Goal: Transaction & Acquisition: Book appointment/travel/reservation

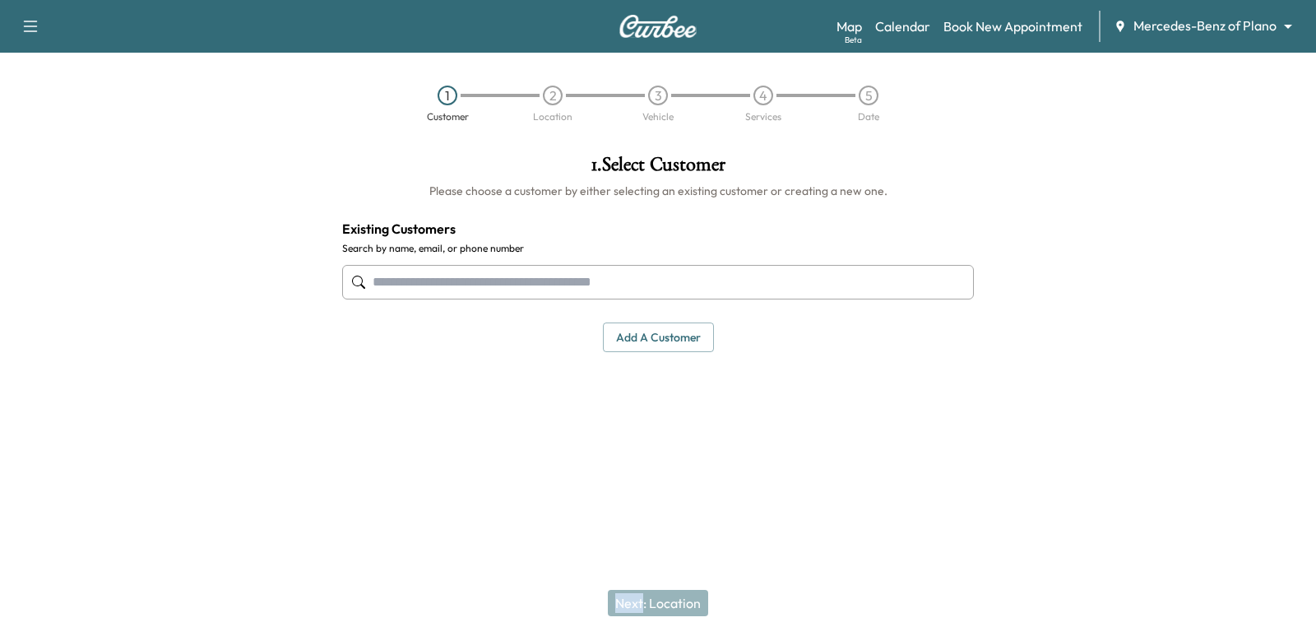
click at [1275, 16] on body "Support Log Out Map Beta Calendar Book New Appointment Mercedes-Benz of Plano *…" at bounding box center [658, 318] width 1316 height 636
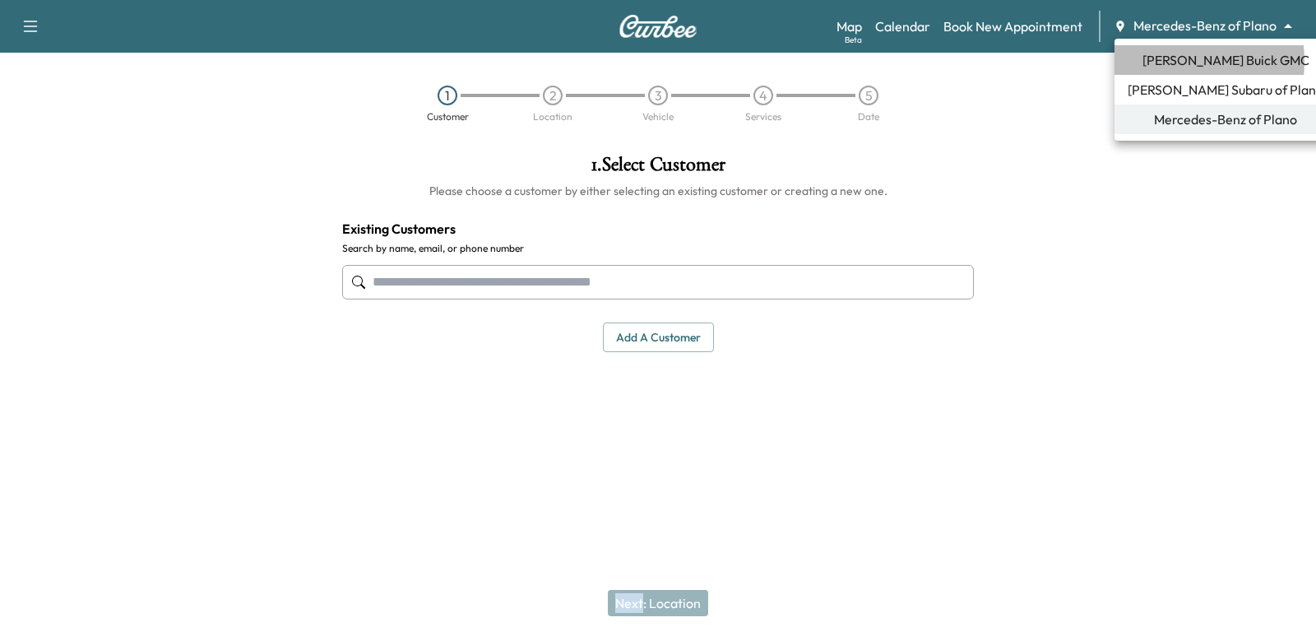
click at [1168, 61] on span "Ewing Buick GMC" at bounding box center [1226, 60] width 167 height 20
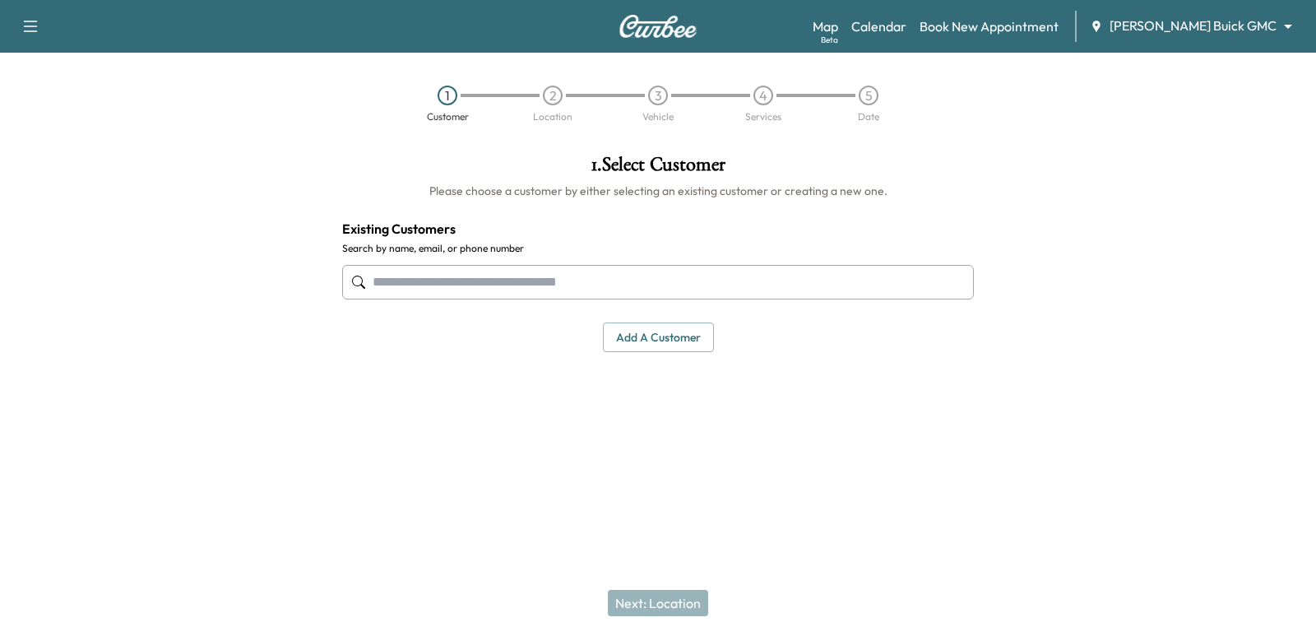
click at [749, 287] on input "text" at bounding box center [658, 282] width 632 height 35
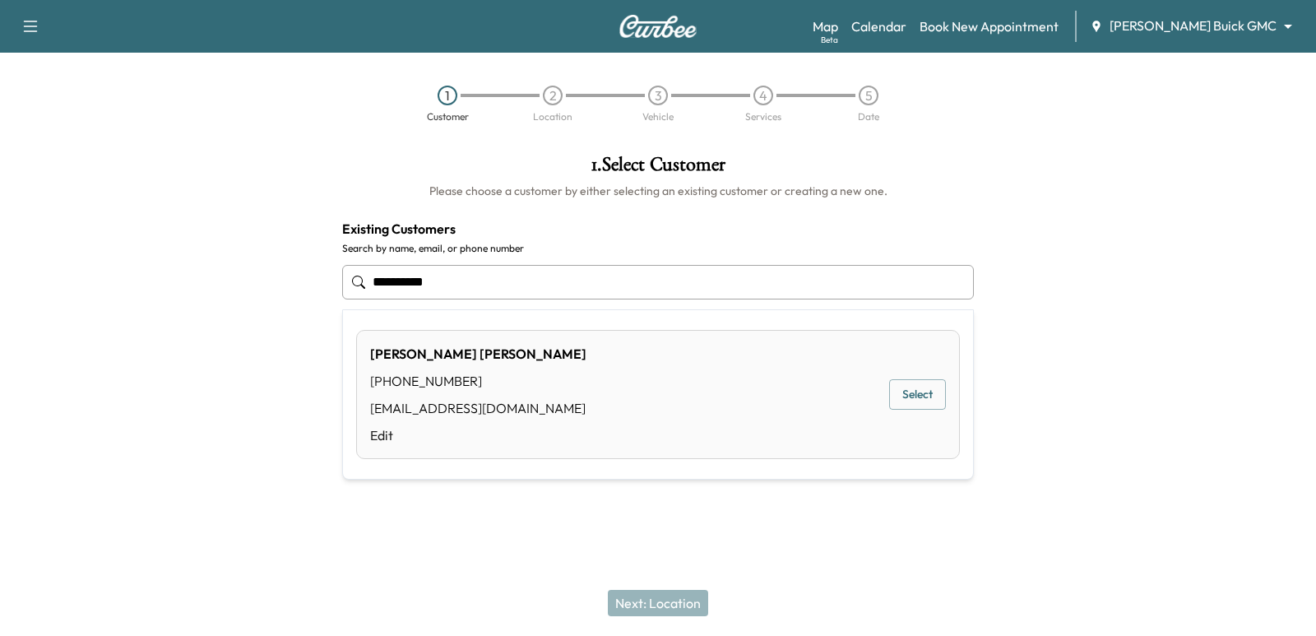
click at [896, 397] on button "Select" at bounding box center [917, 394] width 57 height 30
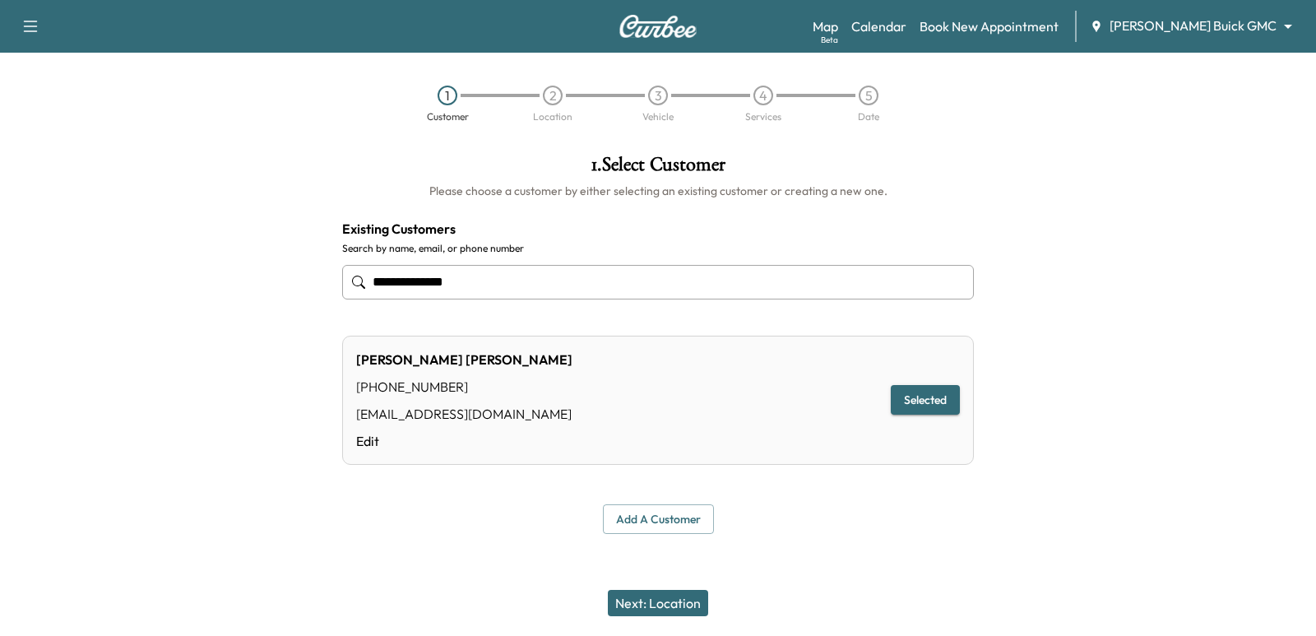
type input "**********"
click at [626, 606] on button "Next: Location" at bounding box center [658, 603] width 100 height 26
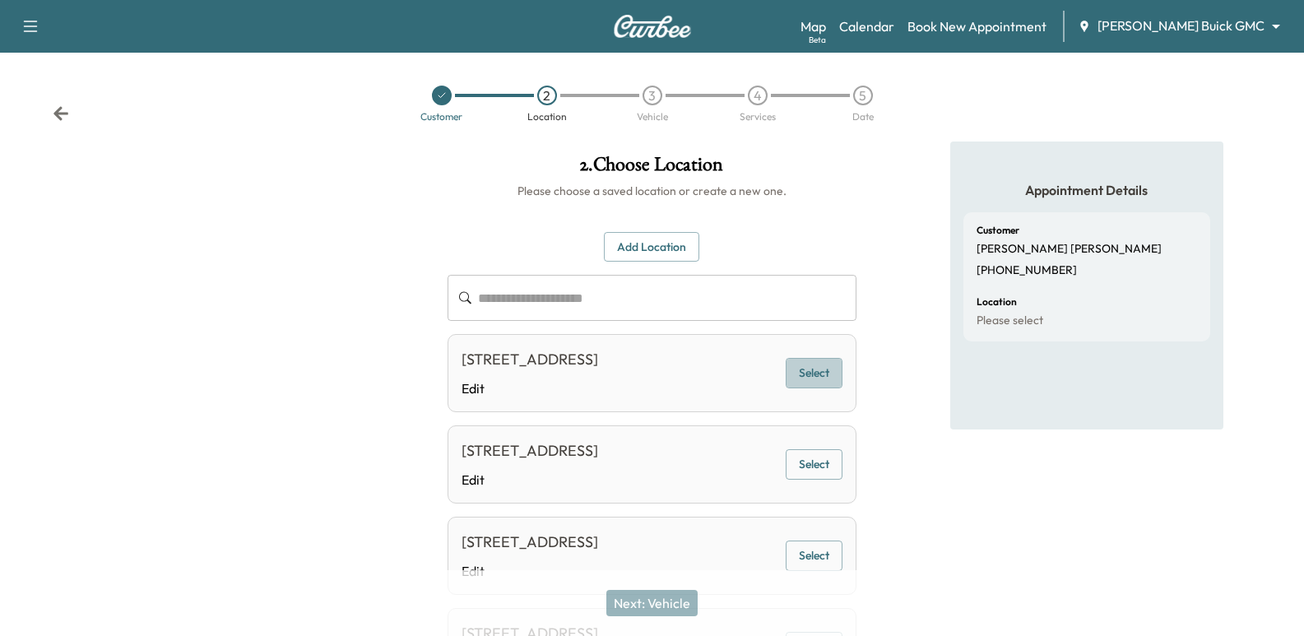
click at [802, 369] on button "Select" at bounding box center [814, 373] width 57 height 30
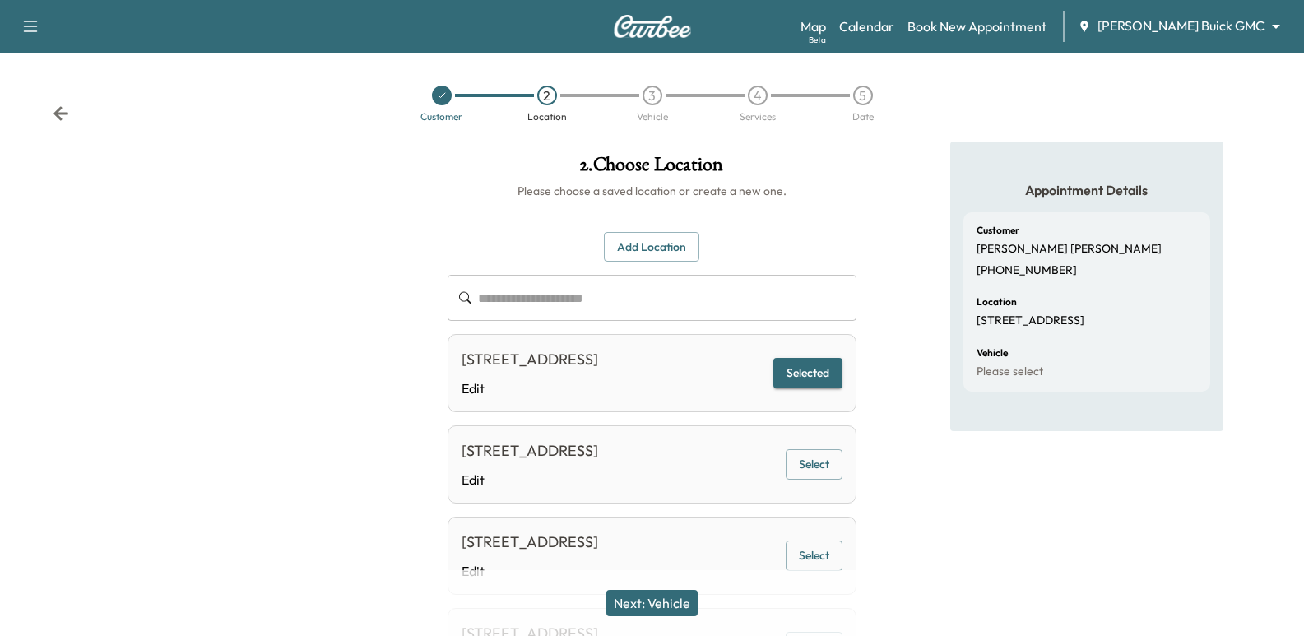
click at [657, 602] on button "Next: Vehicle" at bounding box center [651, 603] width 91 height 26
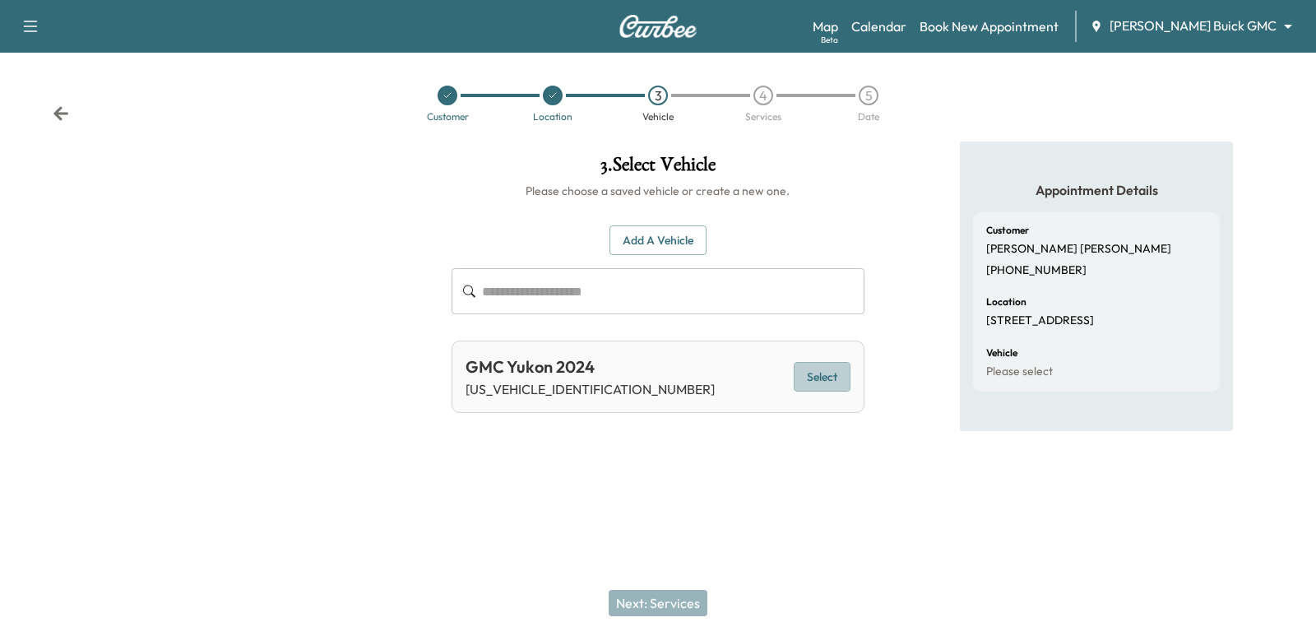
click at [826, 370] on button "Select" at bounding box center [822, 377] width 57 height 30
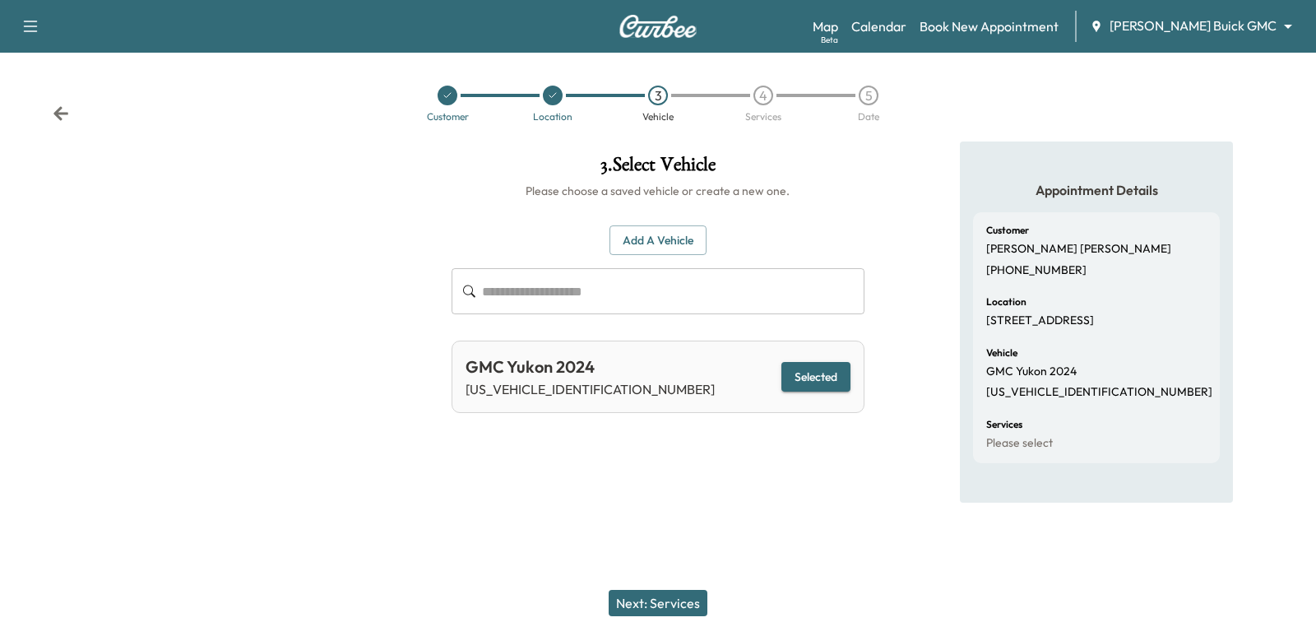
click at [648, 606] on button "Next: Services" at bounding box center [658, 603] width 99 height 26
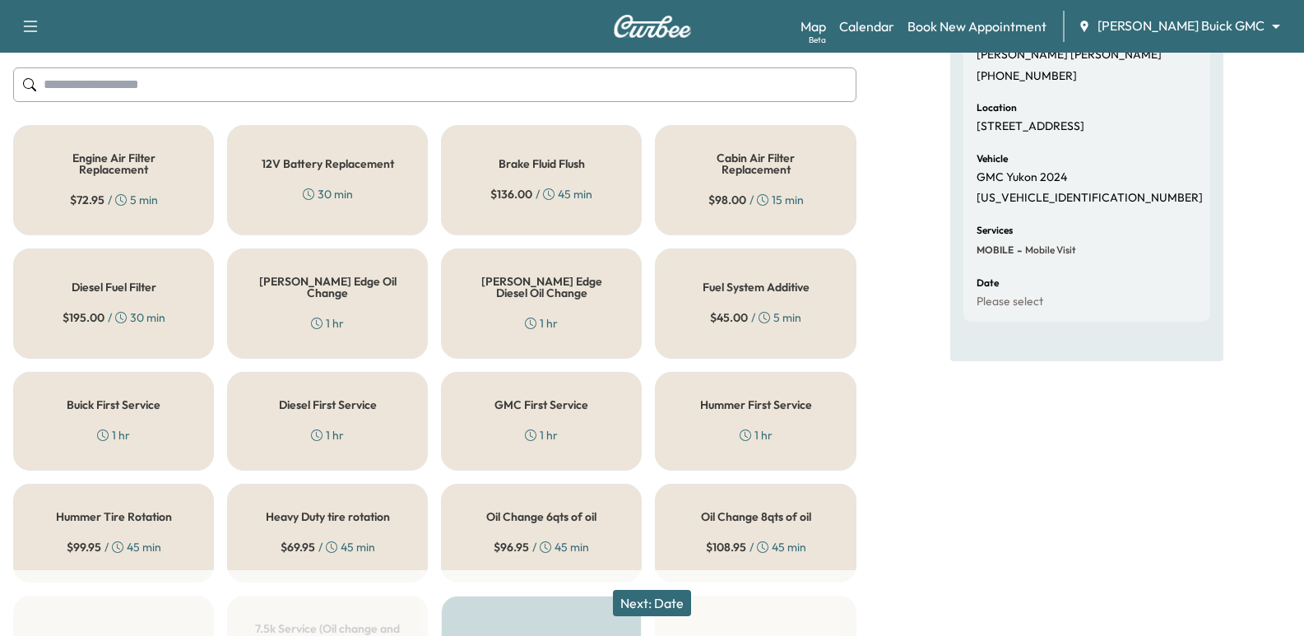
scroll to position [165, 0]
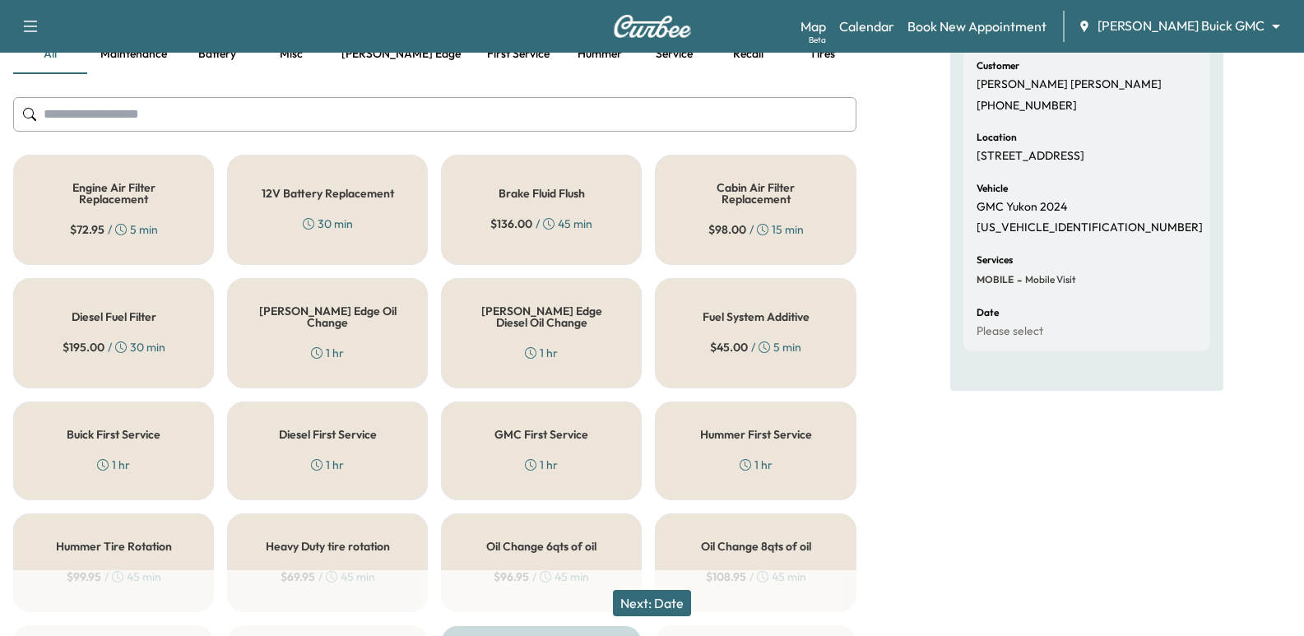
click at [369, 331] on div "Ewing Edge Oil Change 1 hr" at bounding box center [327, 333] width 201 height 110
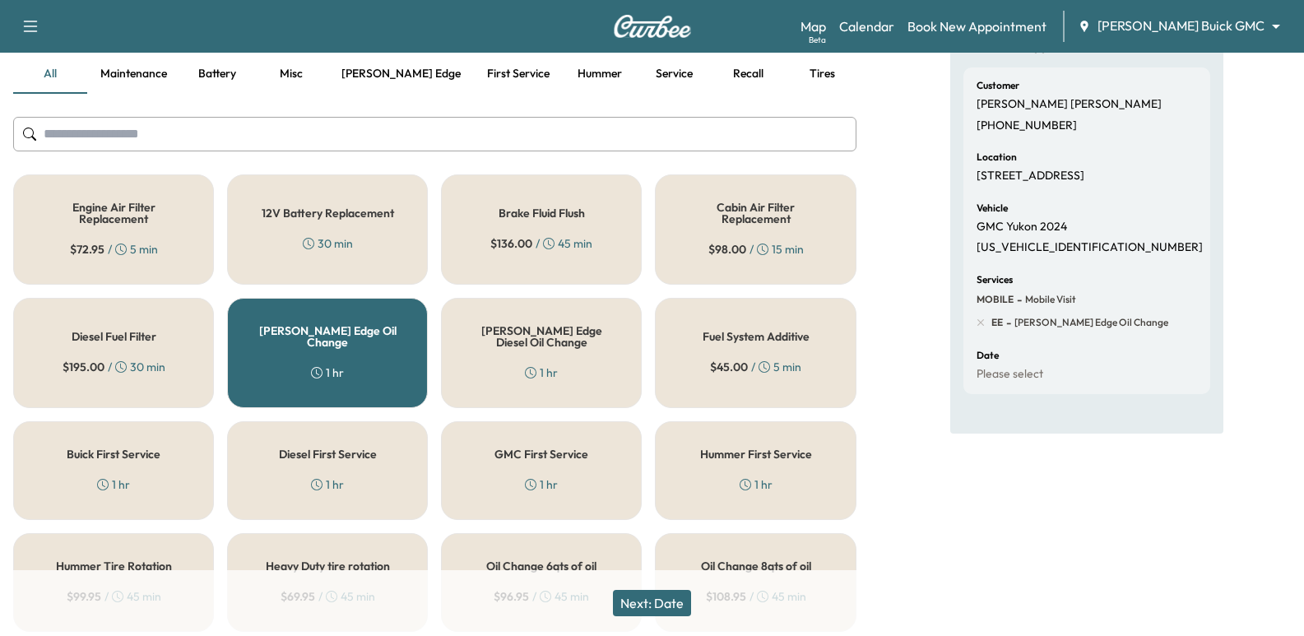
scroll to position [0, 0]
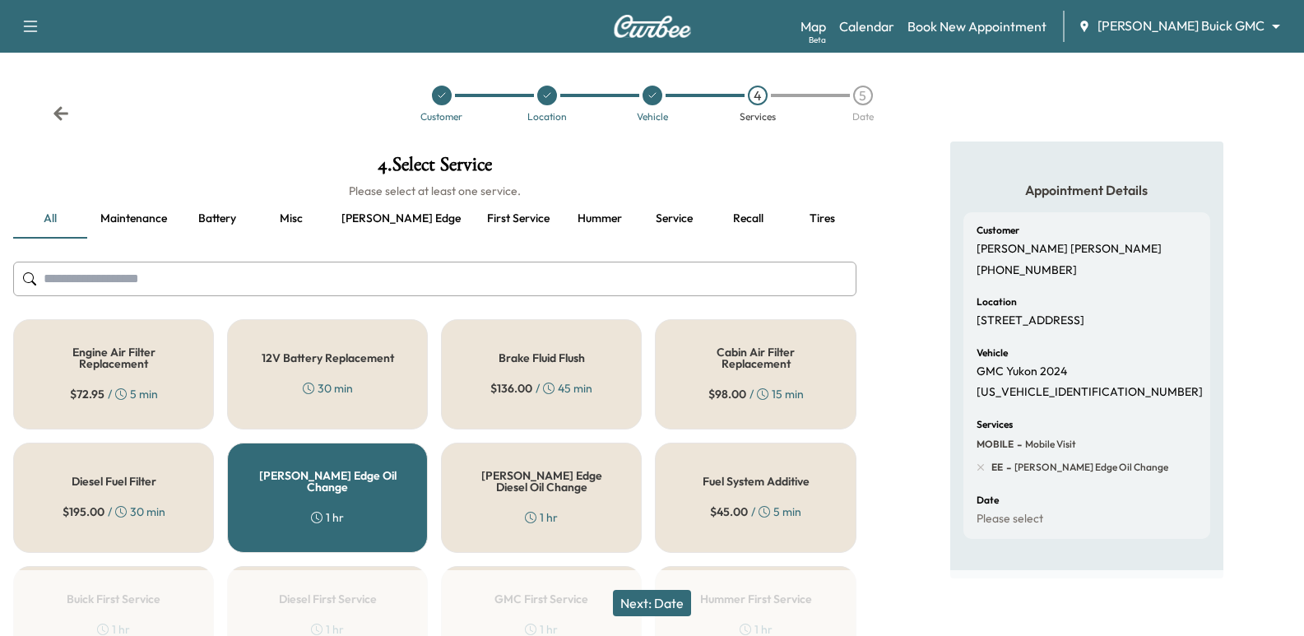
click at [348, 264] on input "text" at bounding box center [434, 279] width 843 height 35
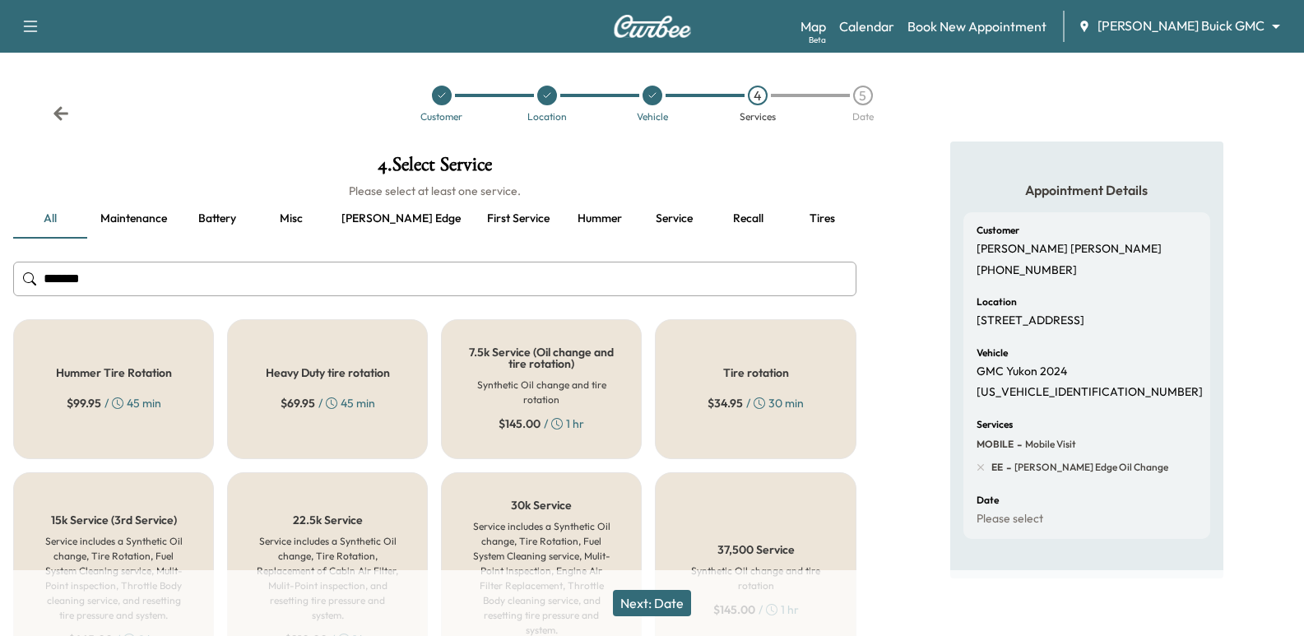
type input "*******"
click at [805, 399] on div "Tire rotation $ 34.95 / 30 min" at bounding box center [755, 389] width 201 height 140
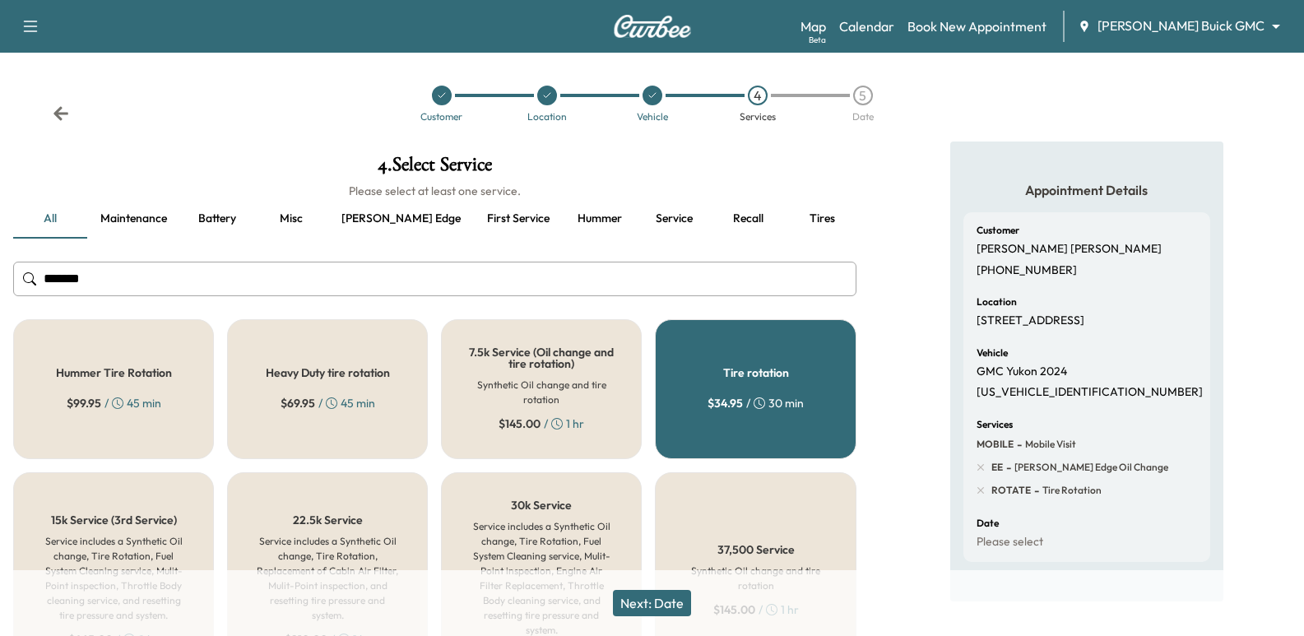
click at [674, 603] on button "Next: Date" at bounding box center [652, 603] width 78 height 26
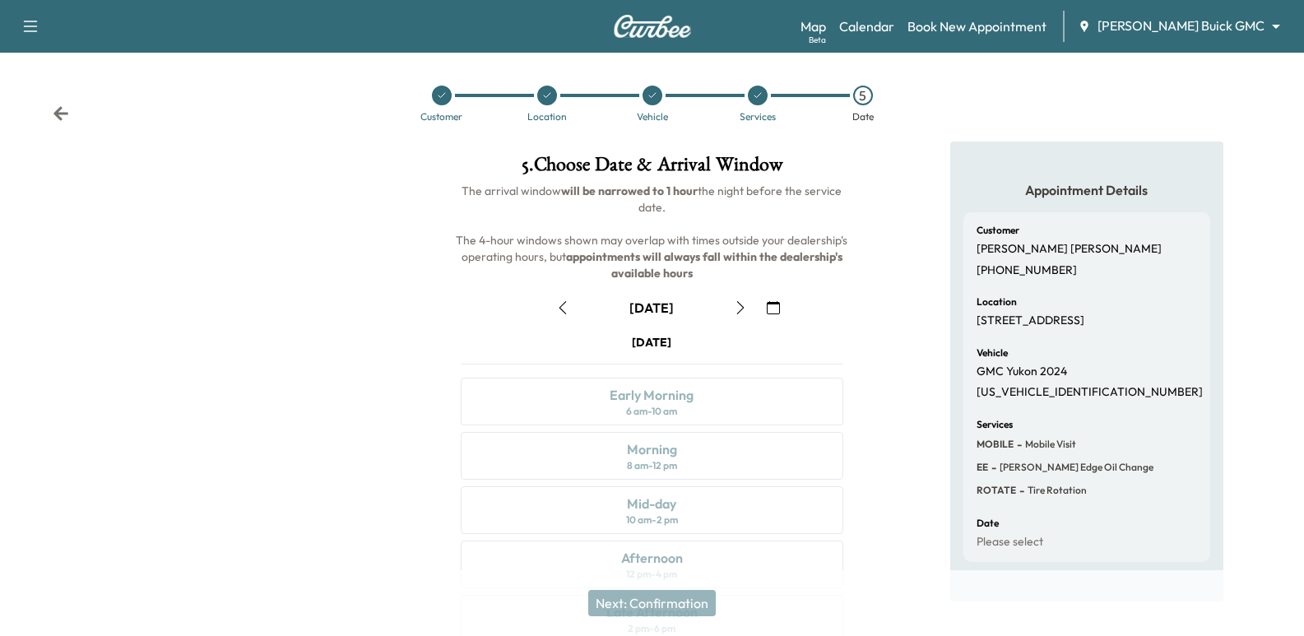
click at [729, 311] on button "button" at bounding box center [741, 308] width 28 height 26
click at [51, 113] on div "Customer Location Vehicle Services 5 Date" at bounding box center [652, 104] width 1304 height 76
click at [63, 117] on icon at bounding box center [61, 113] width 16 height 16
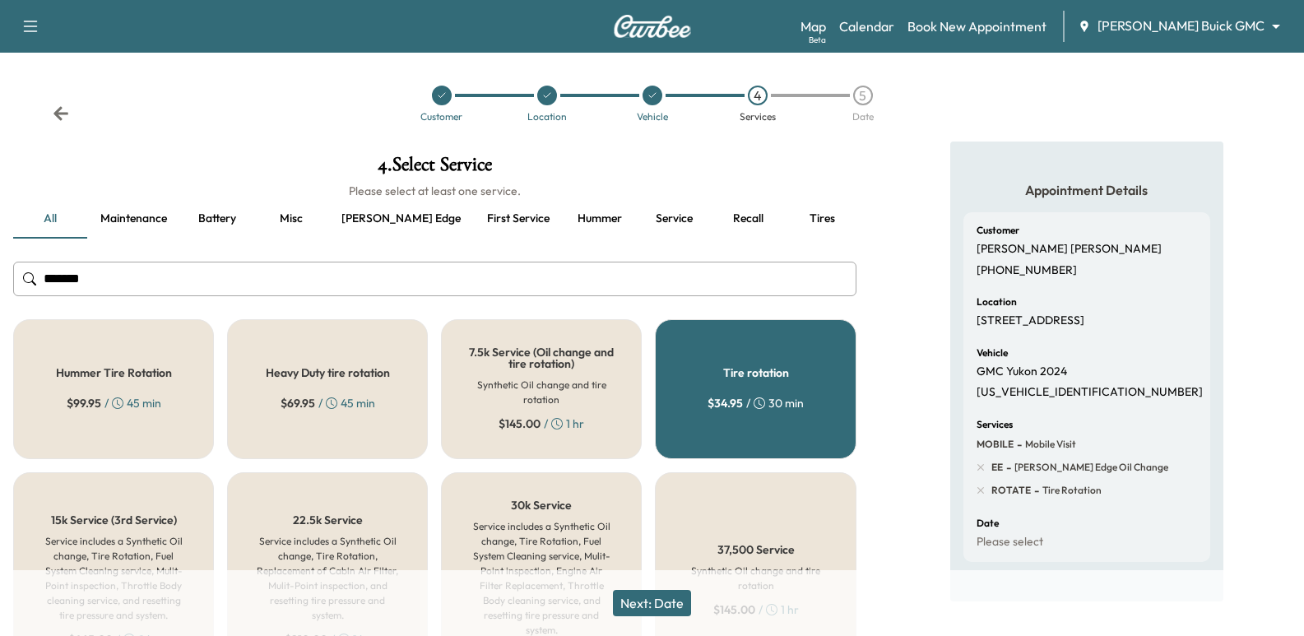
click at [63, 117] on icon at bounding box center [61, 113] width 16 height 16
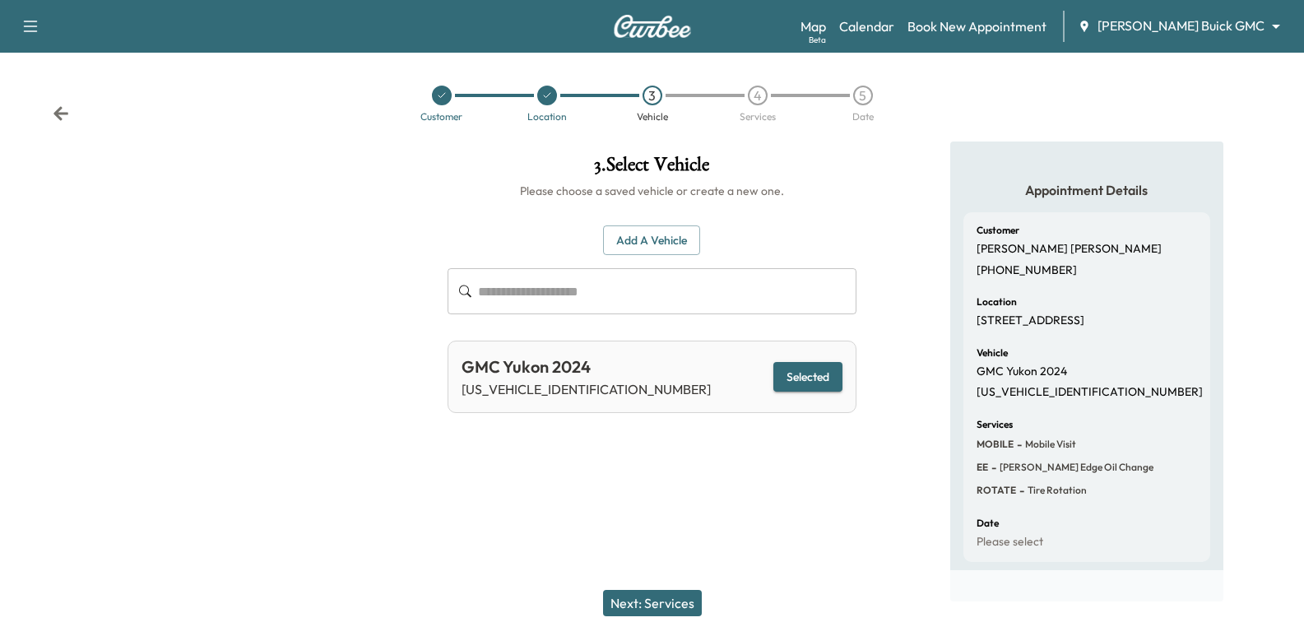
click at [63, 117] on icon at bounding box center [61, 113] width 16 height 16
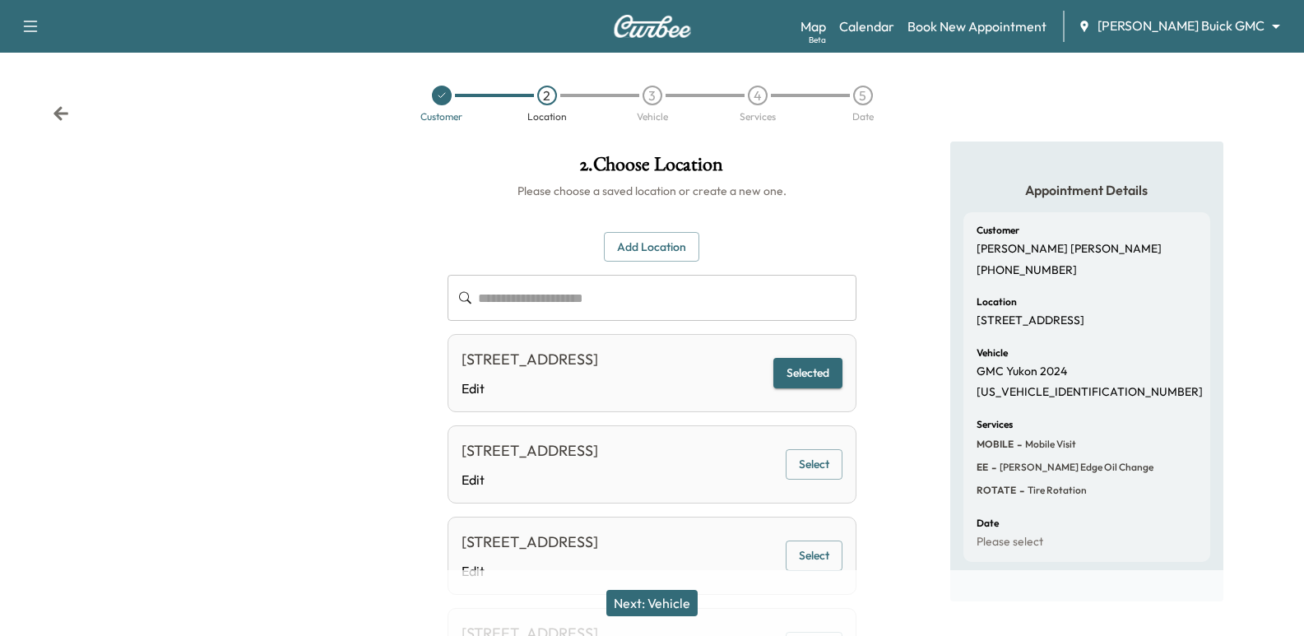
click at [63, 117] on icon at bounding box center [61, 113] width 16 height 16
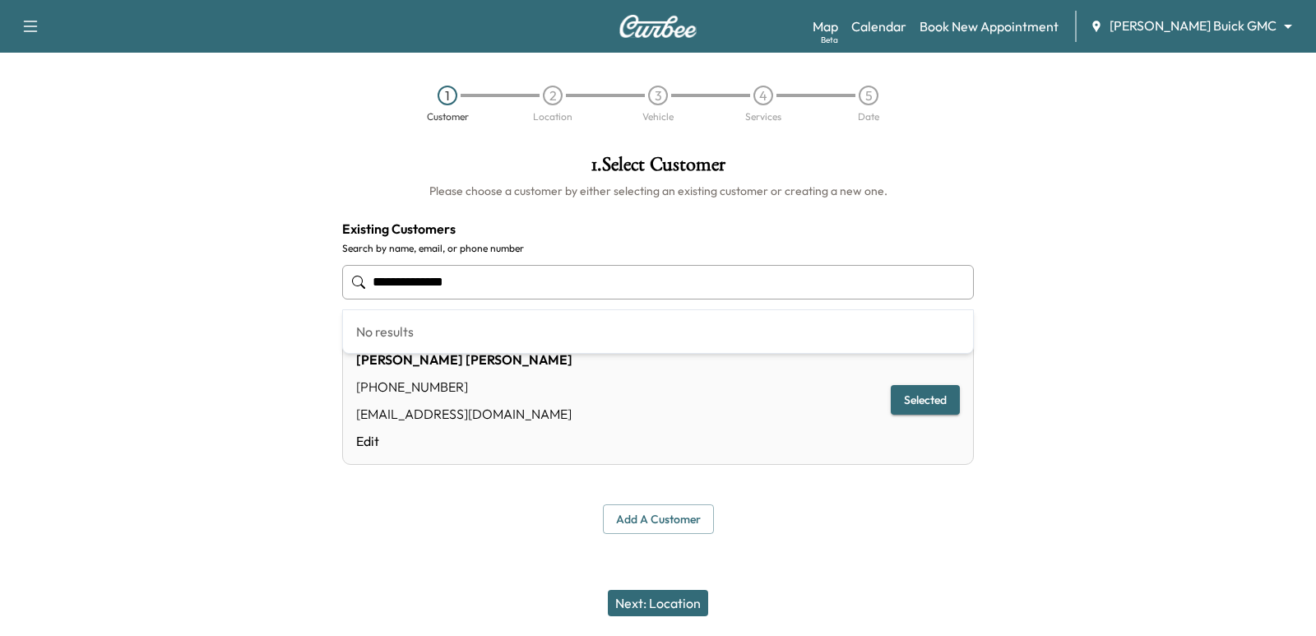
click at [480, 278] on input "**********" at bounding box center [658, 282] width 632 height 35
type input "**********"
click at [236, 271] on div at bounding box center [164, 345] width 329 height 406
click at [534, 292] on input "**********" at bounding box center [658, 282] width 632 height 35
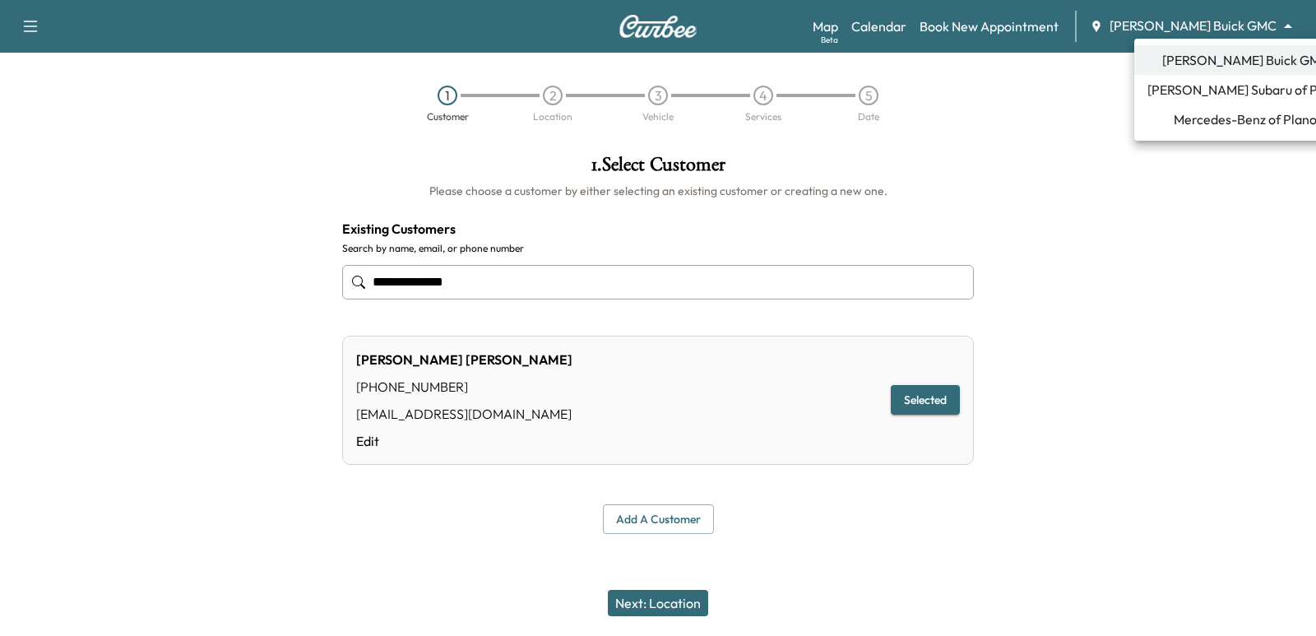
click at [1253, 19] on body "**********" at bounding box center [658, 318] width 1316 height 636
click at [1203, 107] on li "Mercedes-Benz of Plano" at bounding box center [1246, 119] width 222 height 30
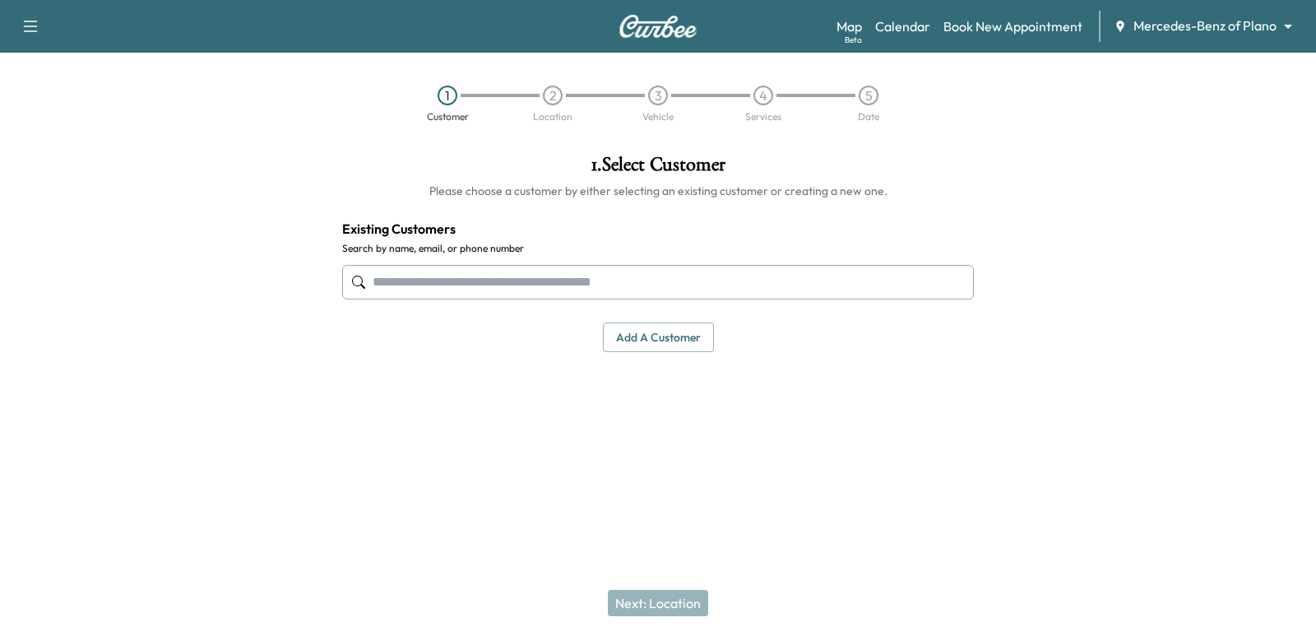
click at [1224, 22] on body "Support Log Out Map Beta Calendar Book New Appointment Mercedes-Benz of Plano *…" at bounding box center [658, 318] width 1316 height 636
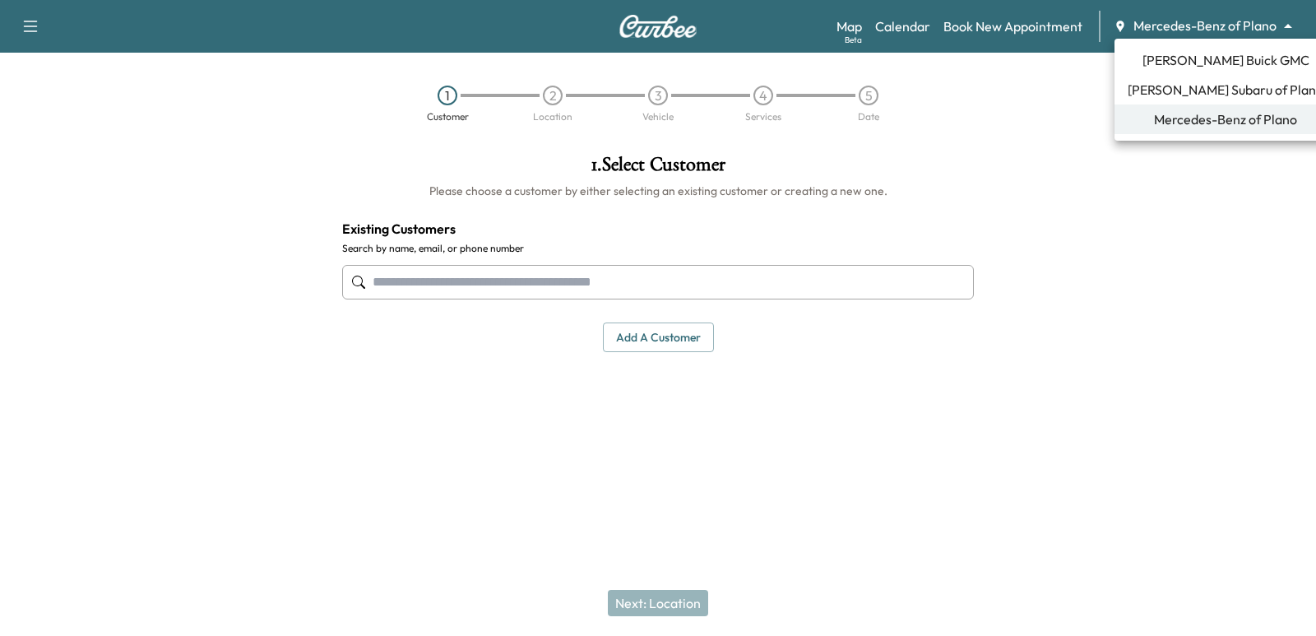
click at [1228, 99] on span "[PERSON_NAME] Subaru of Plano" at bounding box center [1226, 90] width 196 height 20
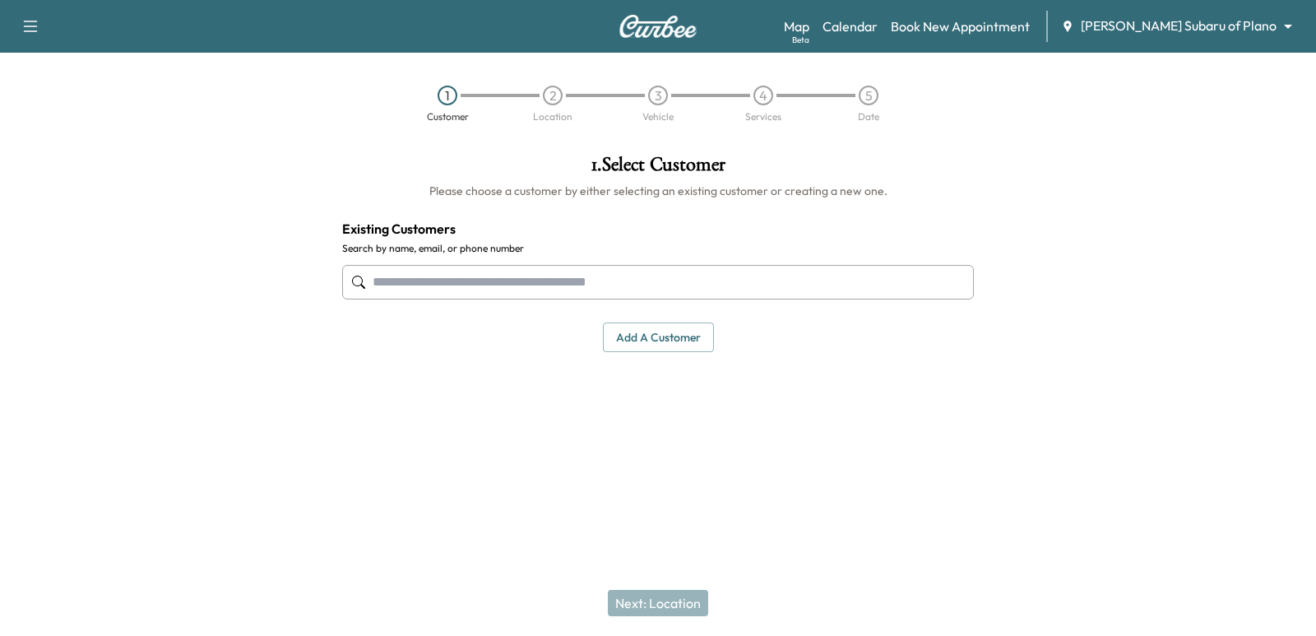
click at [560, 267] on input "text" at bounding box center [658, 282] width 632 height 35
paste input "**********"
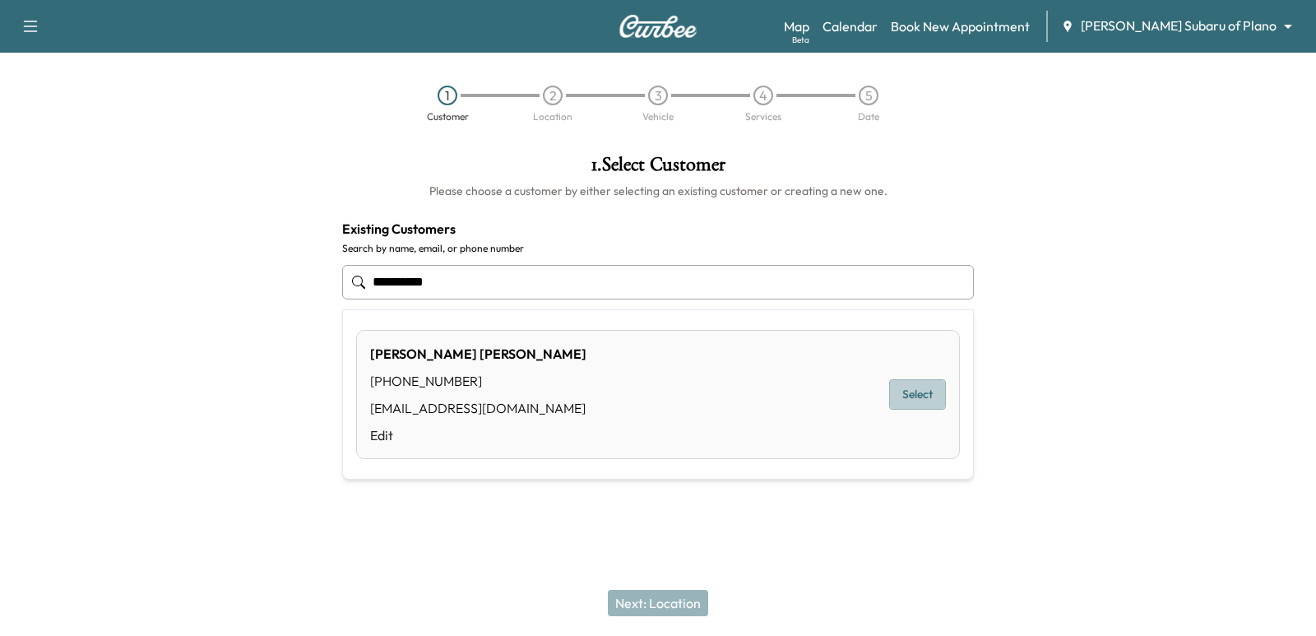
click at [918, 383] on button "Select" at bounding box center [917, 394] width 57 height 30
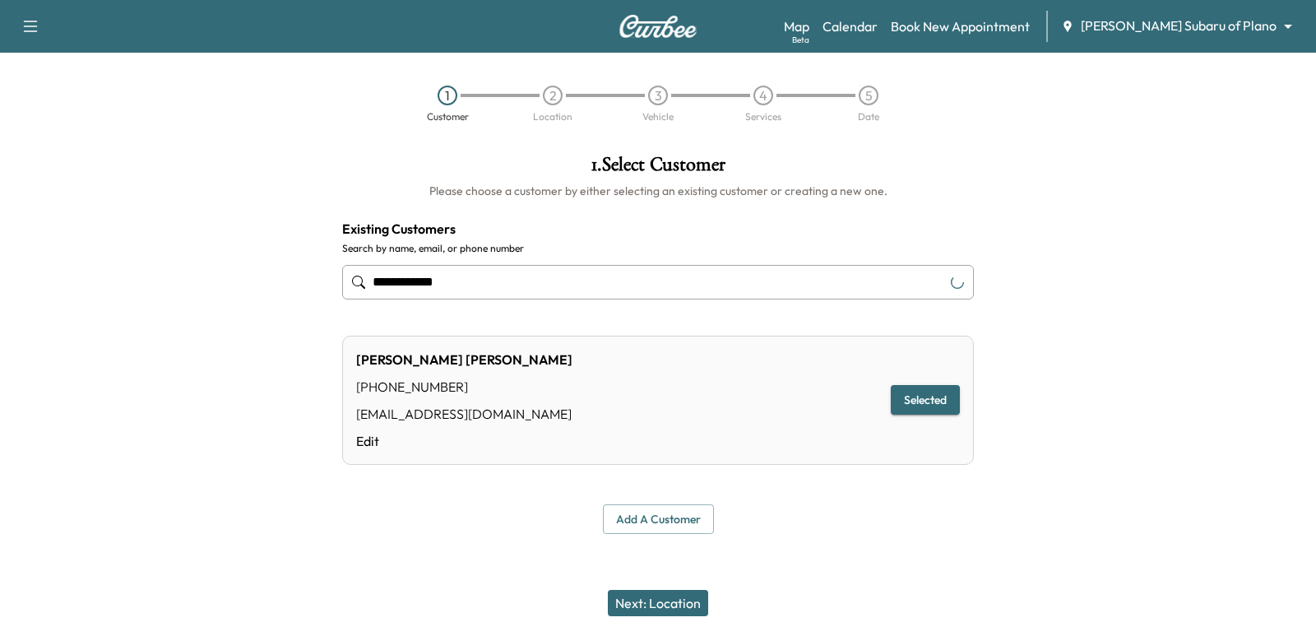
type input "**********"
click at [662, 591] on button "Next: Location" at bounding box center [658, 603] width 100 height 26
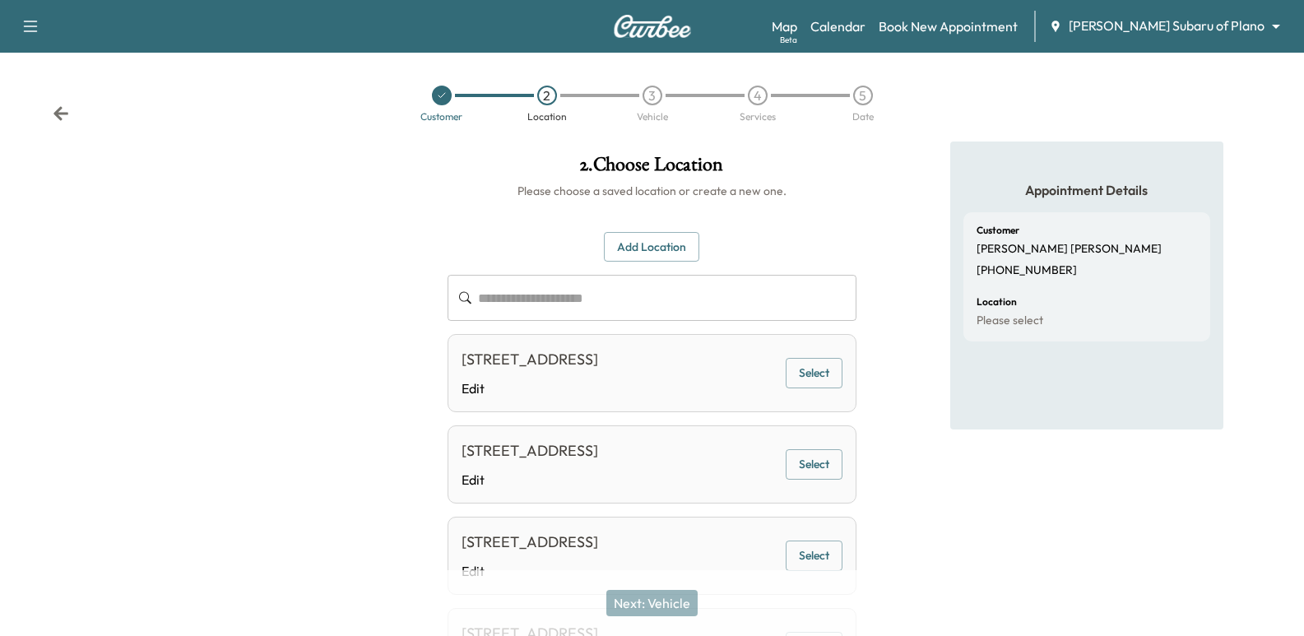
click at [801, 383] on button "Select" at bounding box center [814, 373] width 57 height 30
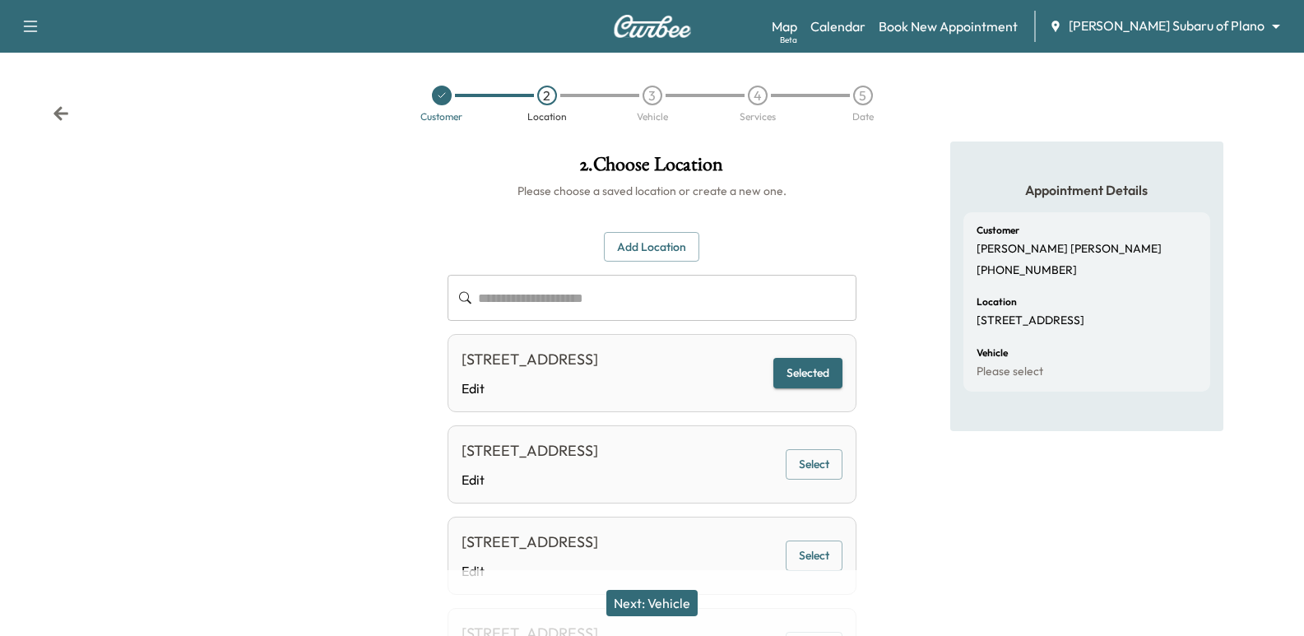
click at [655, 601] on button "Next: Vehicle" at bounding box center [651, 603] width 91 height 26
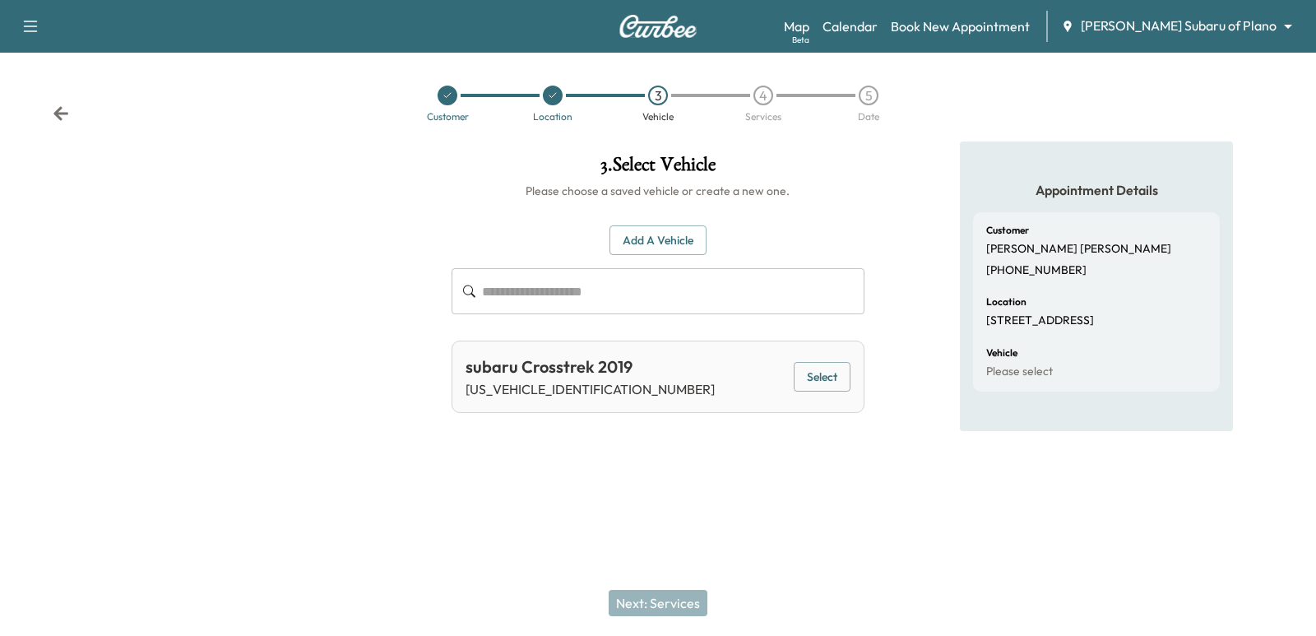
click at [840, 375] on button "Select" at bounding box center [822, 377] width 57 height 30
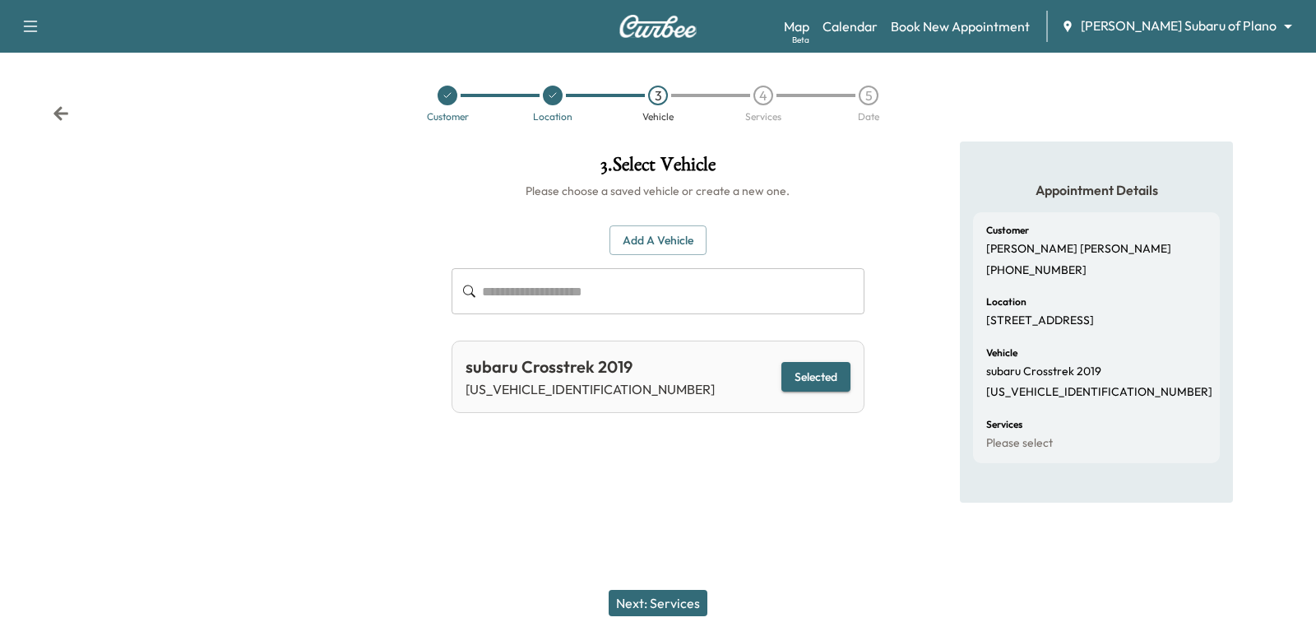
click at [693, 587] on div "Next: Services" at bounding box center [658, 603] width 1316 height 66
click at [699, 597] on button "Next: Services" at bounding box center [658, 603] width 99 height 26
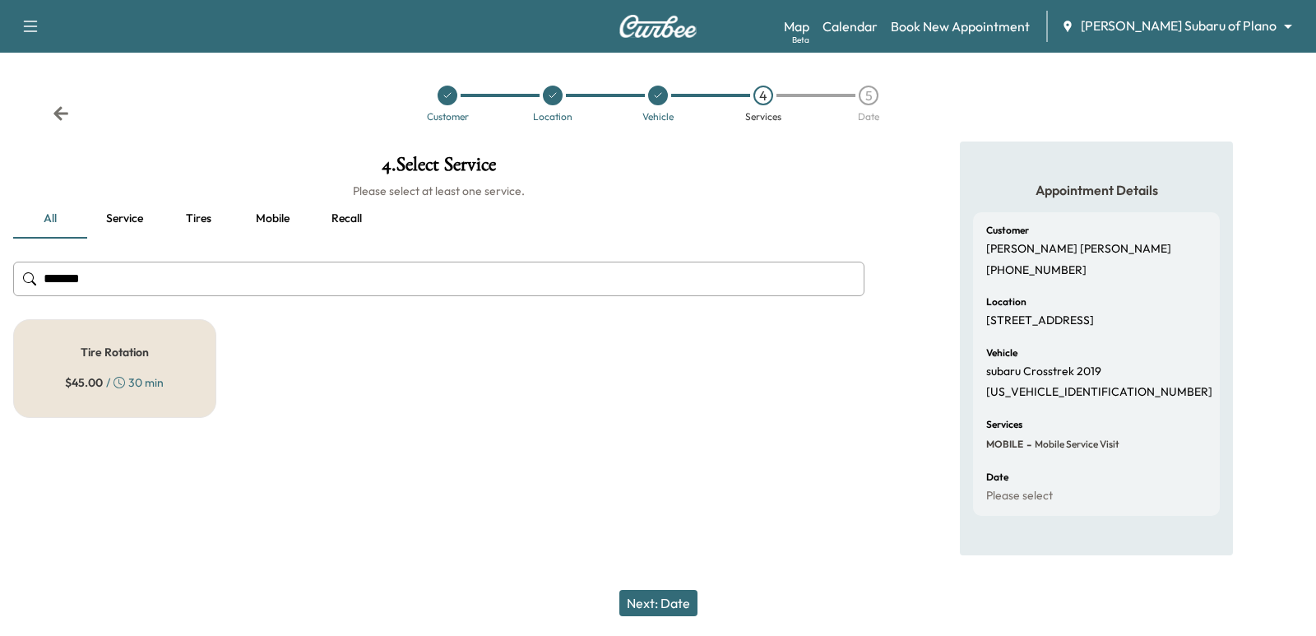
click at [197, 196] on h6 "Please select at least one service." at bounding box center [439, 191] width 852 height 16
click at [211, 217] on button "Tires" at bounding box center [198, 218] width 74 height 39
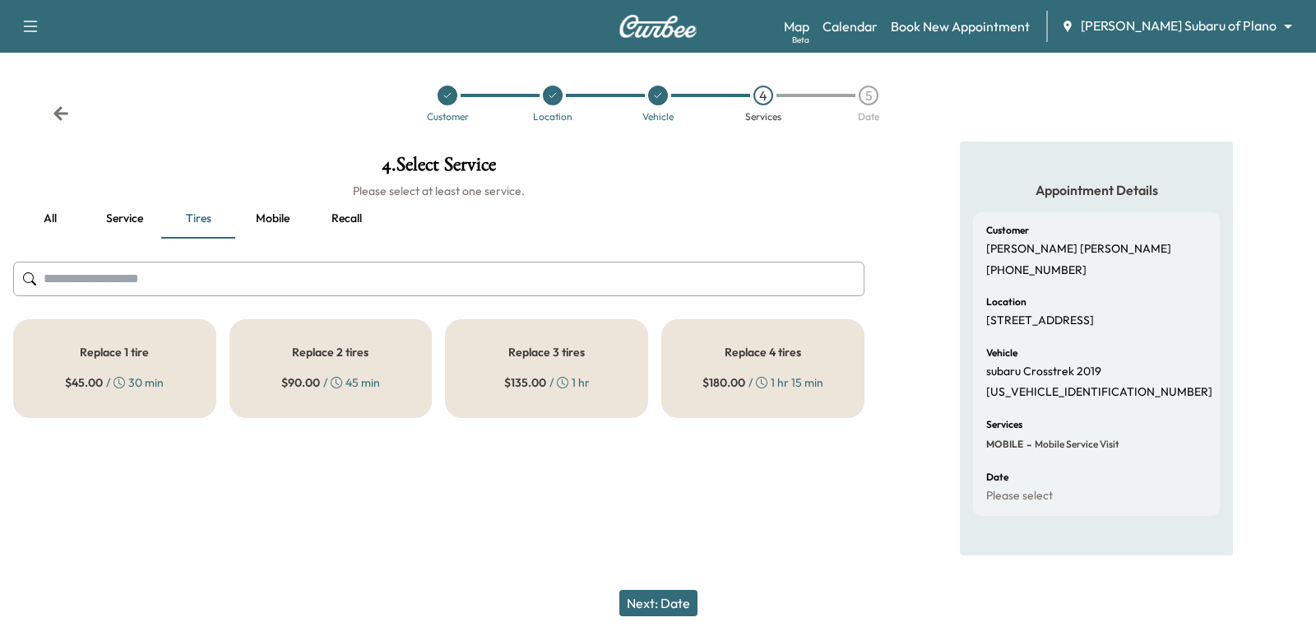
click at [137, 220] on button "Service" at bounding box center [124, 218] width 74 height 39
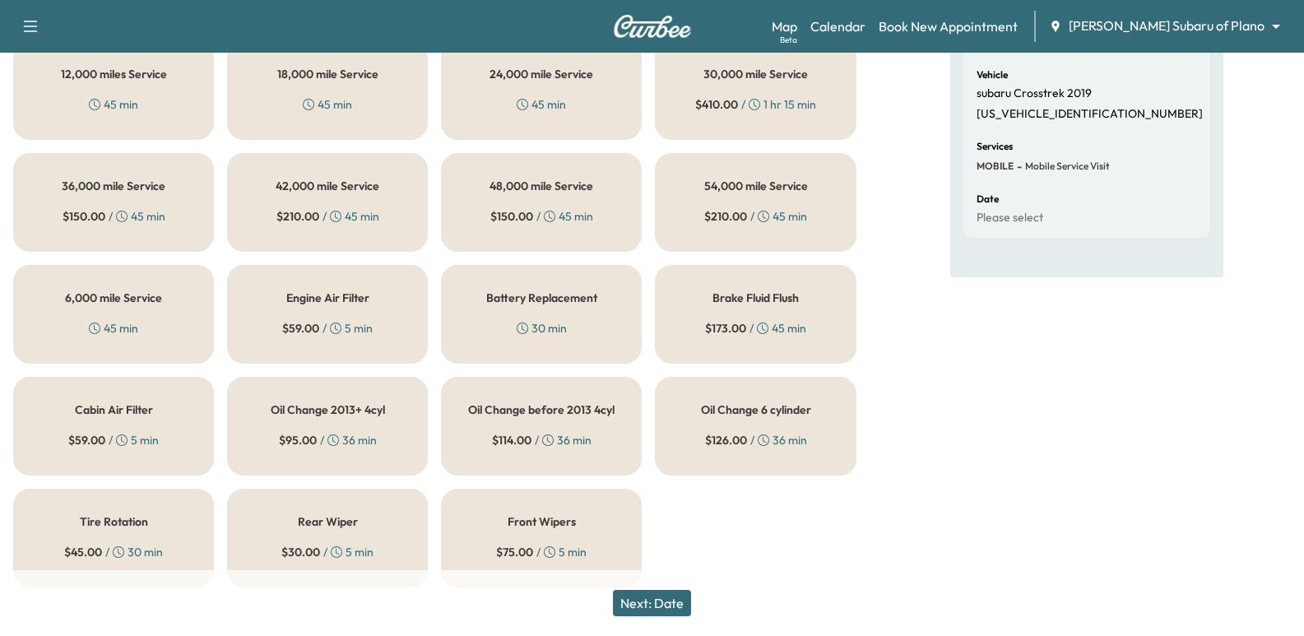
scroll to position [295, 0]
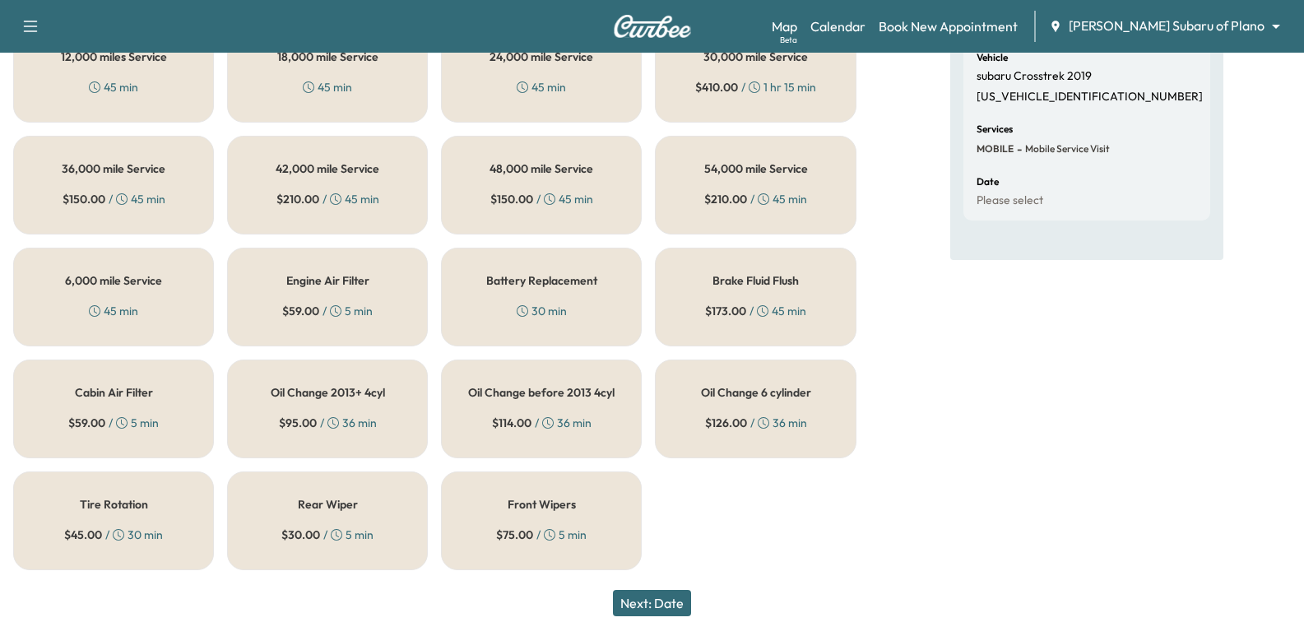
click at [764, 408] on div "Oil Change 6 cylinder $ 126.00 / 36 min" at bounding box center [755, 409] width 201 height 99
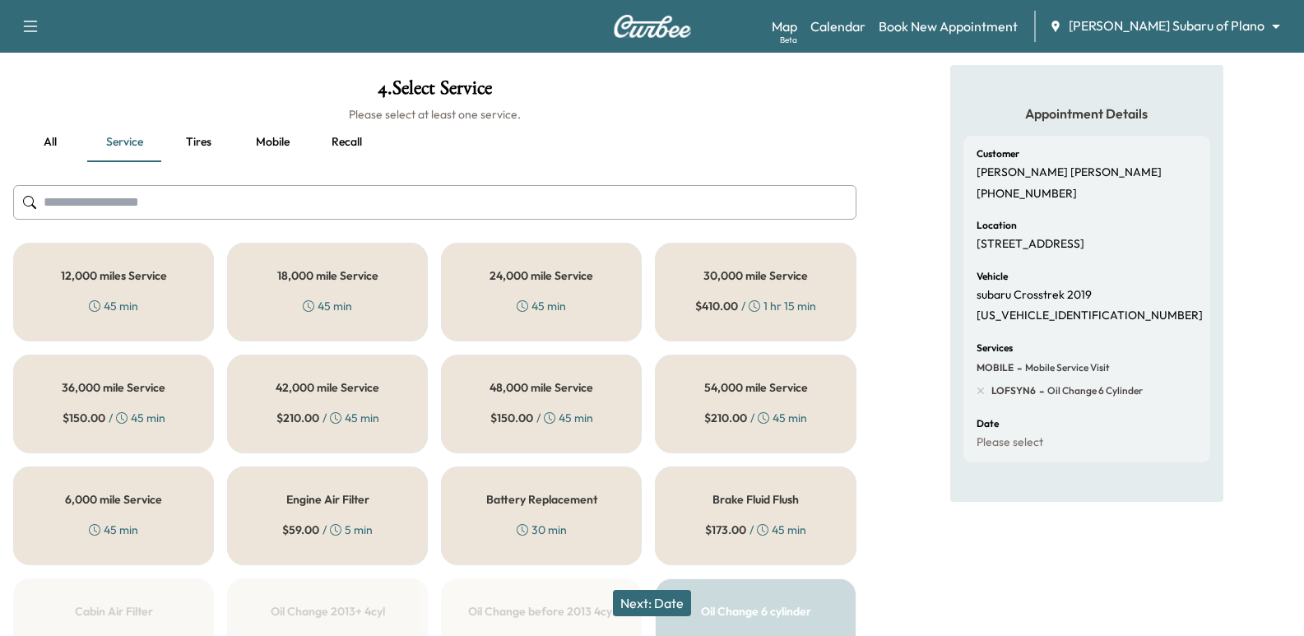
scroll to position [0, 0]
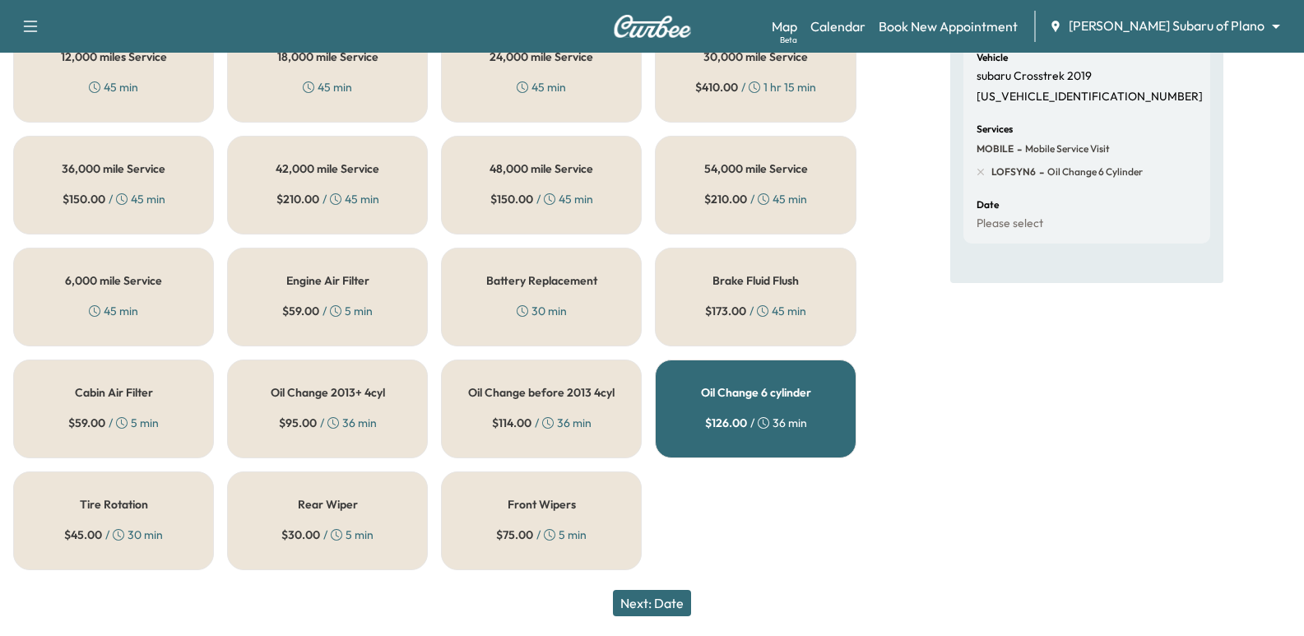
click at [644, 601] on button "Next: Date" at bounding box center [652, 603] width 78 height 26
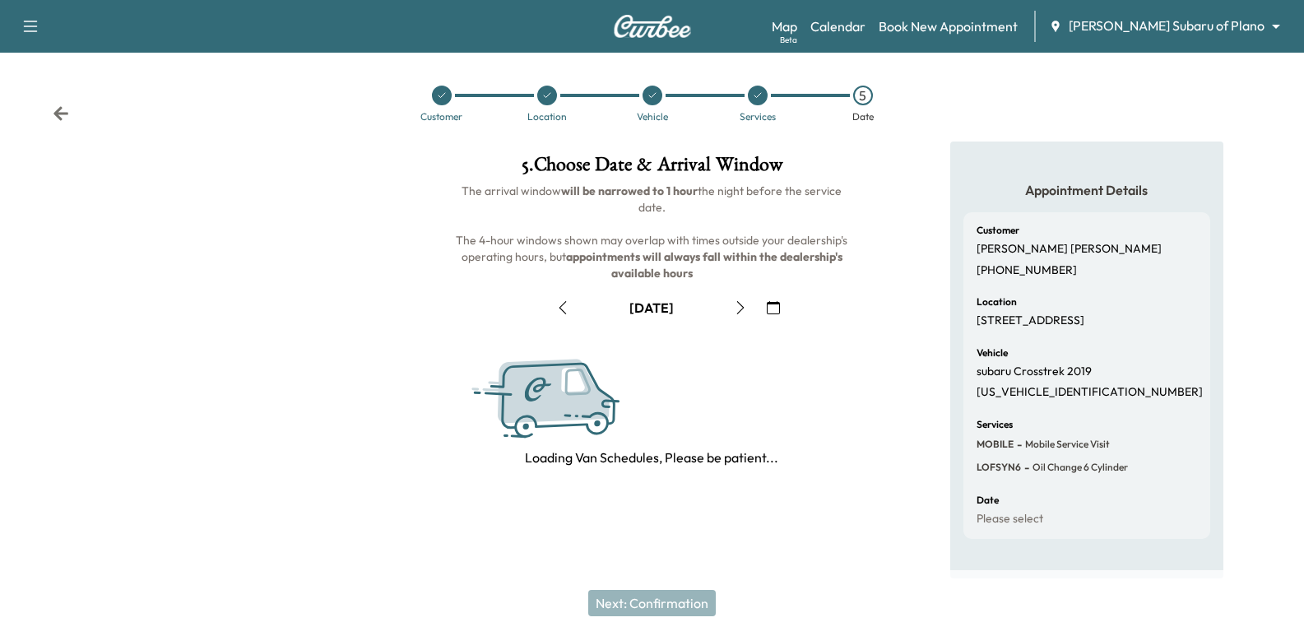
scroll to position [188, 0]
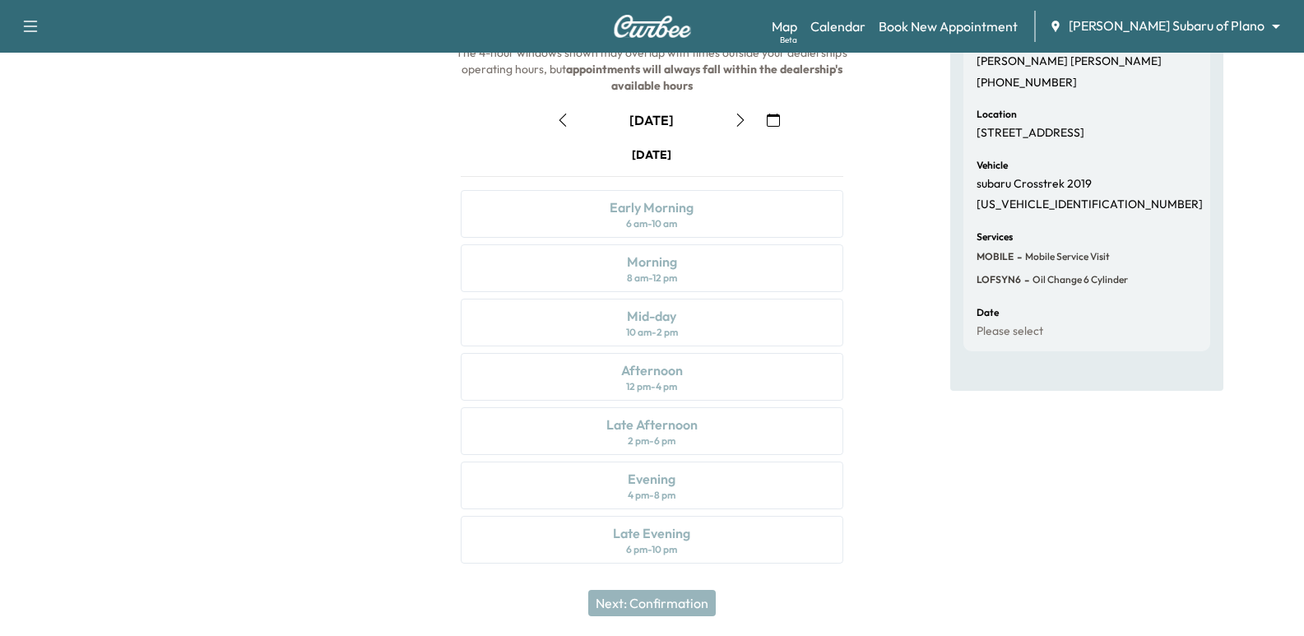
click at [732, 118] on button "button" at bounding box center [741, 120] width 28 height 26
click at [745, 114] on icon "button" at bounding box center [740, 120] width 13 height 13
click at [738, 116] on icon "button" at bounding box center [740, 120] width 13 height 13
click at [729, 112] on button "button" at bounding box center [741, 120] width 28 height 26
click at [742, 118] on icon "button" at bounding box center [740, 120] width 7 height 13
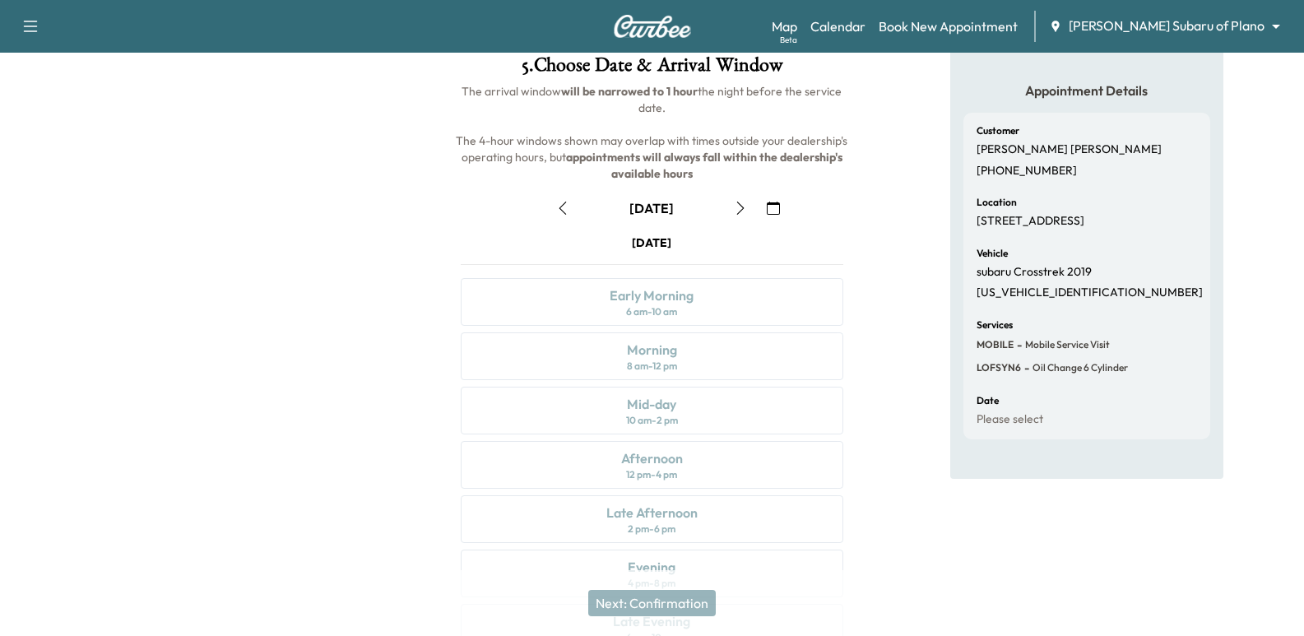
scroll to position [0, 0]
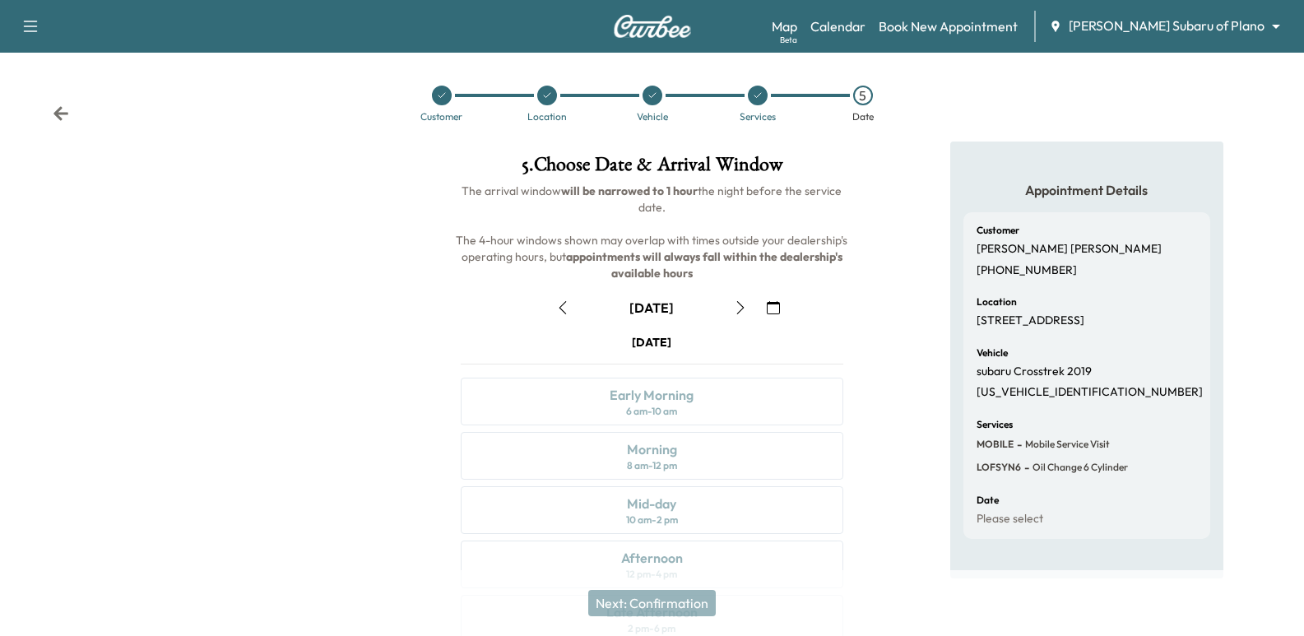
click at [748, 309] on button "button" at bounding box center [741, 308] width 28 height 26
click at [745, 309] on icon "button" at bounding box center [740, 307] width 13 height 13
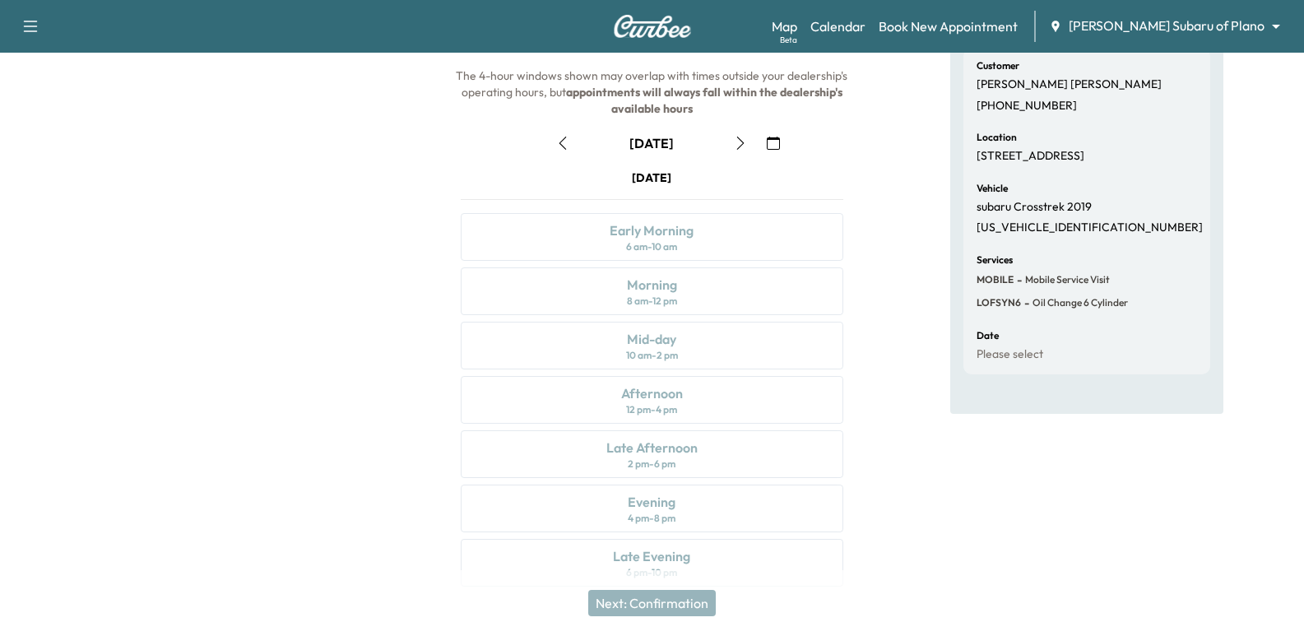
click at [737, 137] on icon "button" at bounding box center [740, 143] width 13 height 13
click at [742, 141] on icon "button" at bounding box center [740, 143] width 7 height 13
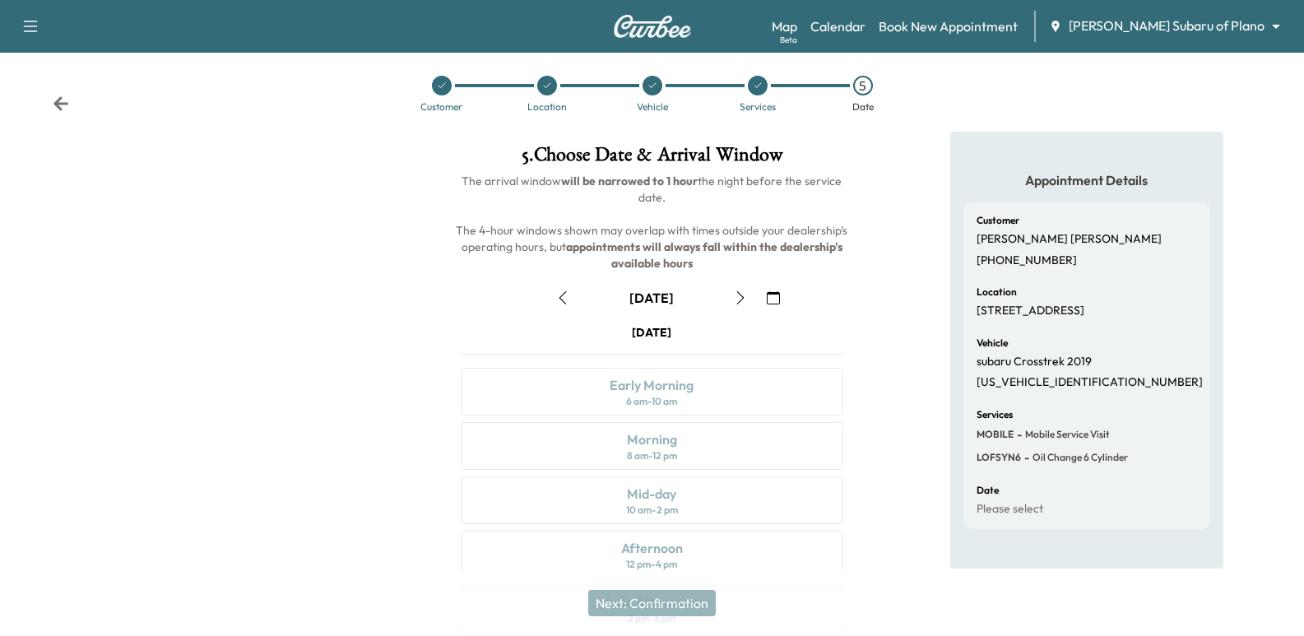
scroll to position [165, 0]
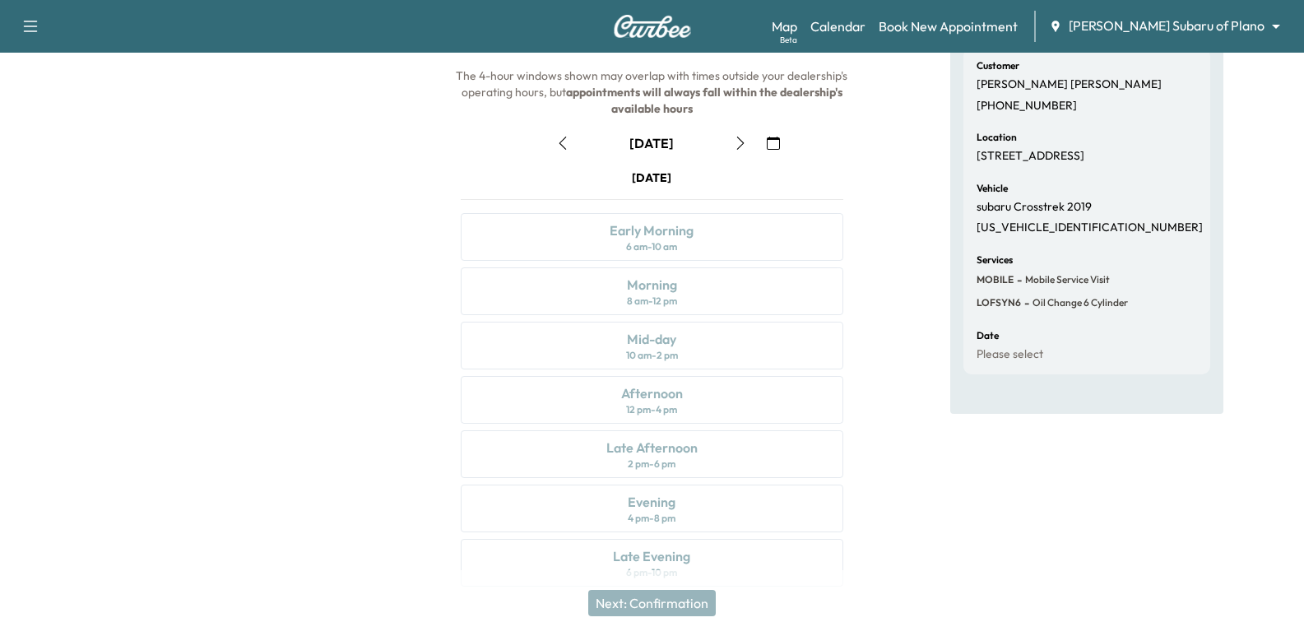
click at [732, 142] on button "button" at bounding box center [741, 143] width 28 height 26
click at [732, 133] on button "button" at bounding box center [741, 143] width 28 height 26
click at [734, 142] on icon "button" at bounding box center [740, 143] width 13 height 13
click at [730, 140] on button "button" at bounding box center [741, 143] width 28 height 26
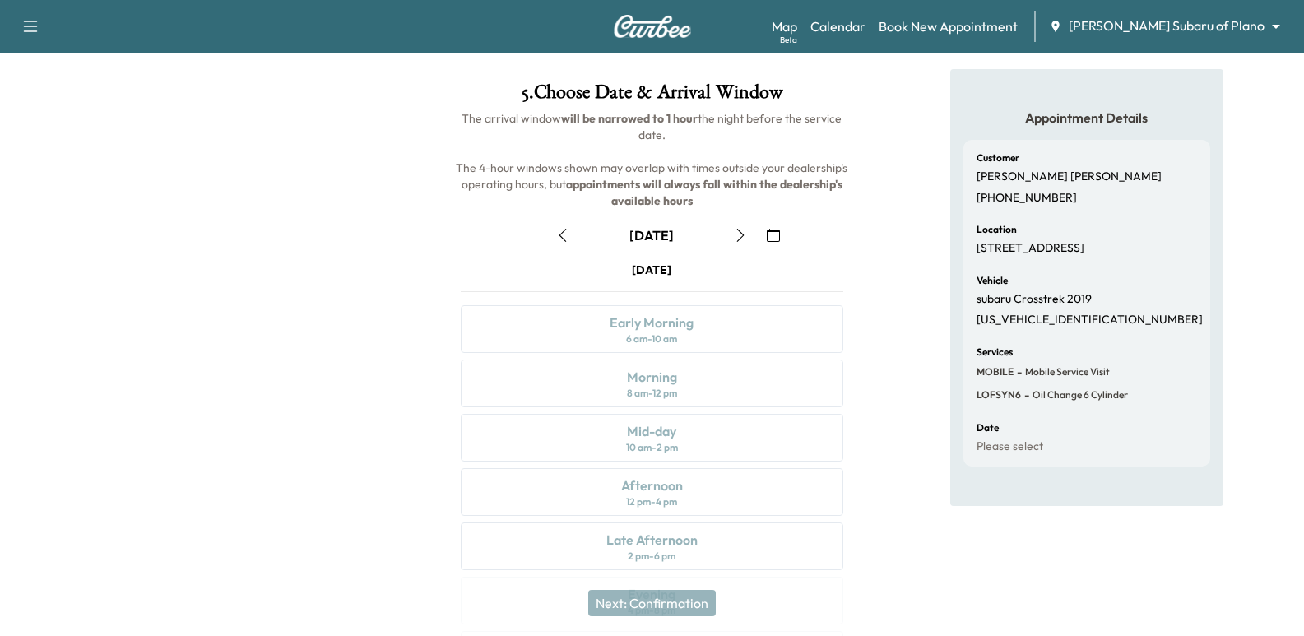
scroll to position [0, 0]
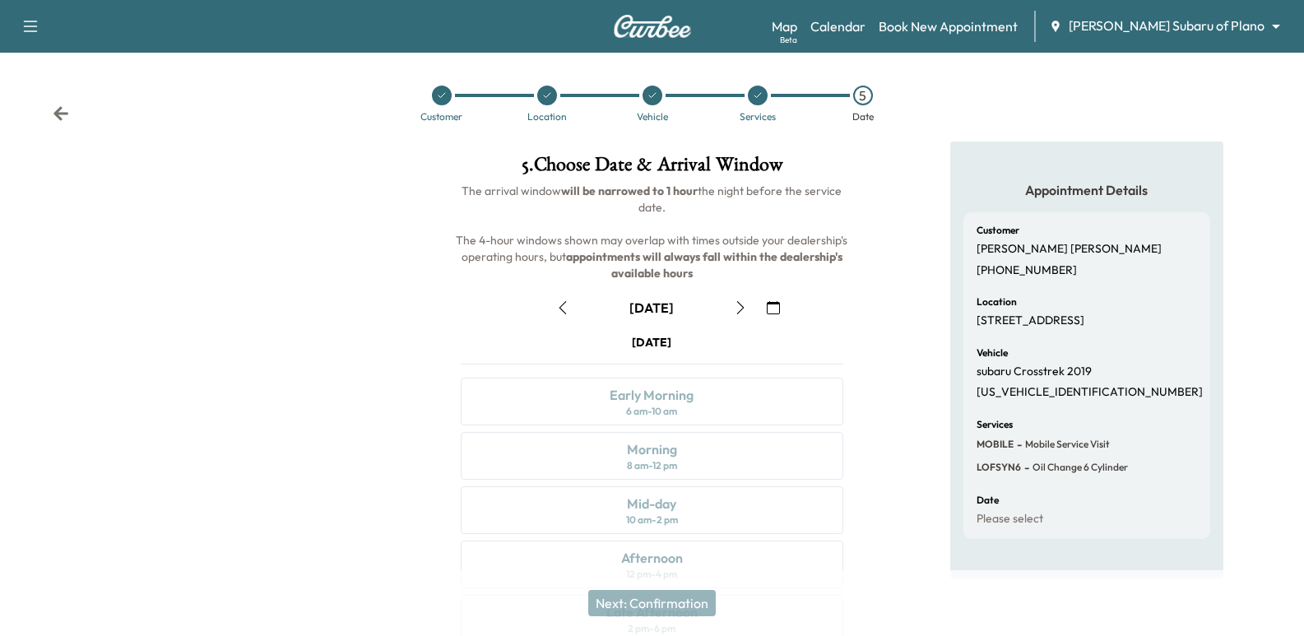
click at [71, 123] on div "Customer Location Vehicle Services 5 Date" at bounding box center [652, 104] width 1304 height 76
click at [65, 116] on icon at bounding box center [61, 113] width 16 height 16
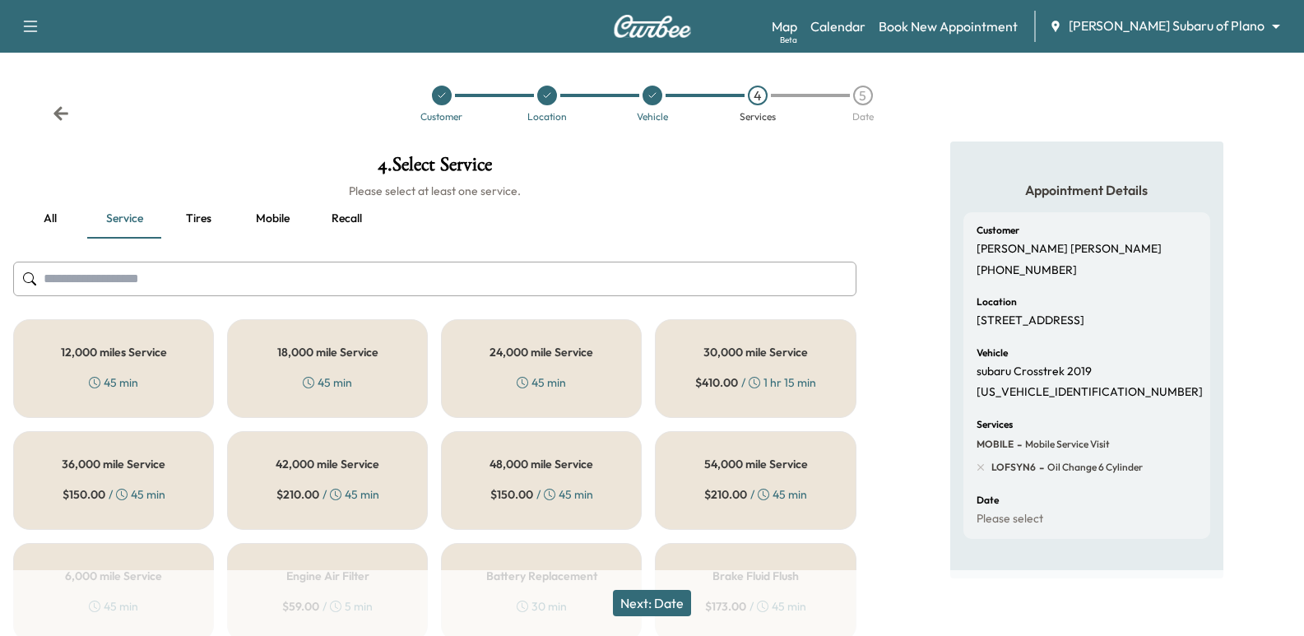
click at [671, 602] on button "Next: Date" at bounding box center [652, 603] width 78 height 26
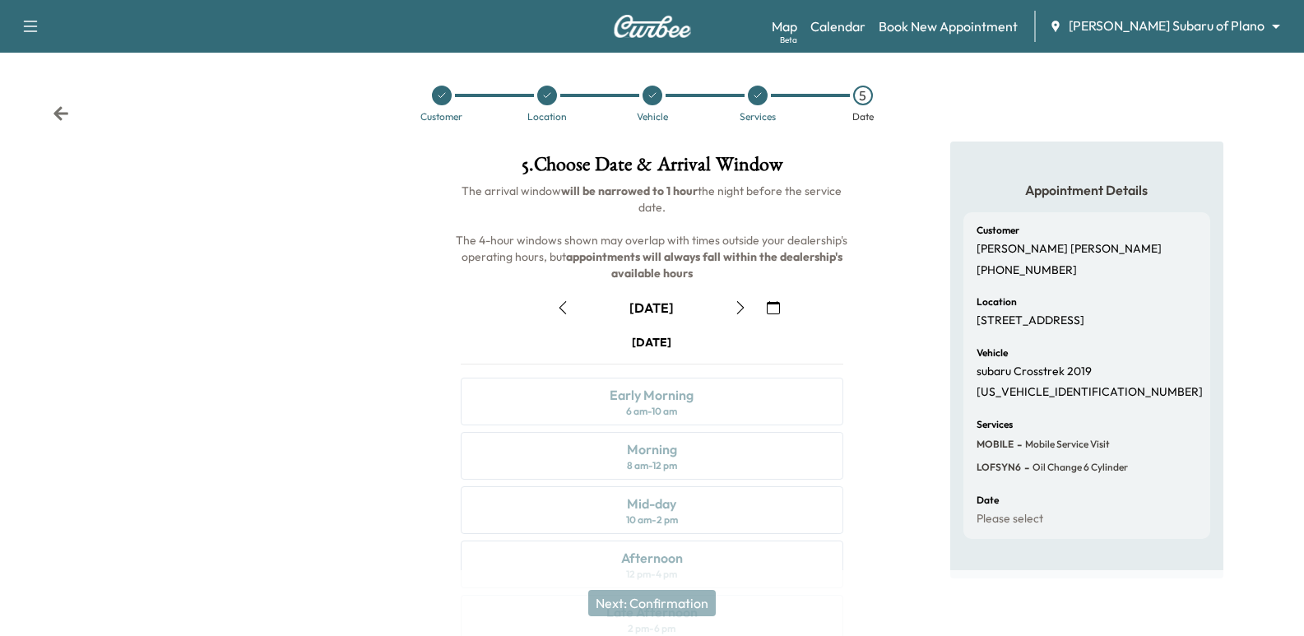
click at [739, 311] on icon "button" at bounding box center [740, 307] width 13 height 13
click at [571, 299] on button "button" at bounding box center [563, 308] width 28 height 26
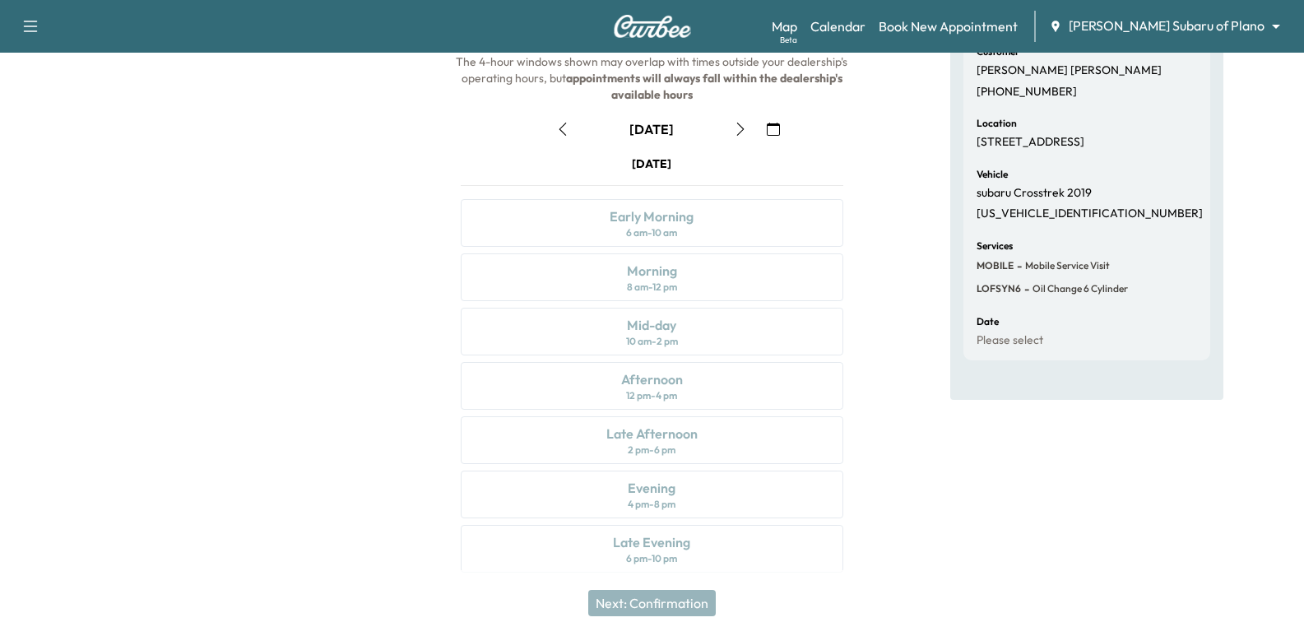
scroll to position [188, 0]
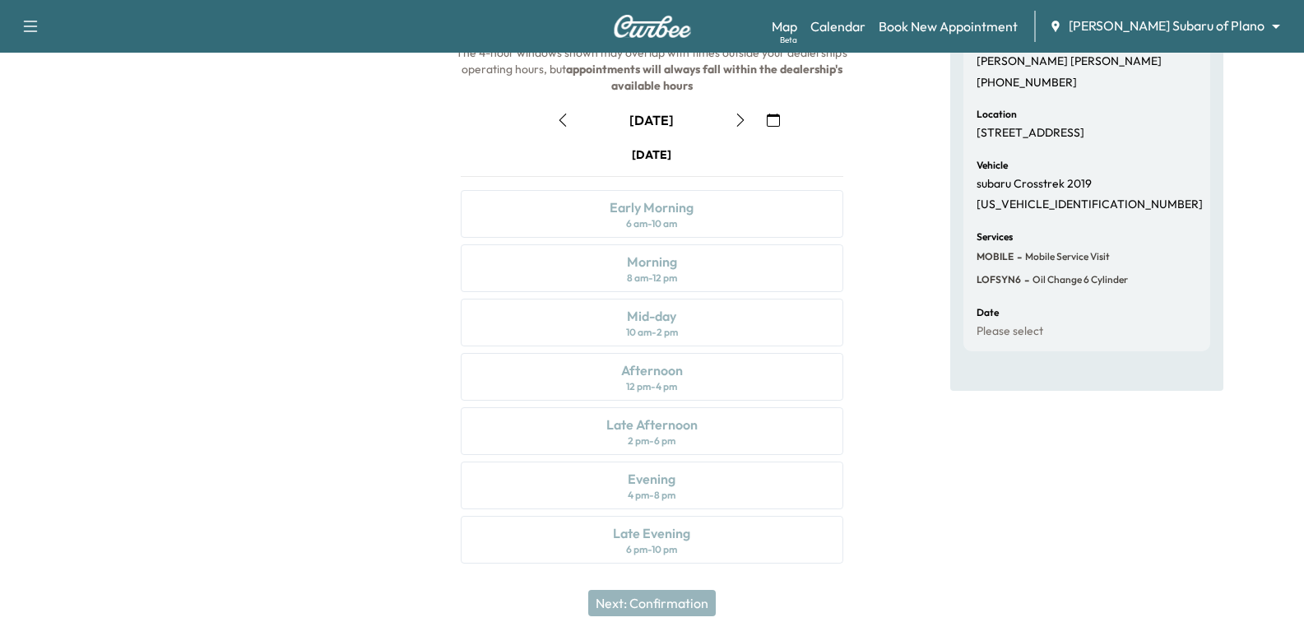
click at [606, 299] on div "Thursday September 18 Early Morning 6 am - 10 am Morning 8 am - 12 pm Mid-day 1…" at bounding box center [652, 358] width 408 height 424
click at [739, 121] on icon "button" at bounding box center [740, 120] width 13 height 13
click at [742, 125] on icon "button" at bounding box center [740, 120] width 13 height 13
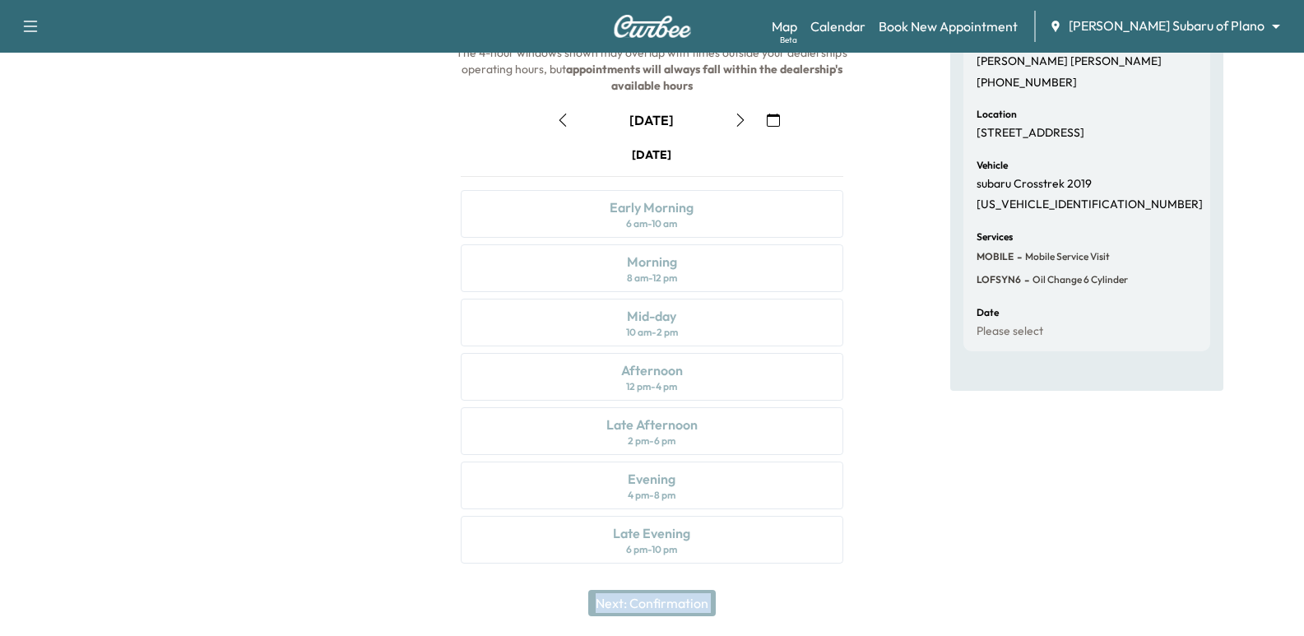
scroll to position [23, 0]
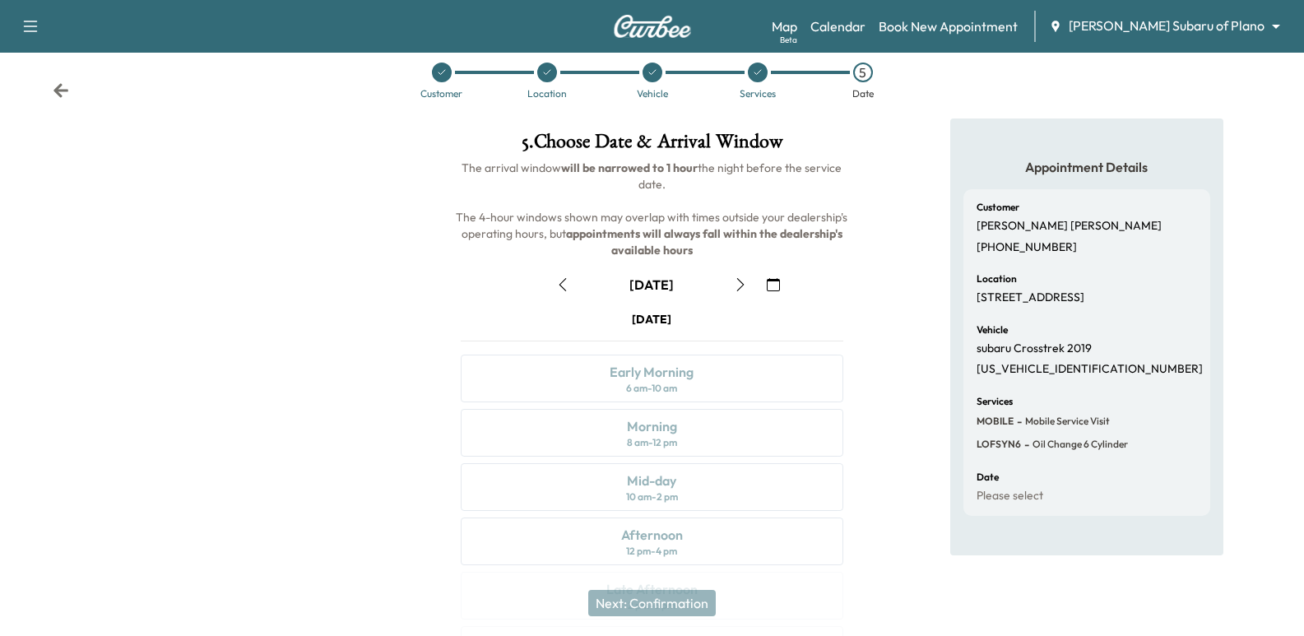
click at [1121, 337] on div "Customer Jigar Parikh (214) 235-8939 Location 1505 COMMERCE DR, PLANO, TX 75093…" at bounding box center [1086, 352] width 247 height 327
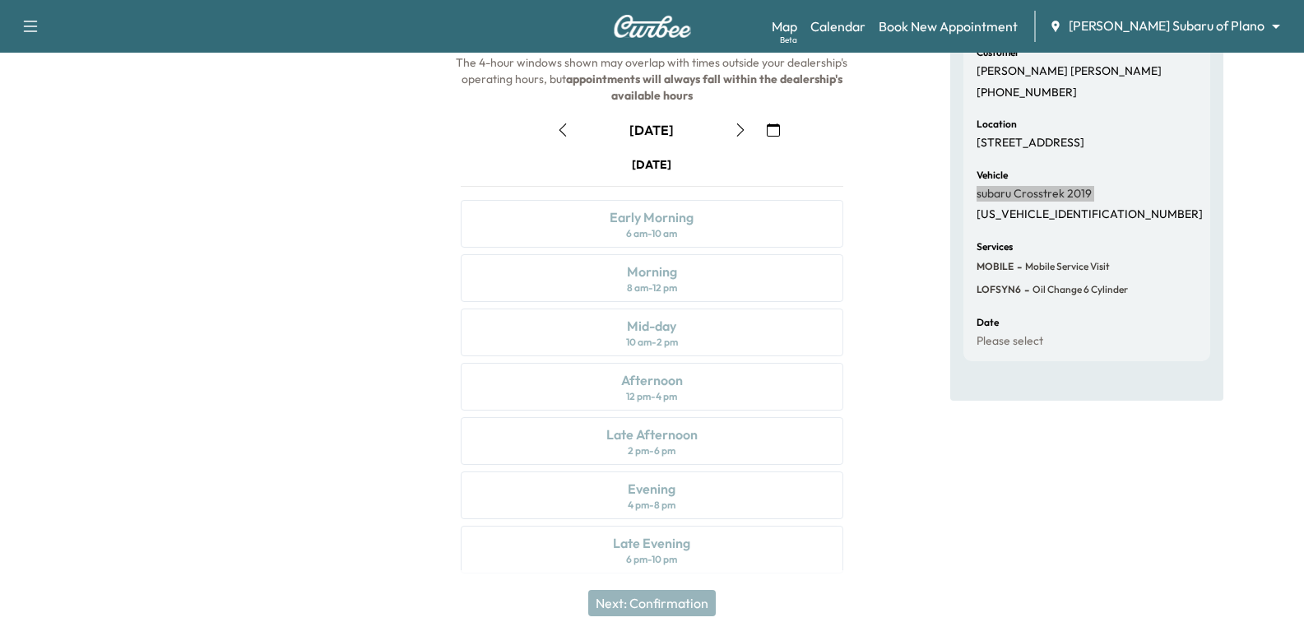
scroll to position [188, 0]
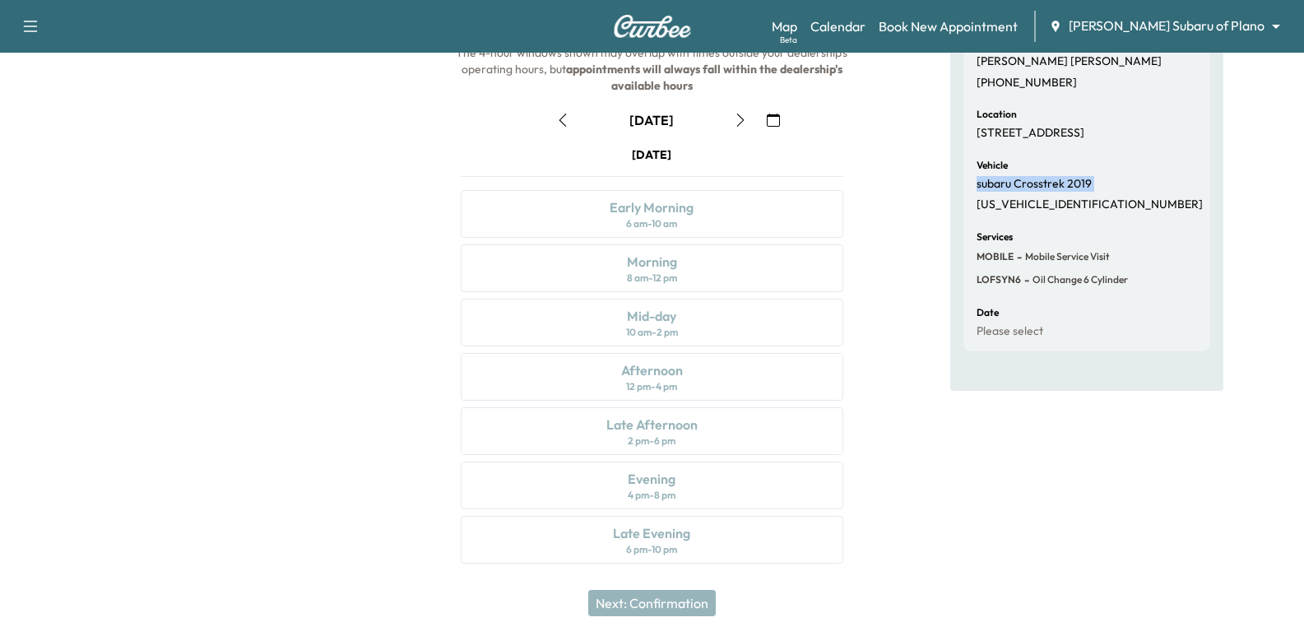
click at [554, 119] on button "button" at bounding box center [563, 120] width 28 height 26
click at [566, 120] on icon "button" at bounding box center [562, 120] width 13 height 13
click at [728, 130] on button "button" at bounding box center [741, 120] width 28 height 26
click at [732, 124] on button "button" at bounding box center [741, 120] width 28 height 26
click at [735, 104] on div "September 20 September 2025 S M T W T F S 31 1 2 3 4 5 6 7 8 9 10 11 12 13 14 1…" at bounding box center [652, 332] width 408 height 476
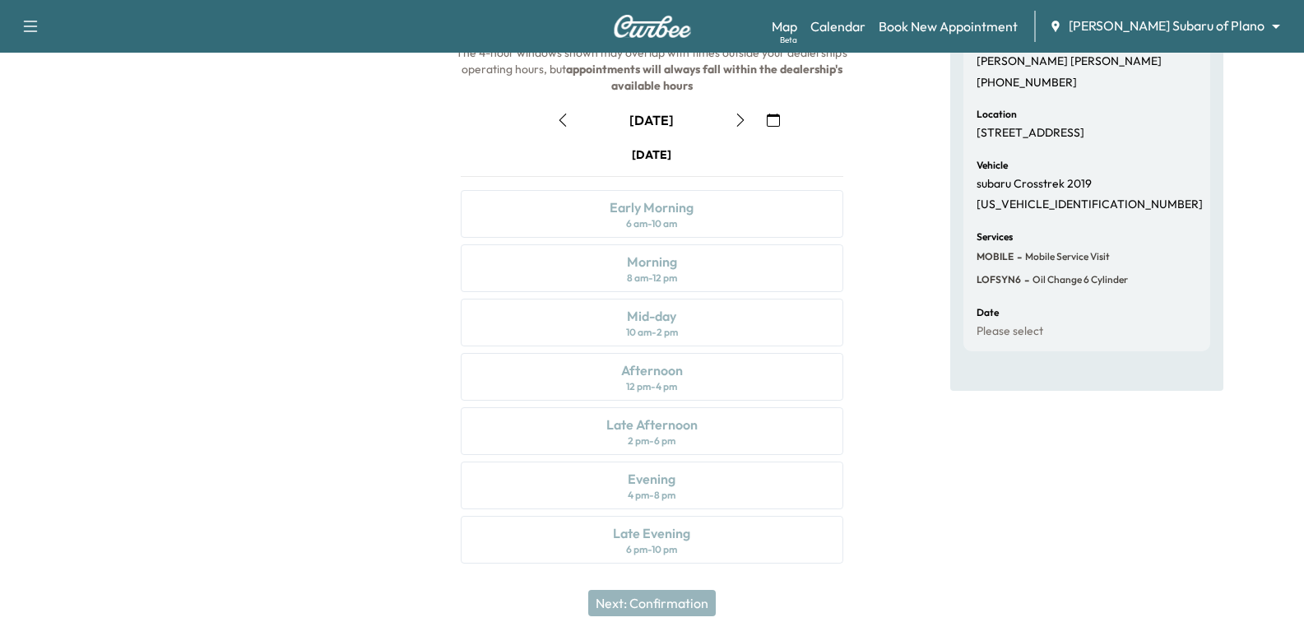
click at [750, 119] on button "button" at bounding box center [741, 120] width 28 height 26
click at [744, 131] on button "button" at bounding box center [741, 120] width 28 height 26
click at [741, 119] on icon "button" at bounding box center [740, 120] width 13 height 13
click at [731, 124] on button "button" at bounding box center [741, 120] width 28 height 26
click at [741, 126] on icon "button" at bounding box center [740, 120] width 13 height 13
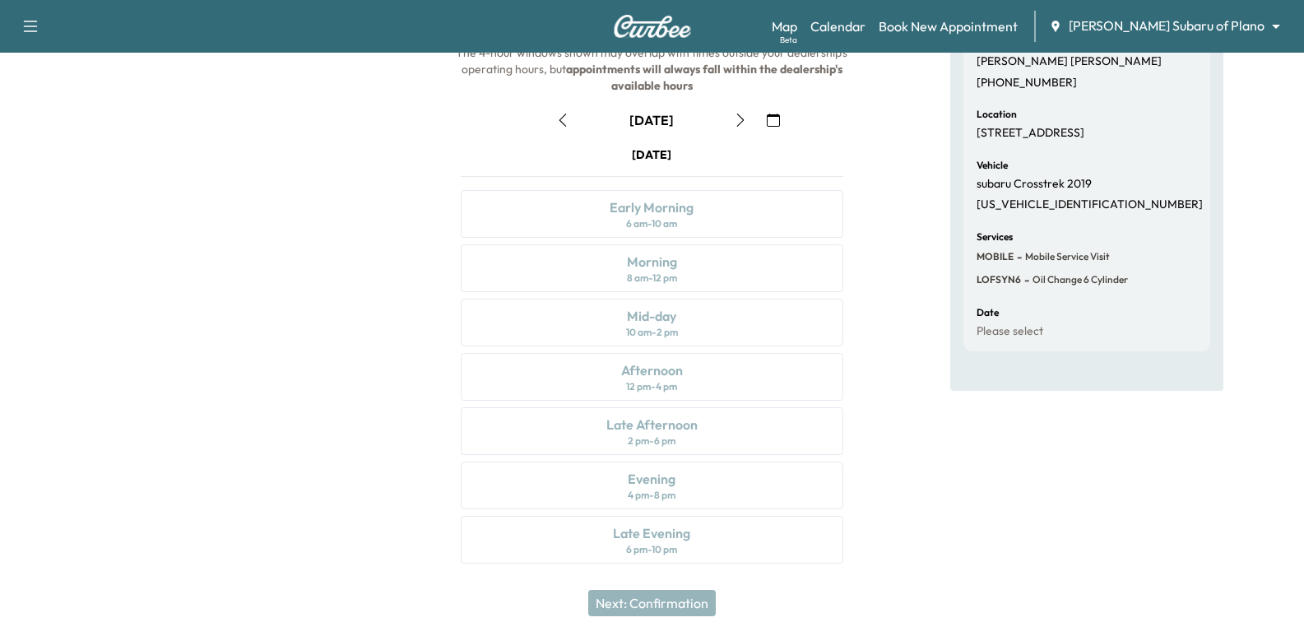
click at [760, 127] on button "button" at bounding box center [773, 120] width 28 height 26
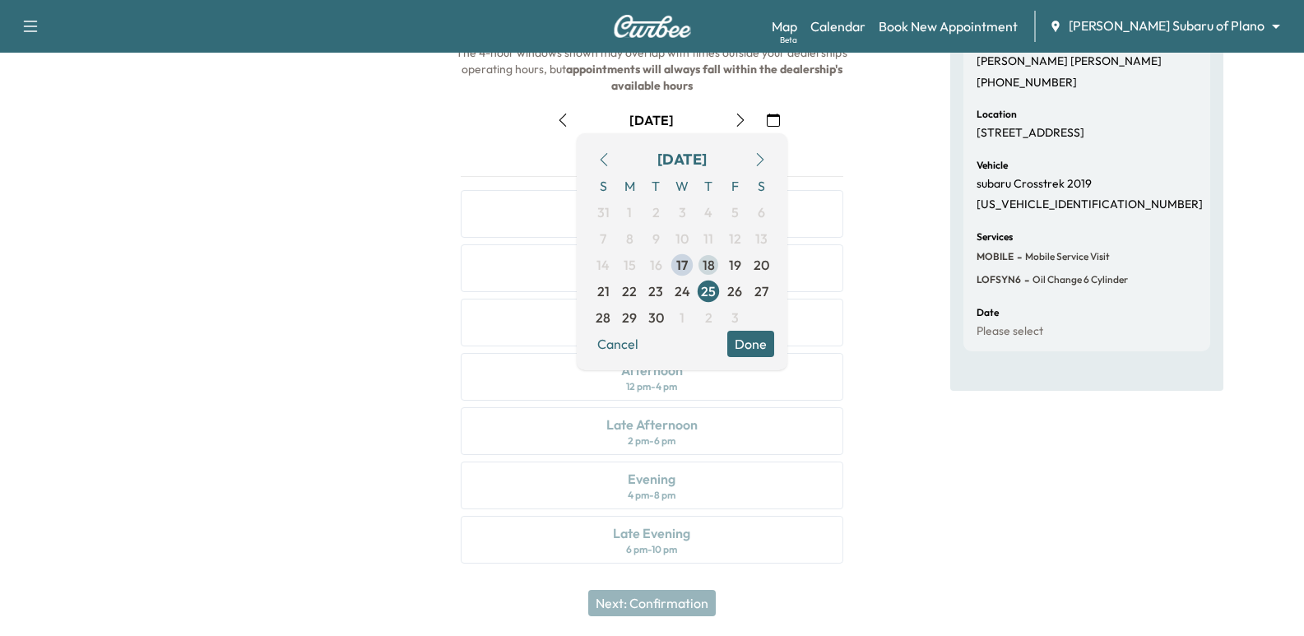
click at [718, 269] on span "18" at bounding box center [708, 265] width 26 height 26
click at [904, 237] on div "Appointment Details Customer Jigar Parikh (214) 235-8939 Location 1505 COMMERCE…" at bounding box center [1087, 268] width 434 height 629
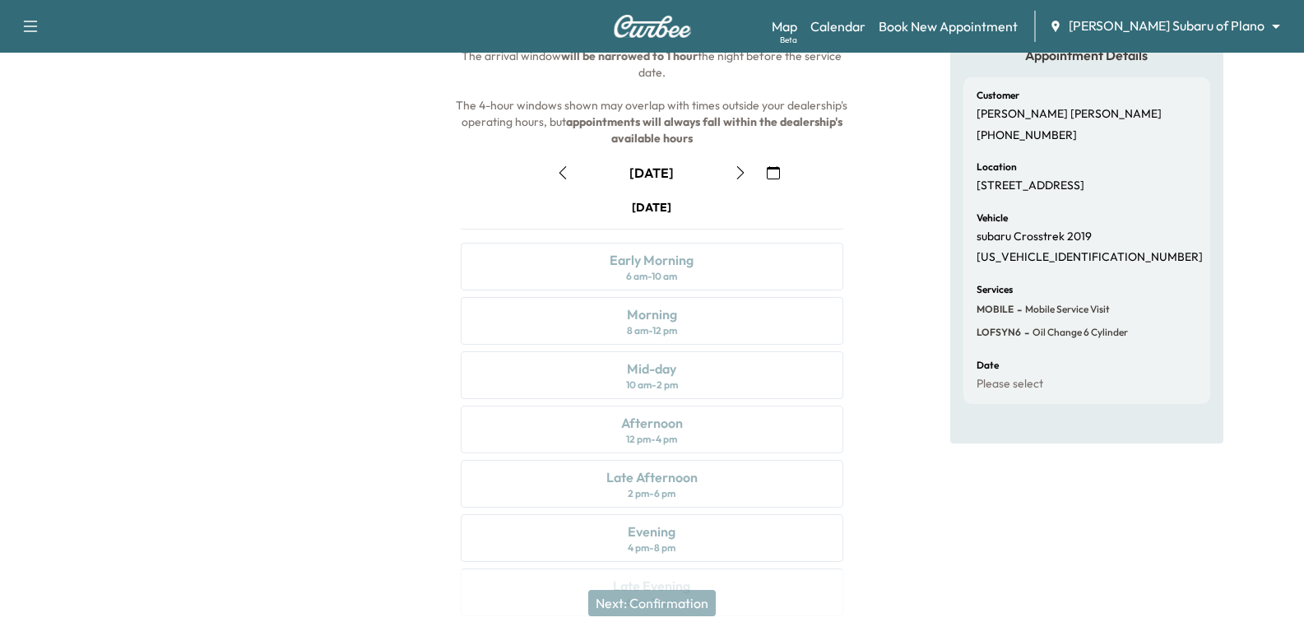
scroll to position [105, 0]
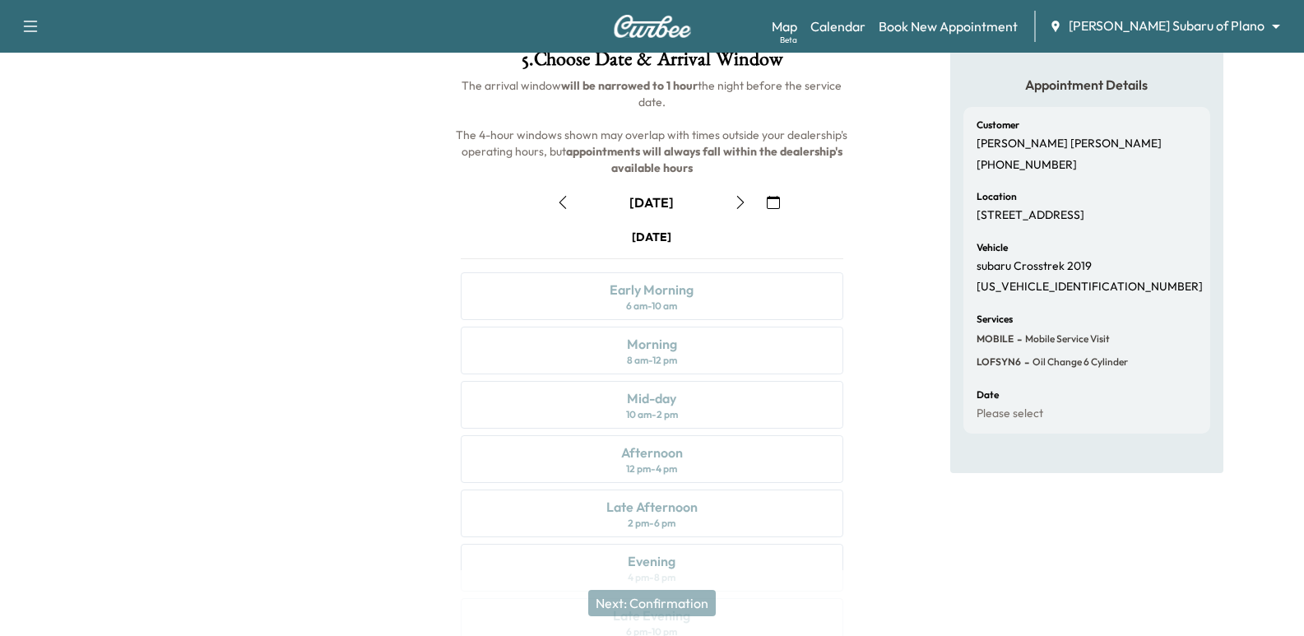
click at [737, 205] on icon "button" at bounding box center [740, 202] width 13 height 13
click at [1046, 147] on div "Customer Jigar Parikh (214) 235-8939" at bounding box center [1087, 146] width 221 height 52
click at [1105, 166] on div "Customer Jigar Parikh (214) 235-8939" at bounding box center [1087, 146] width 221 height 52
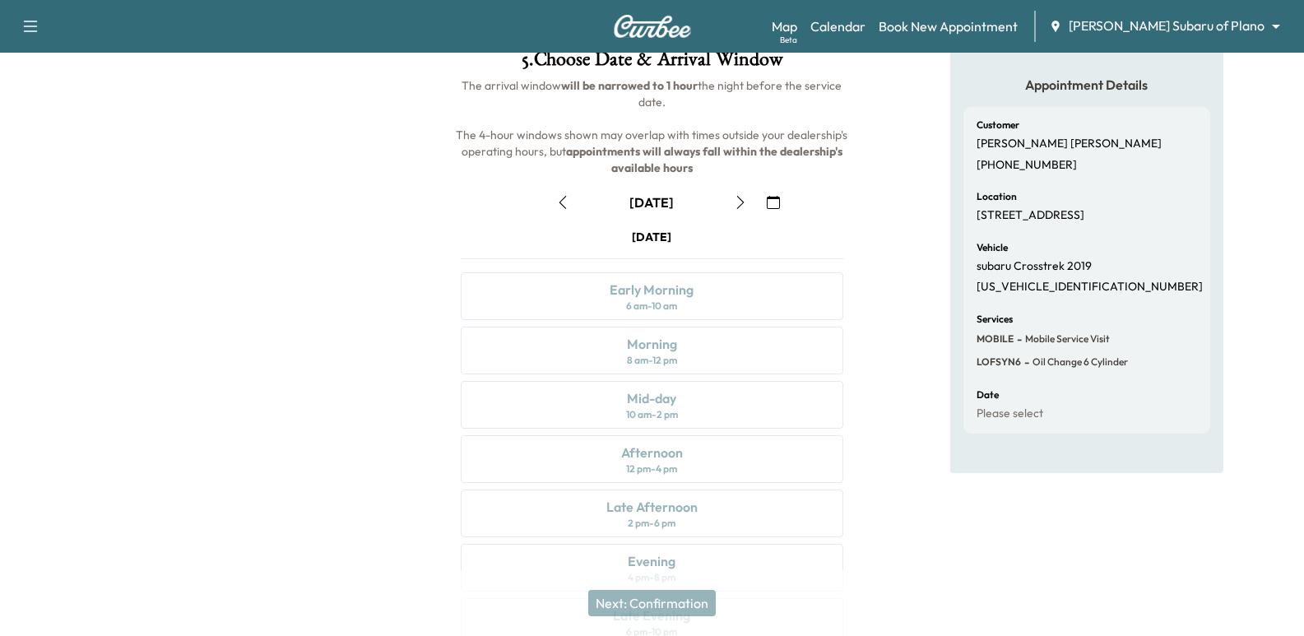
click at [1042, 149] on div "Customer Jigar Parikh (214) 235-8939" at bounding box center [1087, 146] width 221 height 52
click at [1020, 149] on p "Jigar Parikh" at bounding box center [1069, 144] width 185 height 15
click at [1130, 165] on div "Customer Jigar Parikh (214) 235-8939" at bounding box center [1087, 146] width 221 height 52
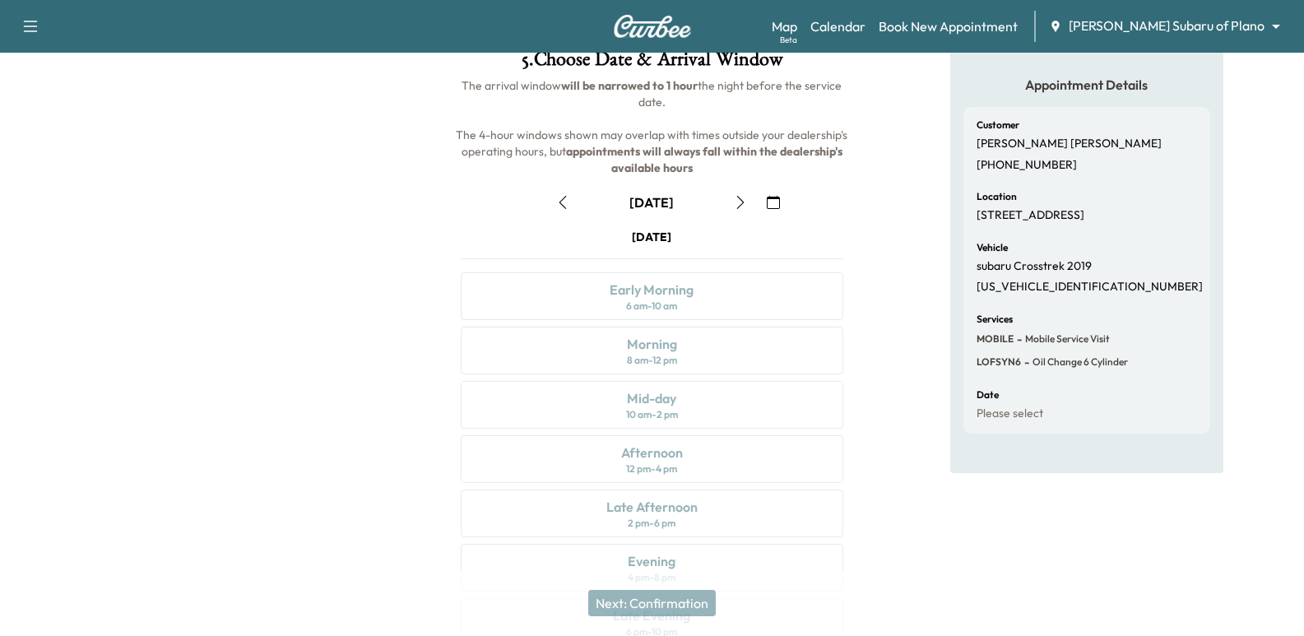
click at [1029, 138] on p "Jigar Parikh" at bounding box center [1069, 144] width 185 height 15
click at [907, 270] on div "Appointment Details Customer Jigar Parikh (214) 235-8939 Location 1505 COMMERCE…" at bounding box center [1087, 350] width 434 height 629
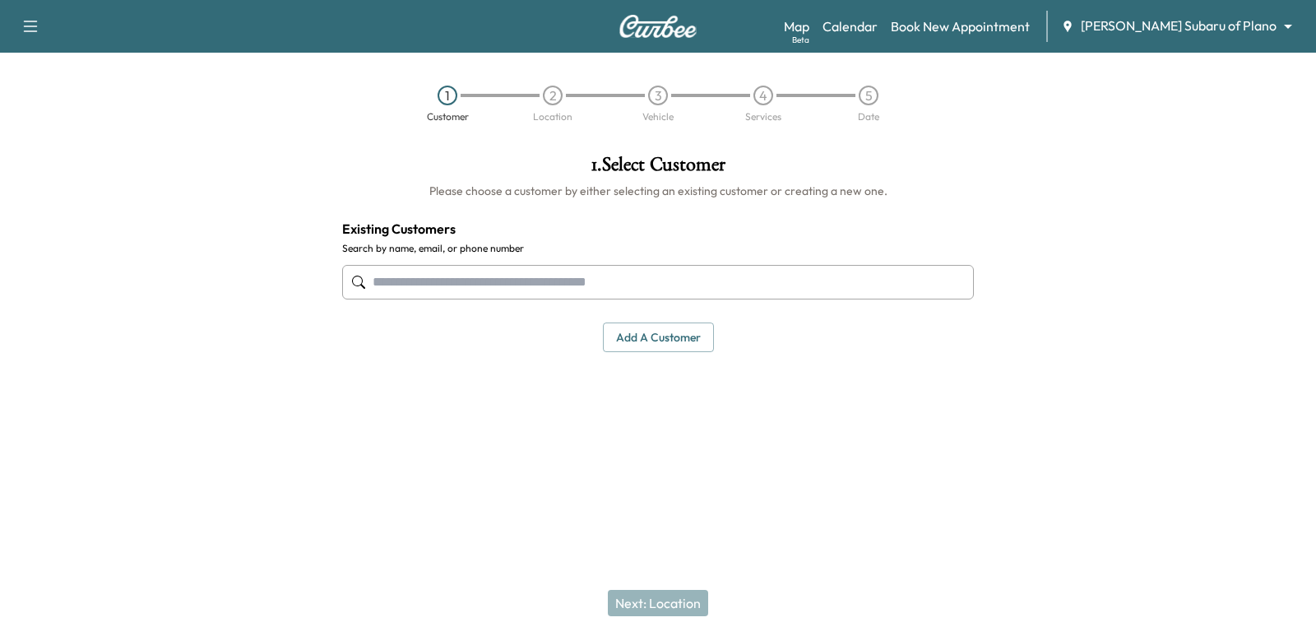
click at [680, 285] on input "text" at bounding box center [658, 282] width 632 height 35
click at [584, 271] on input "text" at bounding box center [658, 282] width 632 height 35
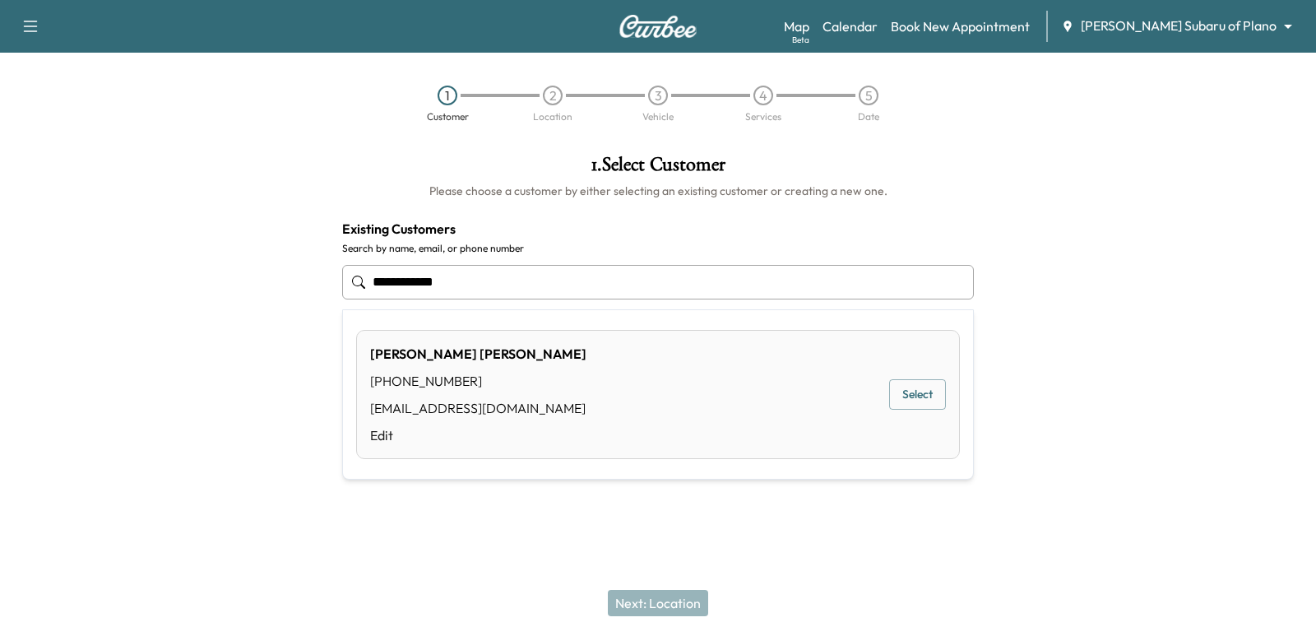
click at [946, 395] on div "[PERSON_NAME] [PHONE_NUMBER] [EMAIL_ADDRESS][DOMAIN_NAME] Edit Select" at bounding box center [658, 394] width 604 height 129
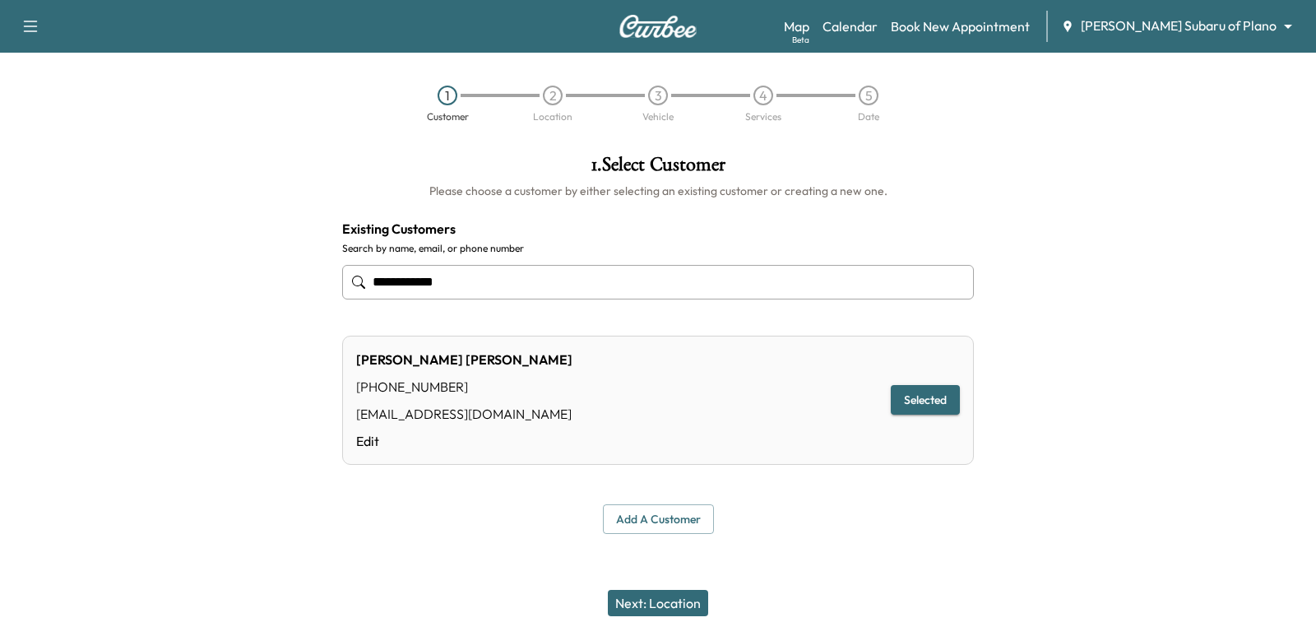
type input "**********"
click at [680, 605] on button "Next: Location" at bounding box center [658, 603] width 100 height 26
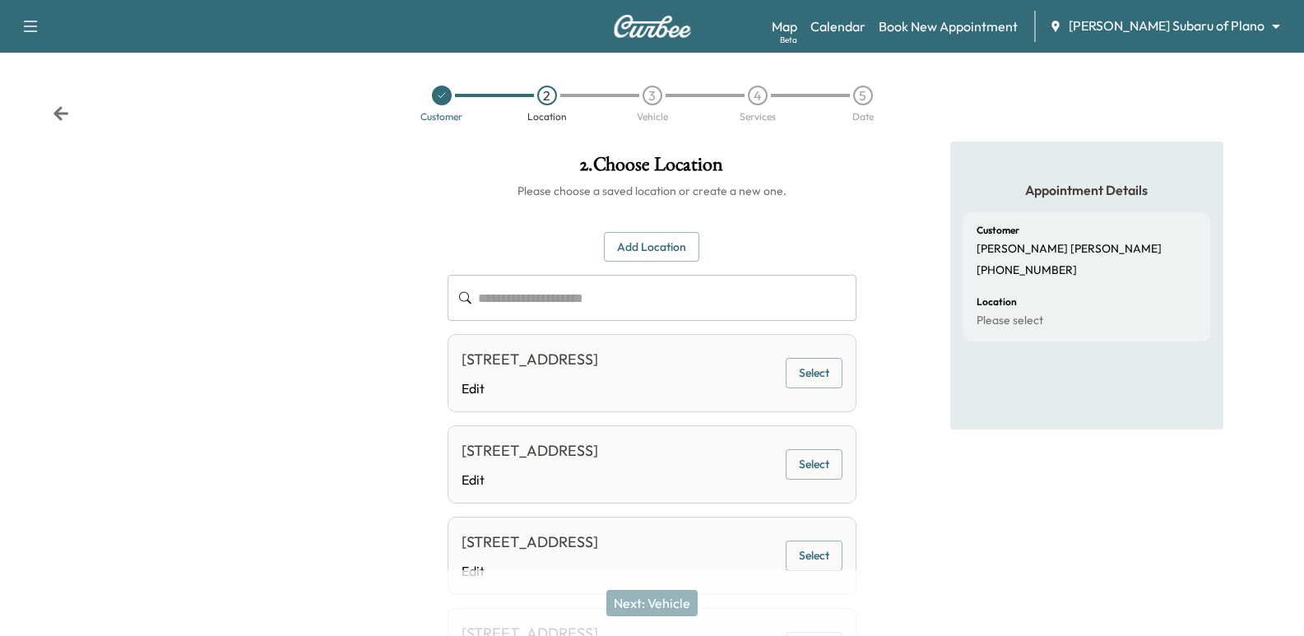
click at [835, 377] on button "Select" at bounding box center [814, 373] width 57 height 30
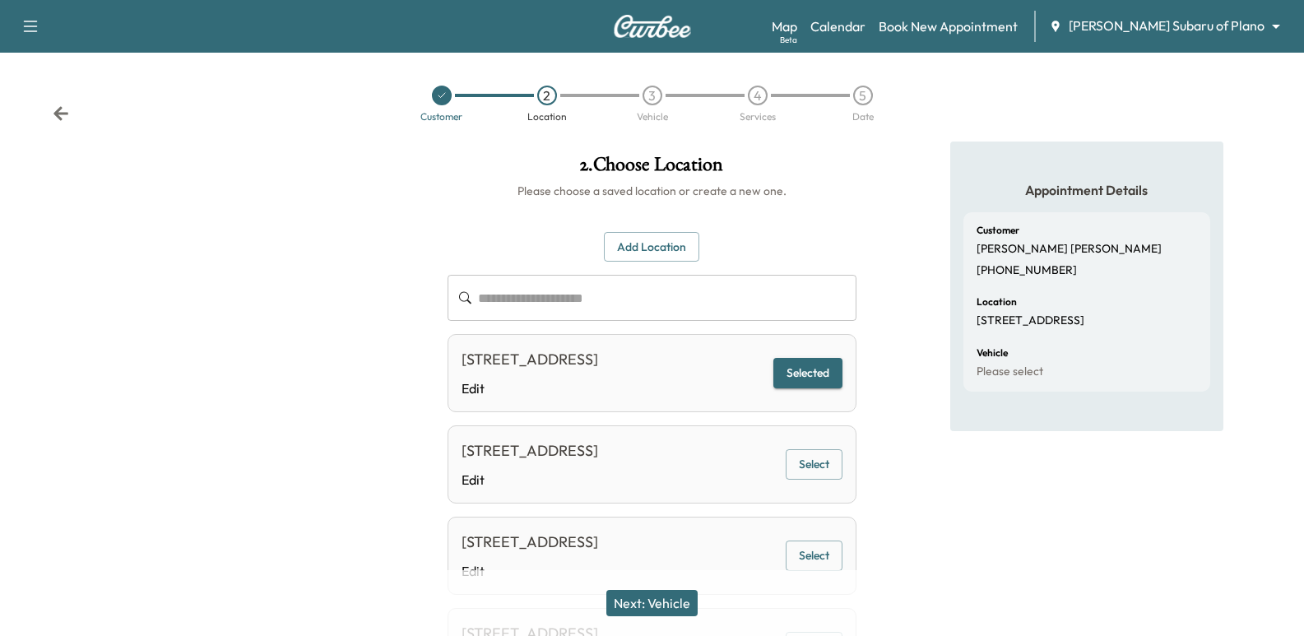
click at [665, 599] on button "Next: Vehicle" at bounding box center [651, 603] width 91 height 26
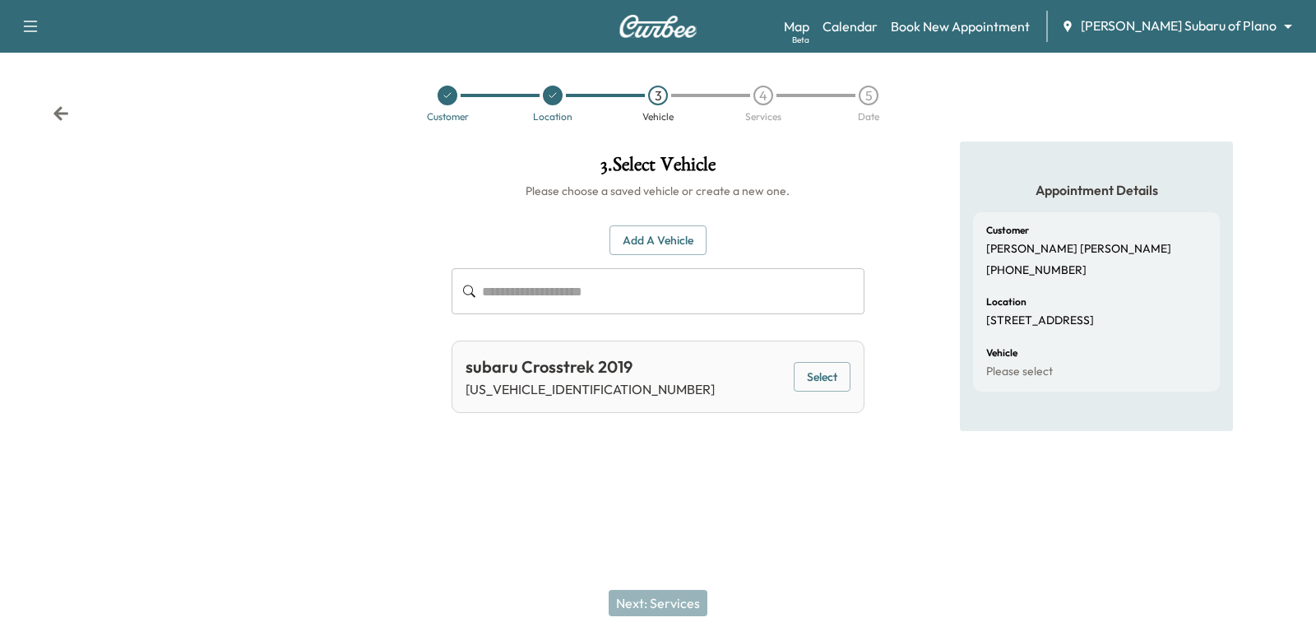
click at [813, 368] on button "Select" at bounding box center [822, 377] width 57 height 30
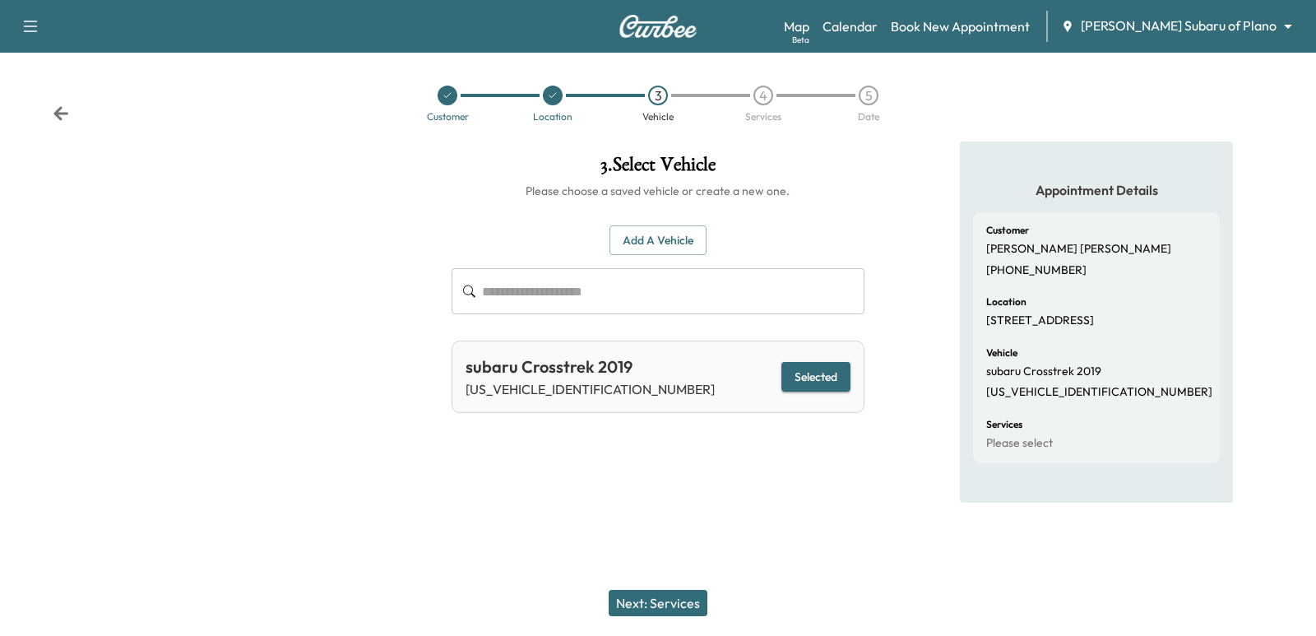
click at [672, 592] on button "Next: Services" at bounding box center [658, 603] width 99 height 26
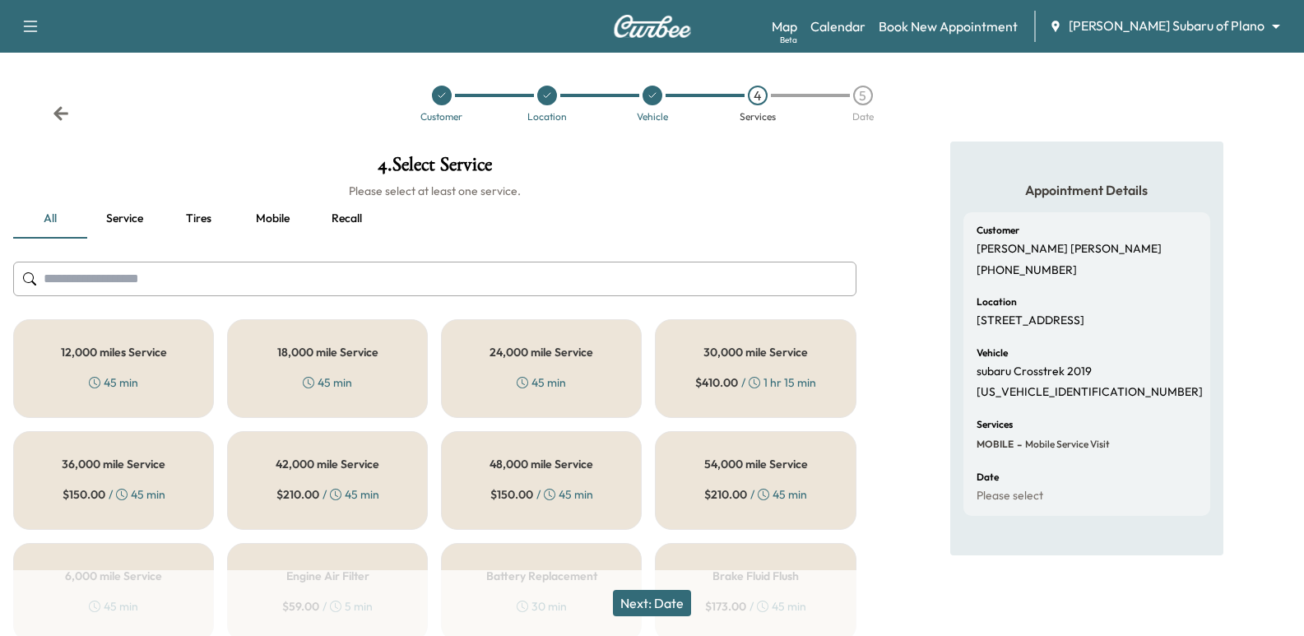
click at [695, 289] on input "text" at bounding box center [434, 279] width 843 height 35
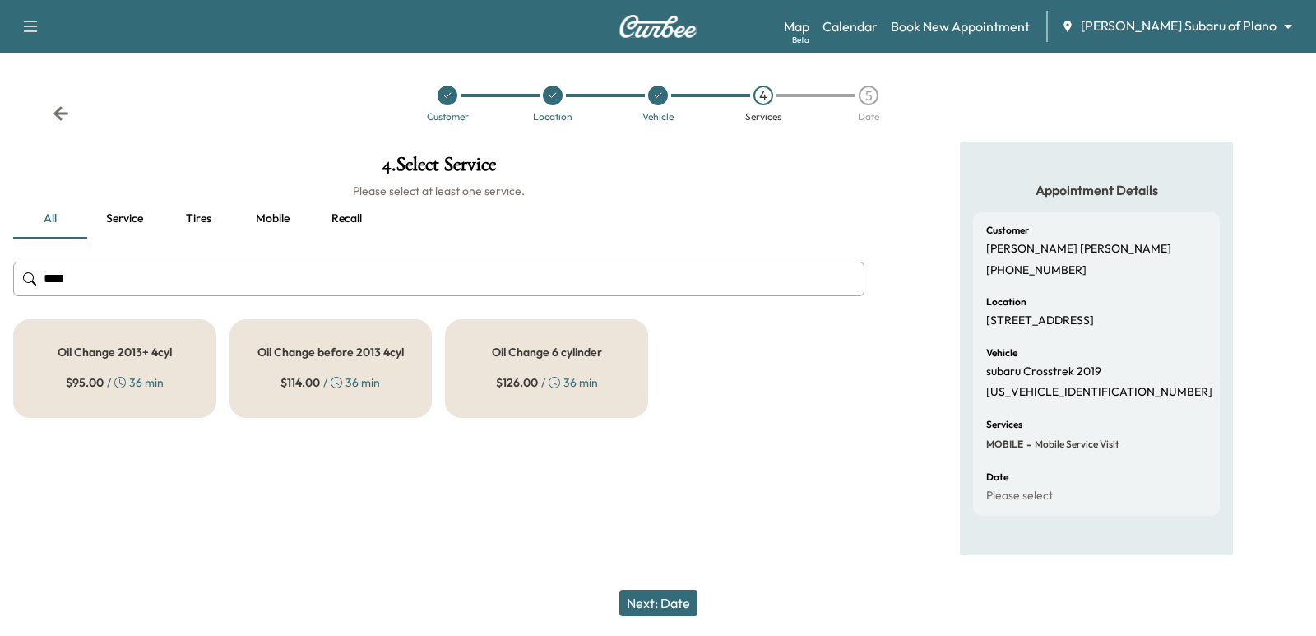
type input "***"
click at [508, 368] on div "Oil Change 6 cylinder $ 126.00 / 36 min" at bounding box center [546, 368] width 203 height 99
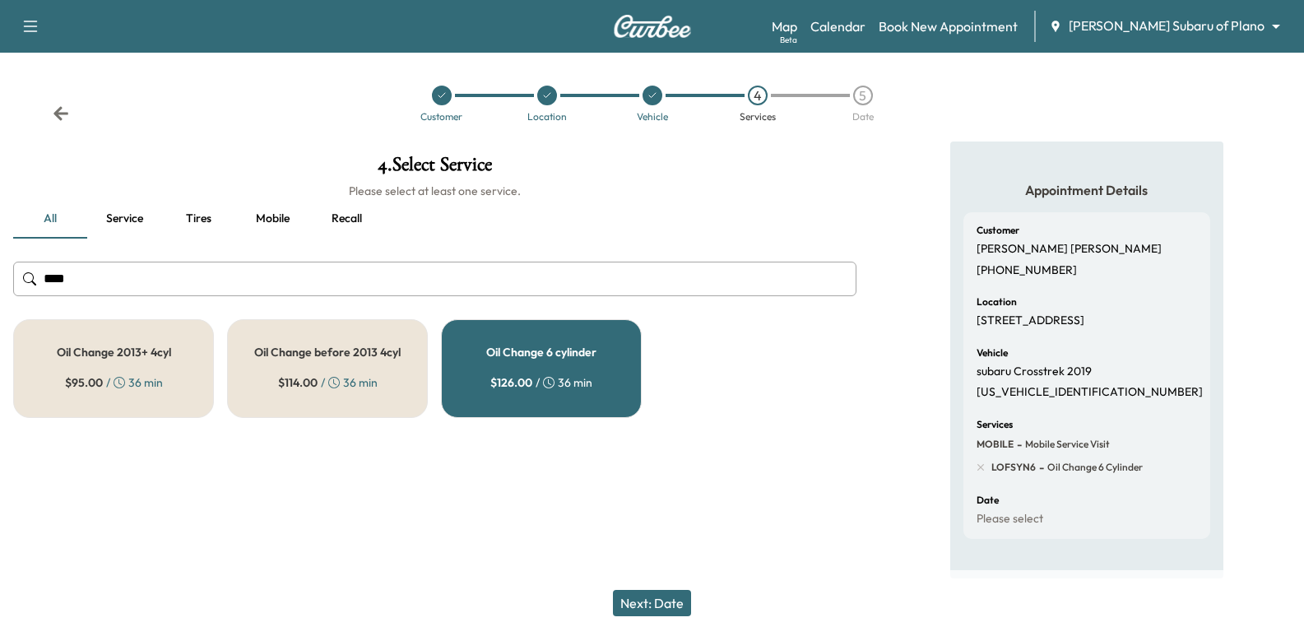
click at [661, 609] on button "Next: Date" at bounding box center [652, 603] width 78 height 26
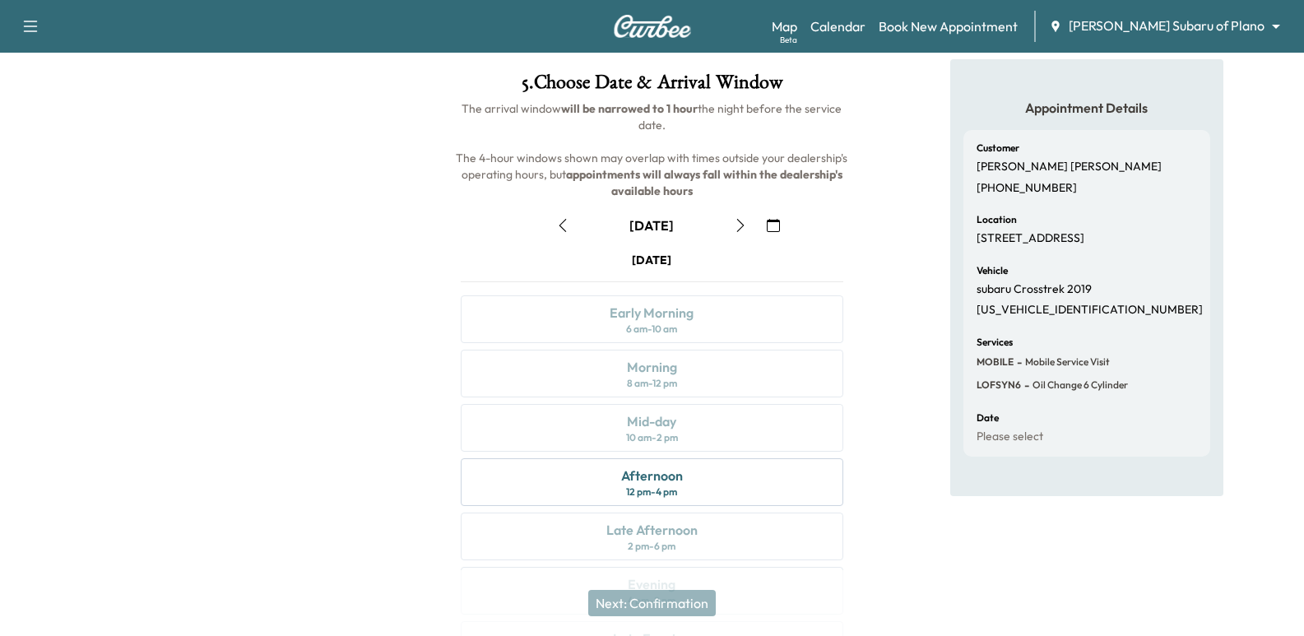
click at [742, 233] on button "button" at bounding box center [741, 225] width 28 height 26
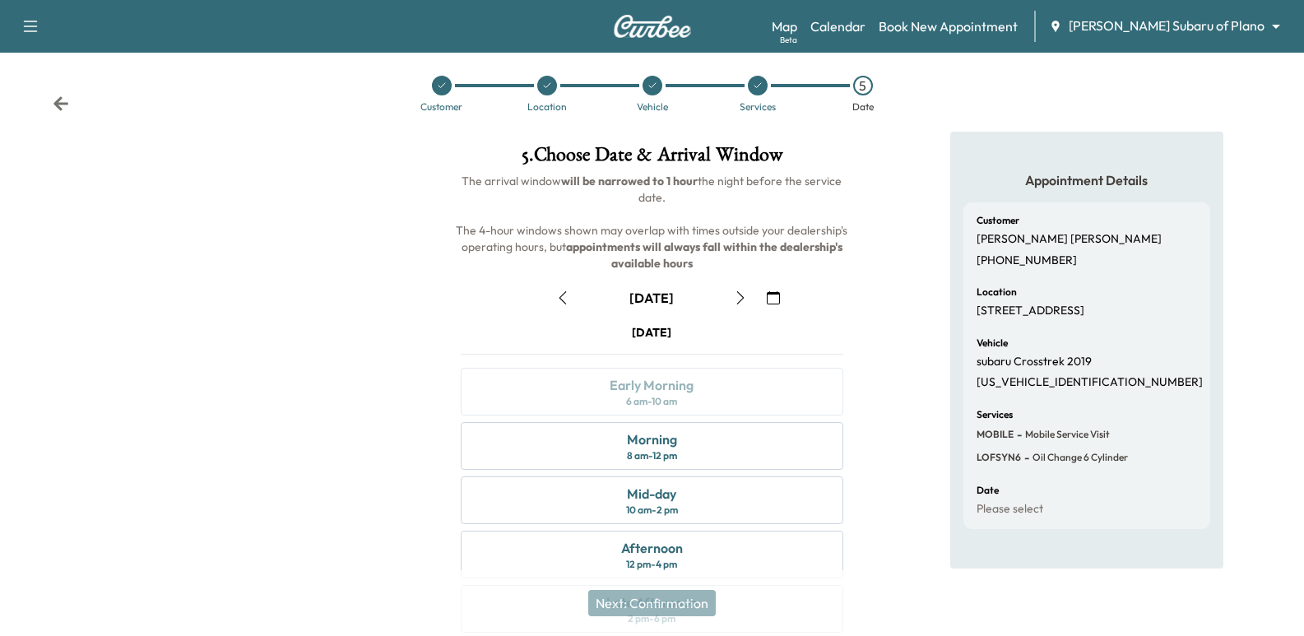
scroll to position [82, 0]
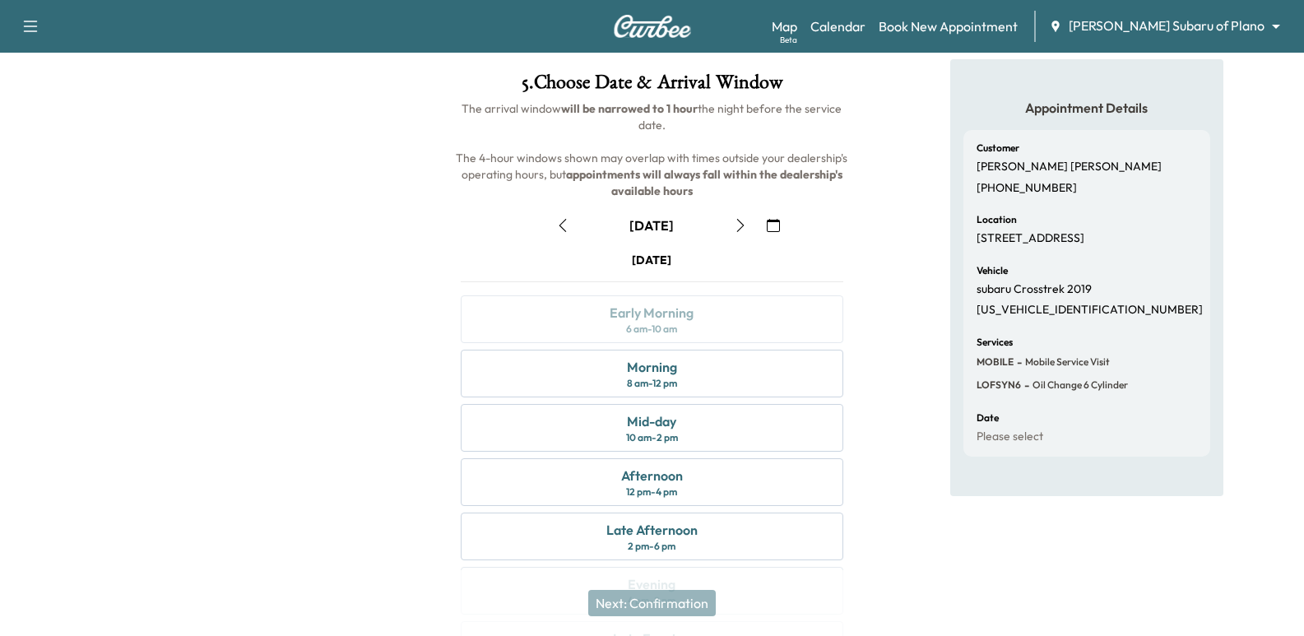
click at [572, 231] on button "button" at bounding box center [563, 225] width 28 height 26
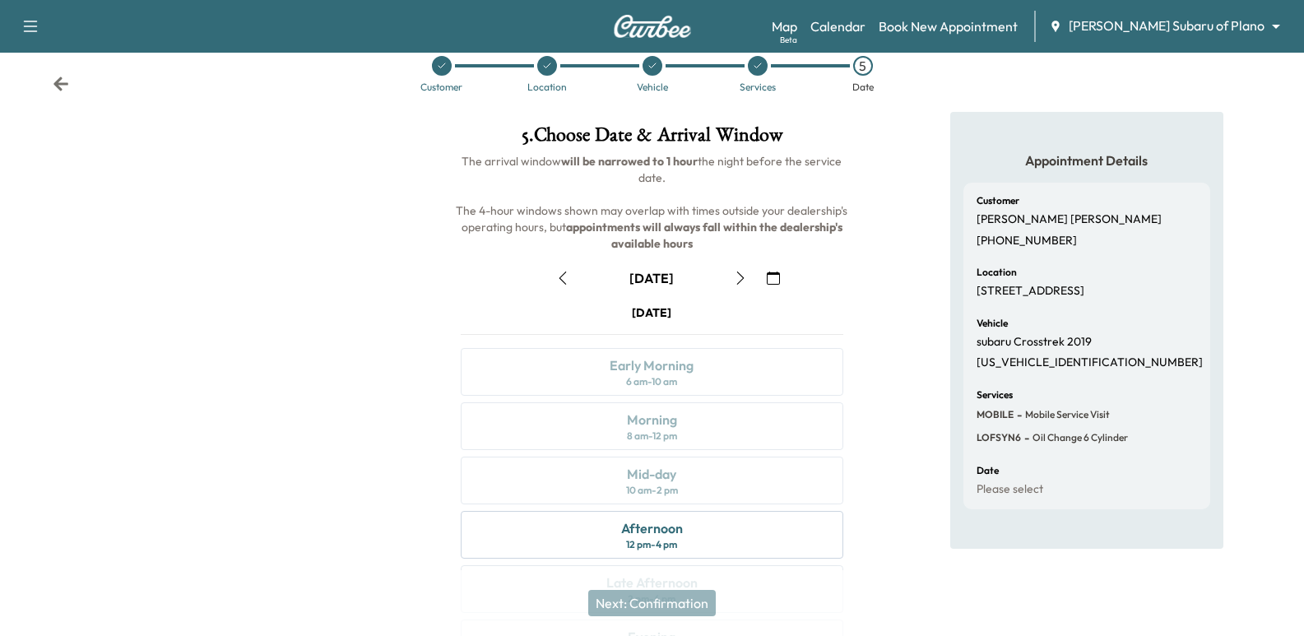
scroll to position [0, 0]
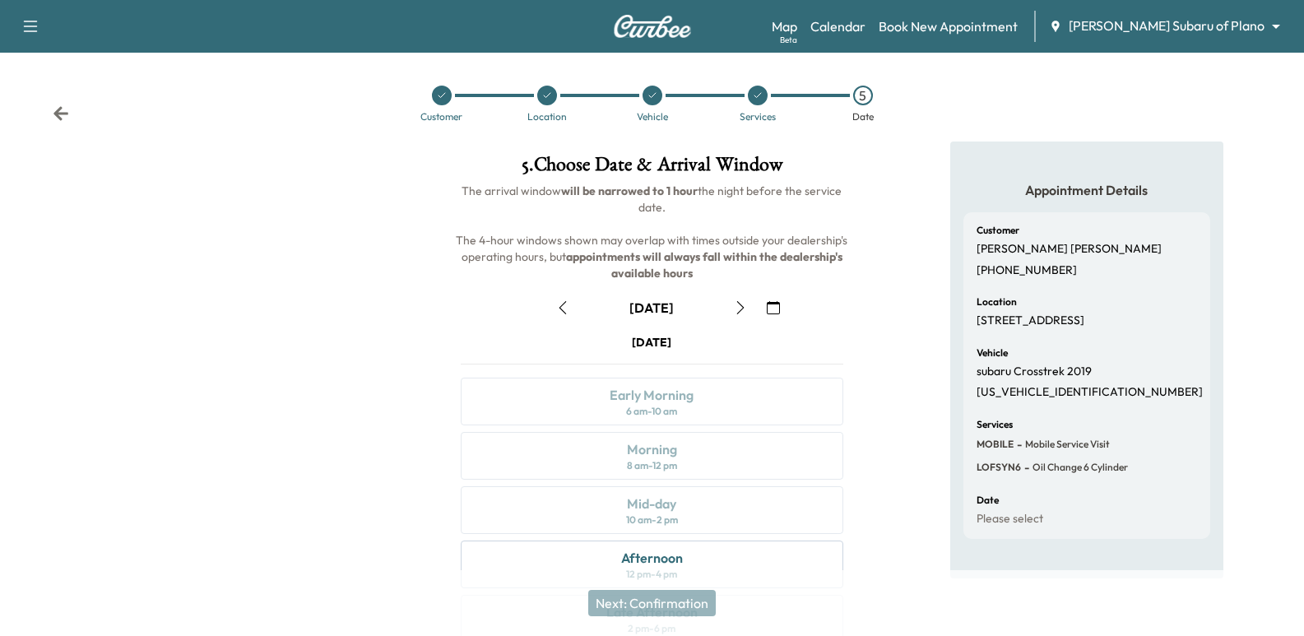
click at [34, 29] on icon "button" at bounding box center [31, 26] width 20 height 20
click at [73, 55] on link "Support" at bounding box center [58, 57] width 62 height 20
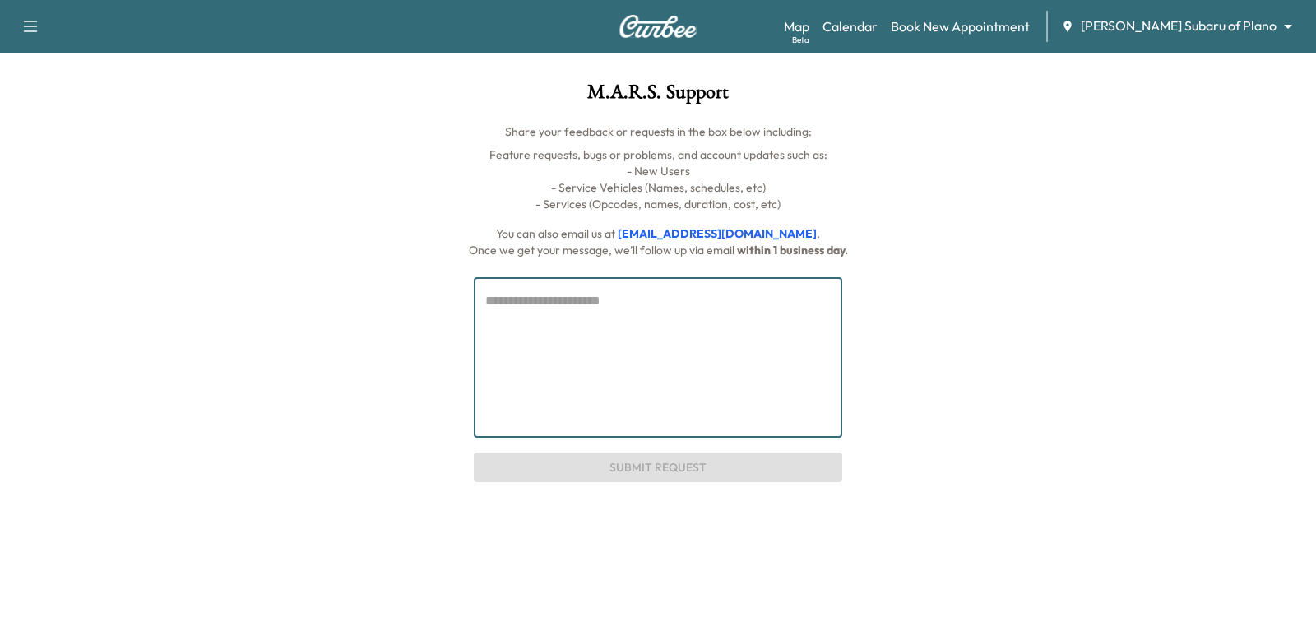
click at [644, 335] on textarea at bounding box center [658, 357] width 346 height 132
click at [555, 207] on p "- Services (Opcodes, names, duration, cost, etc)" at bounding box center [657, 204] width 1237 height 16
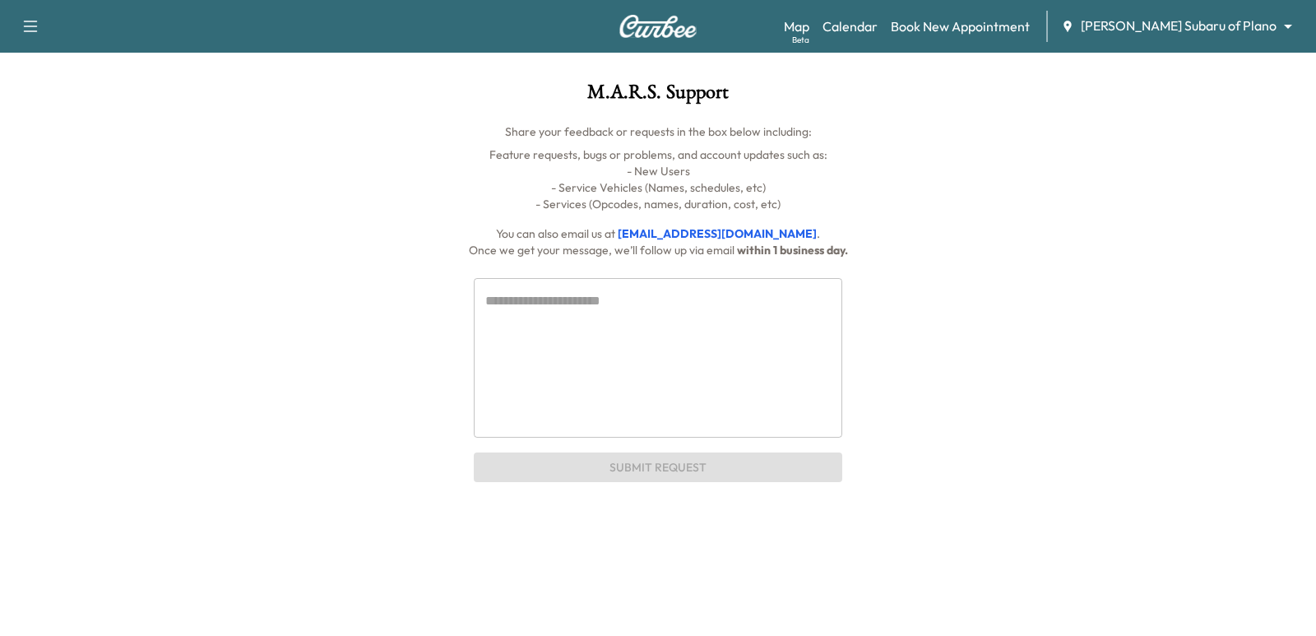
click at [523, 200] on p "- Services (Opcodes, names, duration, cost, etc)" at bounding box center [657, 204] width 1237 height 16
click at [611, 295] on textarea at bounding box center [658, 357] width 346 height 132
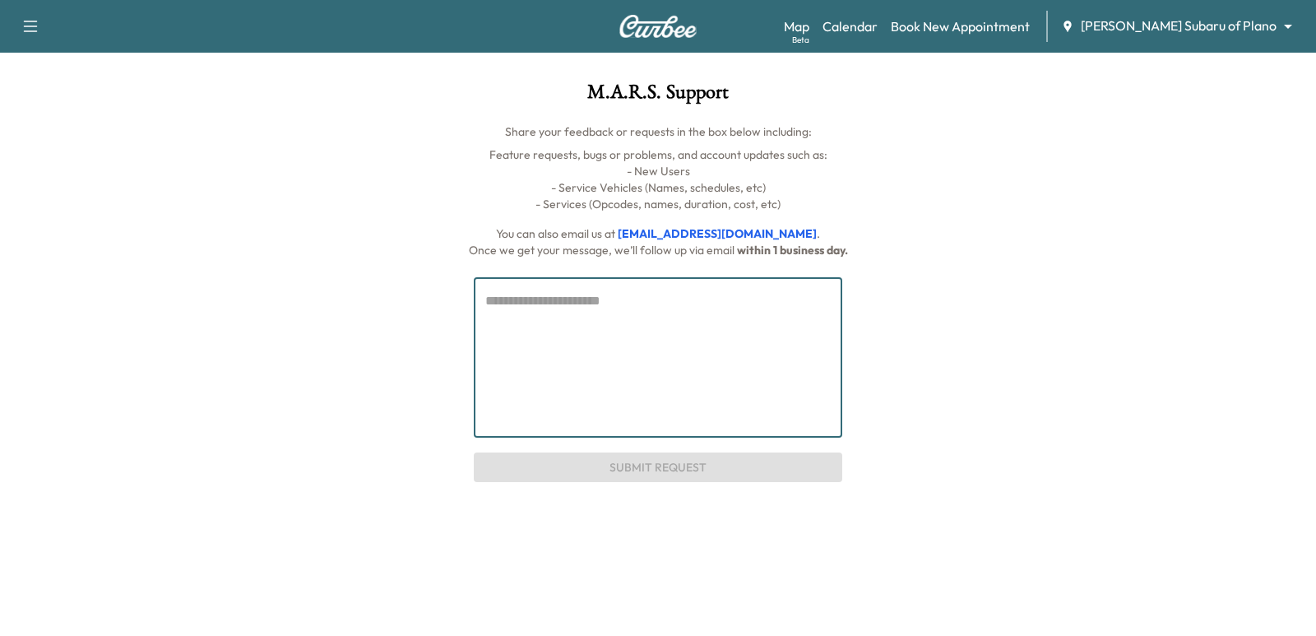
click at [644, 385] on textarea at bounding box center [658, 357] width 346 height 132
click at [592, 314] on textarea at bounding box center [658, 357] width 346 height 132
click at [571, 318] on textarea at bounding box center [658, 357] width 346 height 132
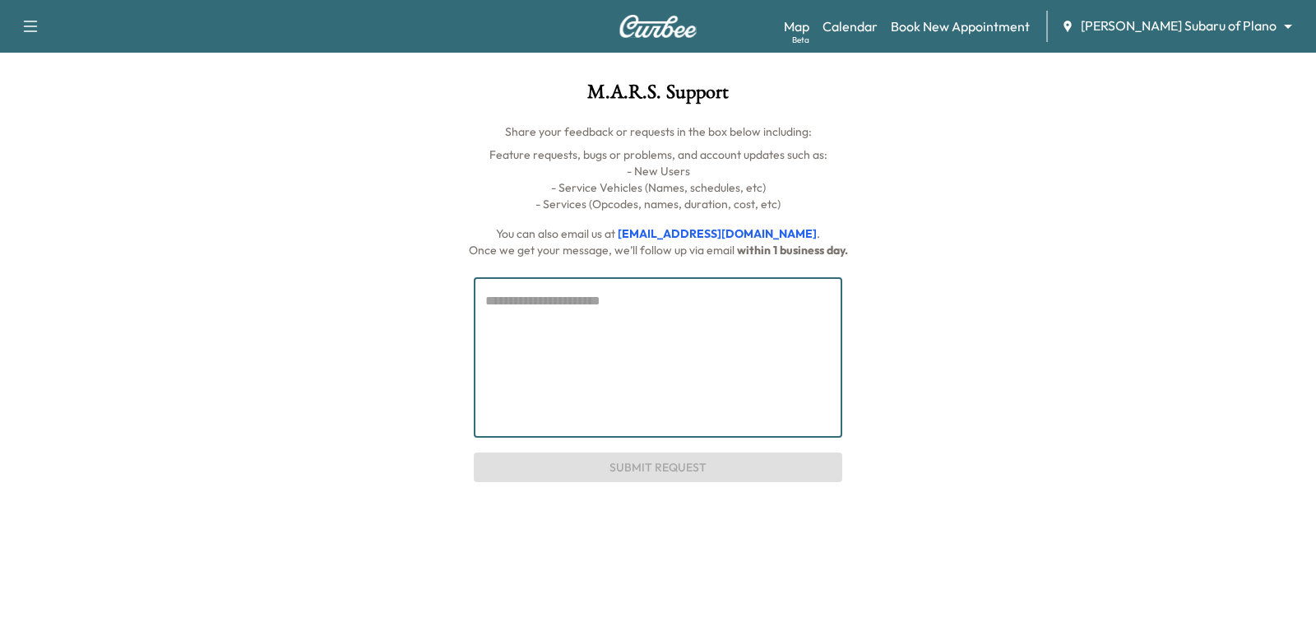
click at [571, 318] on textarea at bounding box center [658, 357] width 346 height 132
drag, startPoint x: 23, startPoint y: 11, endPoint x: 44, endPoint y: 39, distance: 34.7
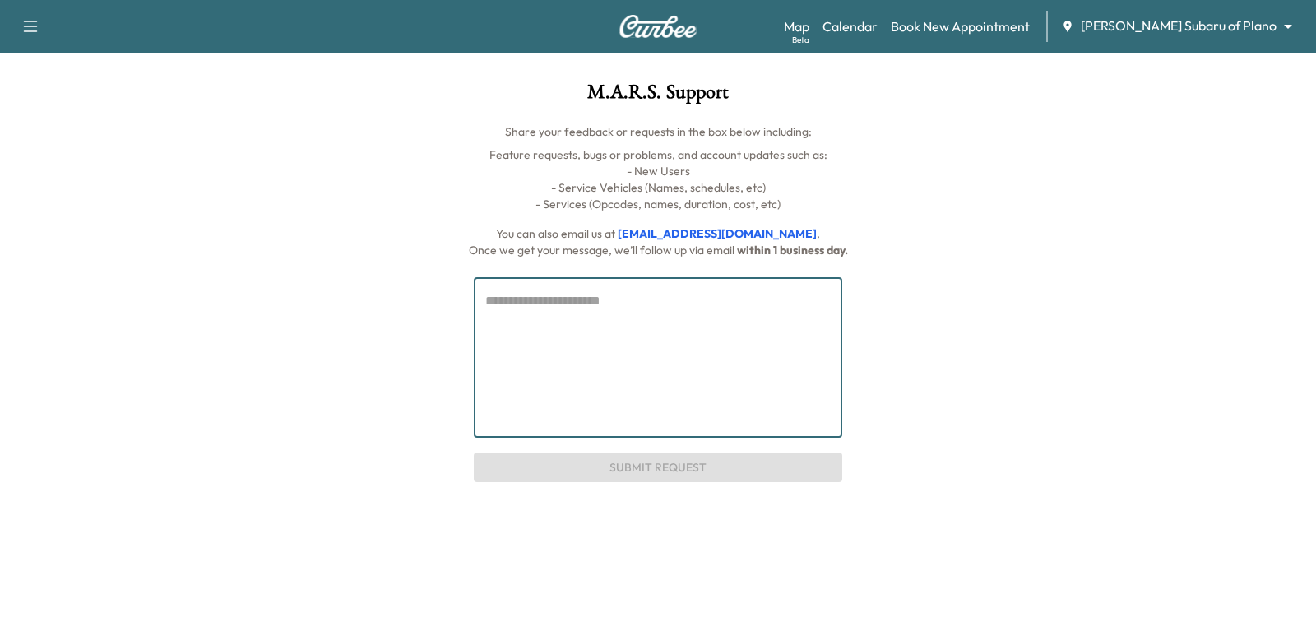
click at [25, 11] on div "Support Log Out Map Beta Calendar Book New Appointment [PERSON_NAME] Subaru of …" at bounding box center [658, 26] width 1316 height 53
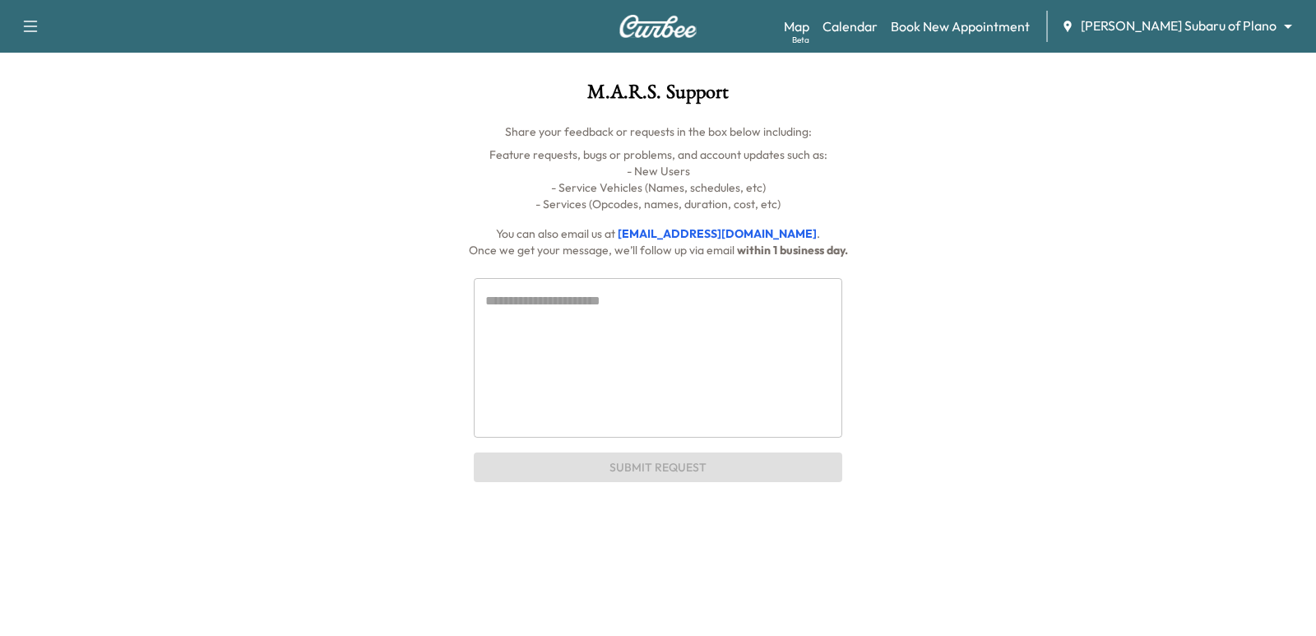
click at [25, 34] on icon "button" at bounding box center [31, 26] width 20 height 20
click at [29, 28] on icon "button" at bounding box center [31, 26] width 20 height 20
click at [988, 33] on link "Book New Appointment" at bounding box center [960, 26] width 139 height 20
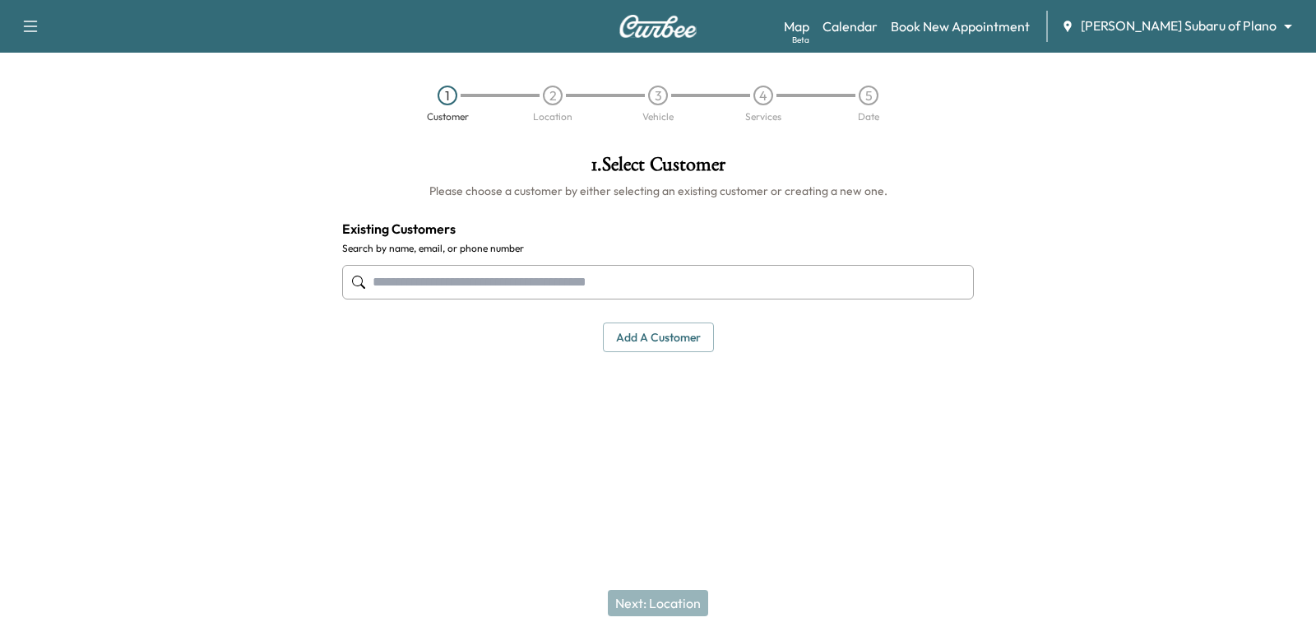
click at [536, 268] on input "text" at bounding box center [658, 282] width 632 height 35
click at [527, 271] on input "text" at bounding box center [658, 282] width 632 height 35
click at [748, 278] on input "text" at bounding box center [658, 282] width 632 height 35
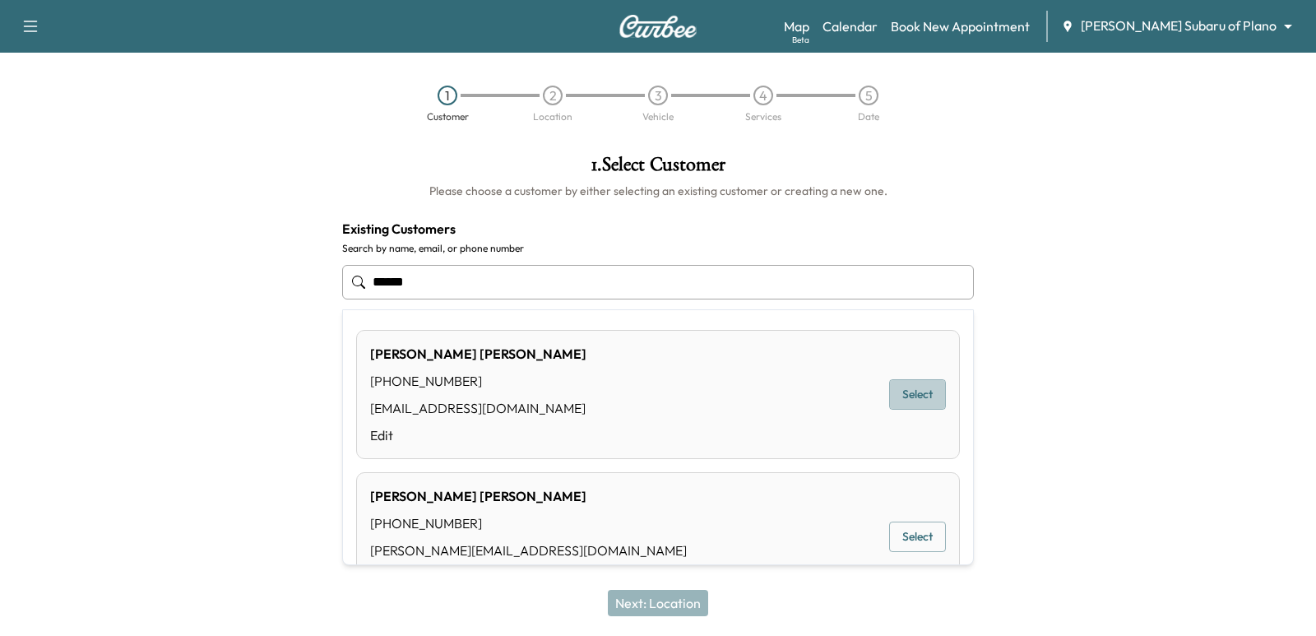
click at [892, 391] on button "Select" at bounding box center [917, 394] width 57 height 30
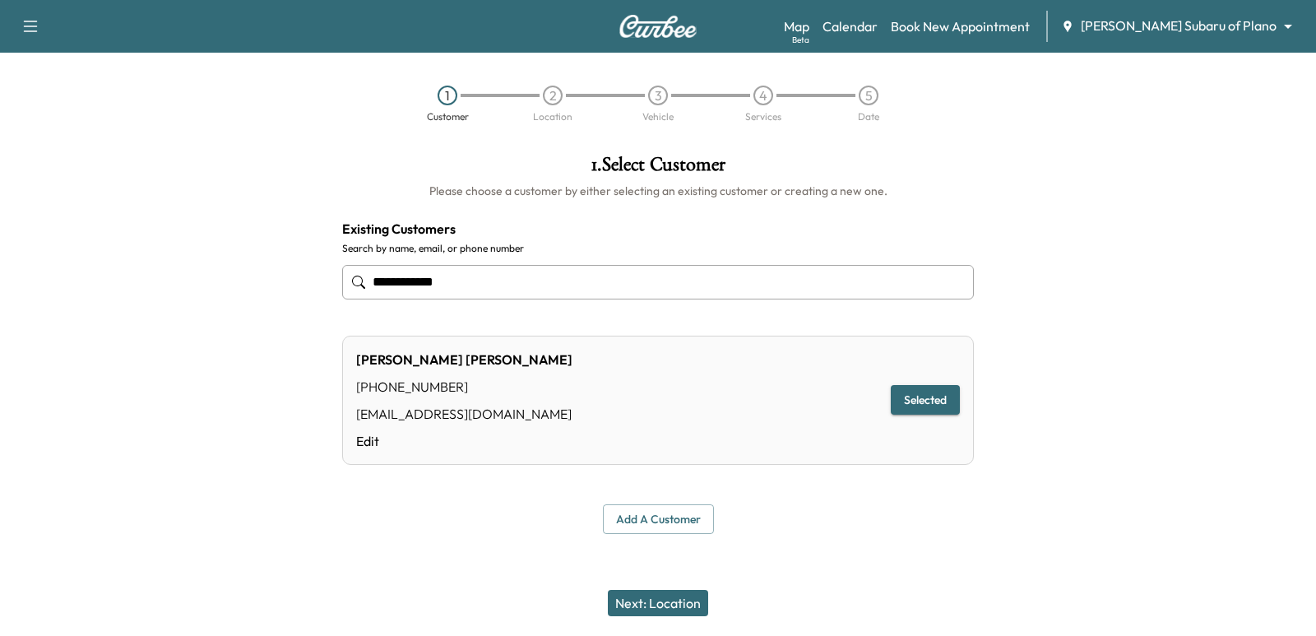
type input "**********"
click at [647, 613] on button "Next: Location" at bounding box center [658, 603] width 100 height 26
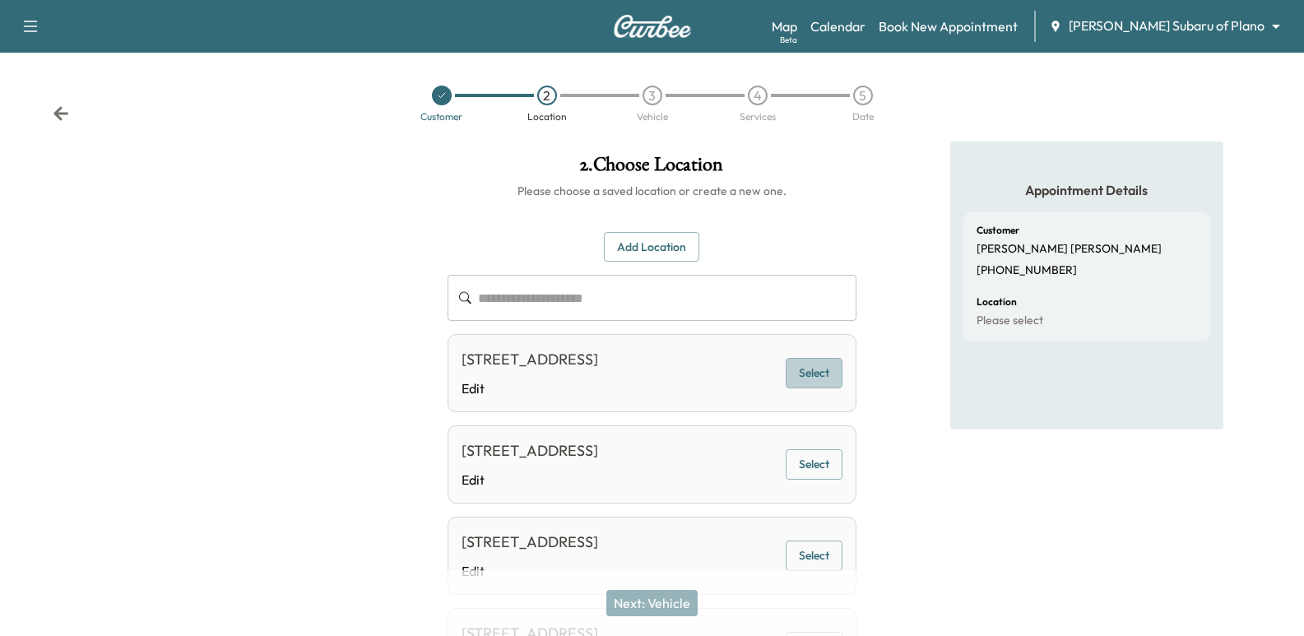
click at [818, 369] on button "Select" at bounding box center [814, 373] width 57 height 30
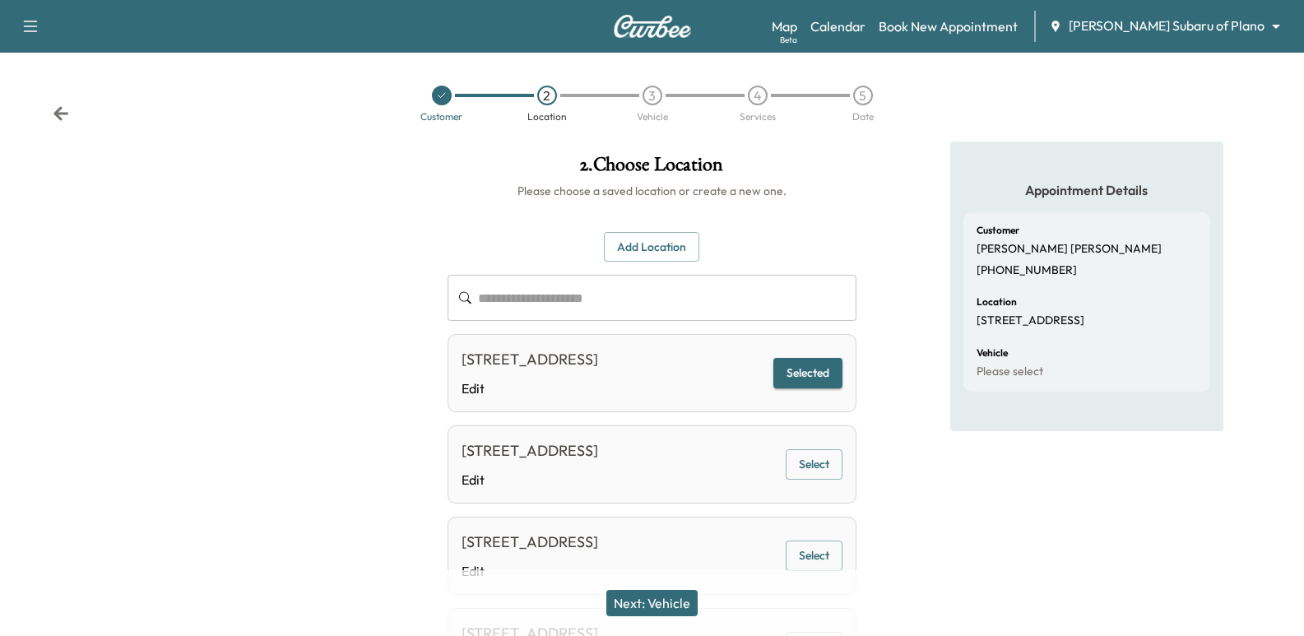
click at [388, 248] on div at bounding box center [217, 437] width 434 height 591
click at [371, 244] on div at bounding box center [217, 437] width 434 height 591
